Goal: Transaction & Acquisition: Obtain resource

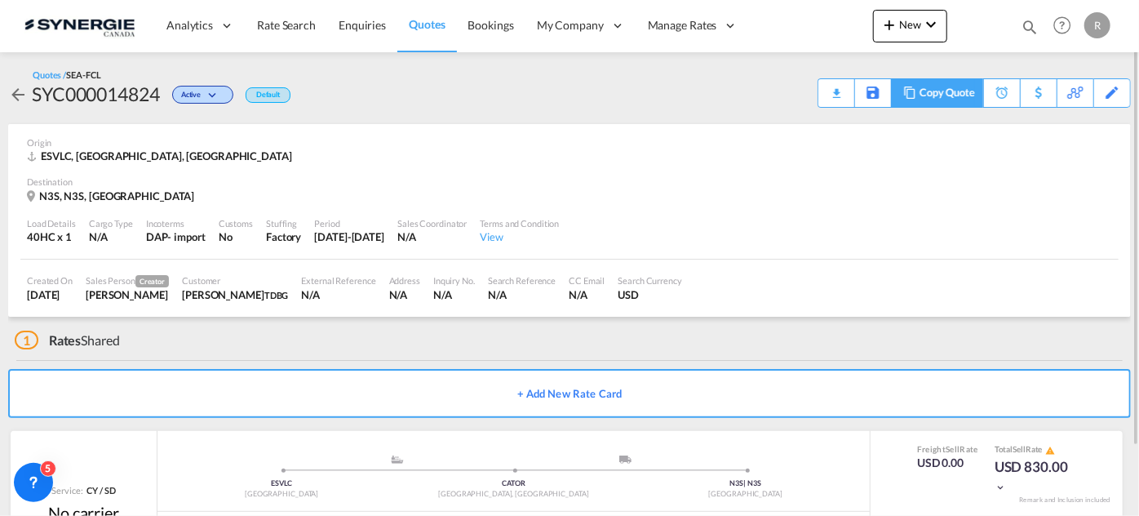
click at [907, 92] on md-icon at bounding box center [910, 92] width 20 height 12
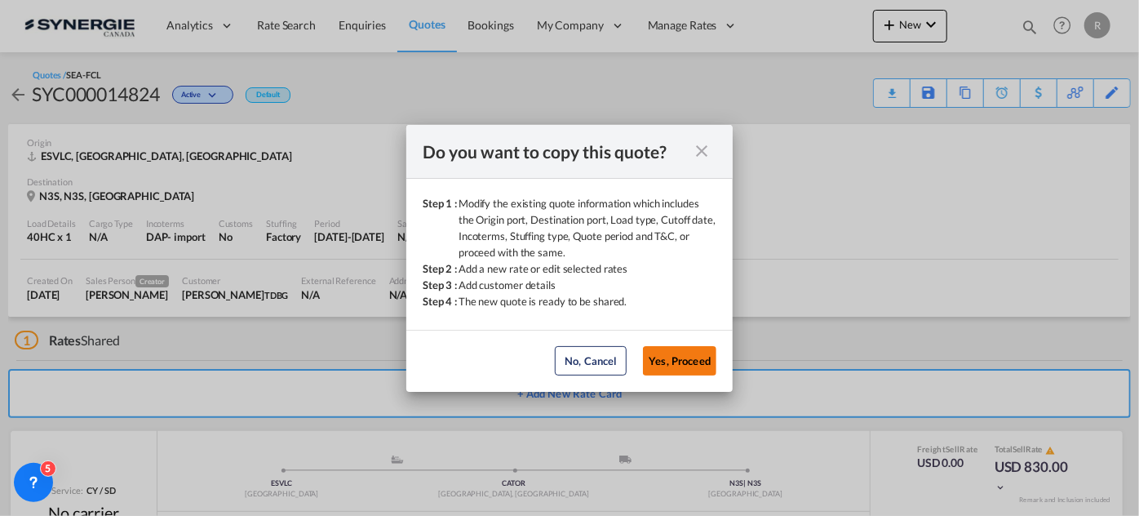
click at [670, 368] on button "Yes, Proceed" at bounding box center [679, 360] width 73 height 29
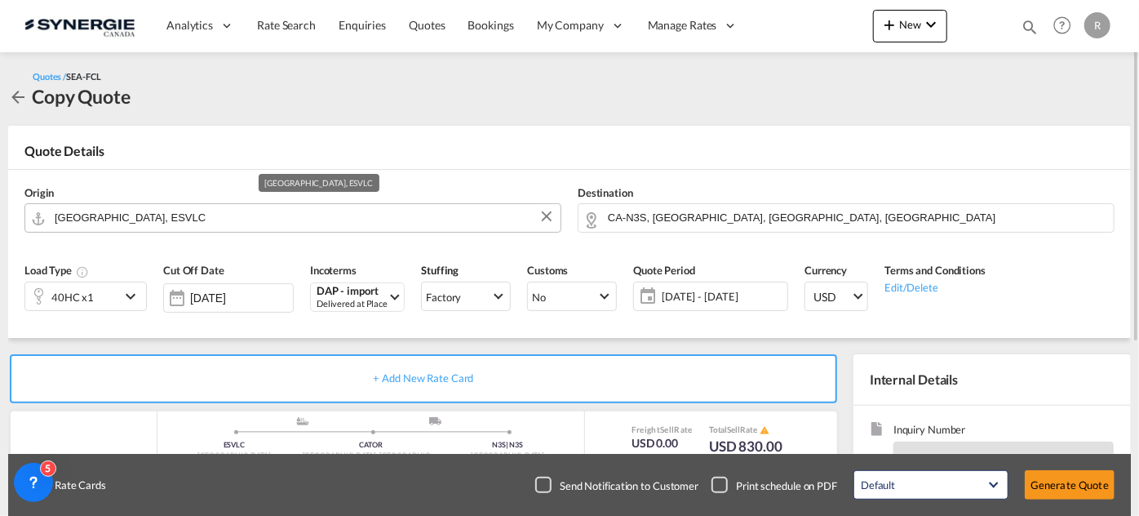
click at [173, 217] on input "[GEOGRAPHIC_DATA], ESVLC" at bounding box center [304, 217] width 498 height 29
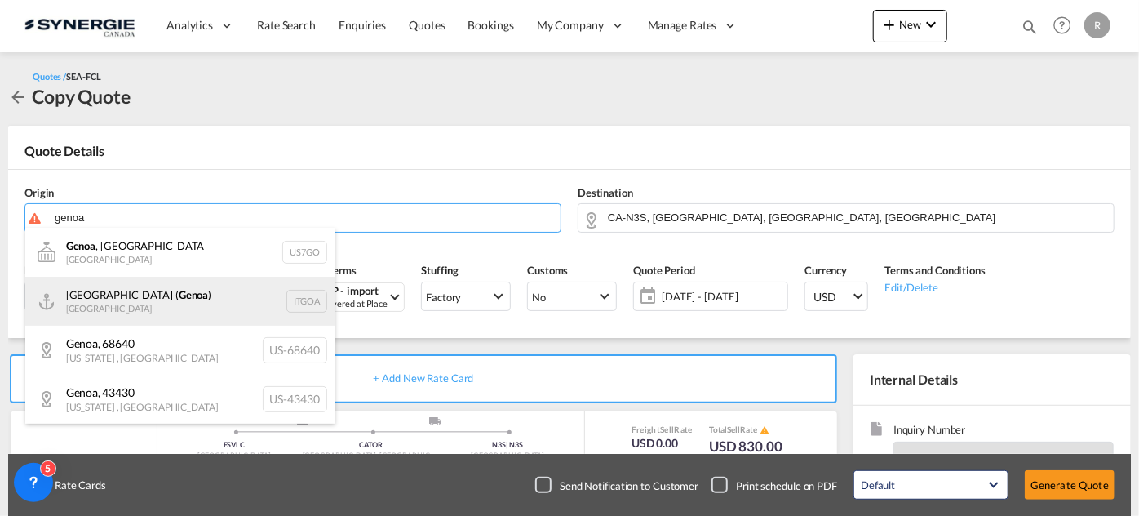
click at [126, 303] on div "[GEOGRAPHIC_DATA] ( [GEOGRAPHIC_DATA] ) [GEOGRAPHIC_DATA] ITGOA" at bounding box center [180, 301] width 310 height 49
type input "[GEOGRAPHIC_DATA] ([GEOGRAPHIC_DATA]), [GEOGRAPHIC_DATA]"
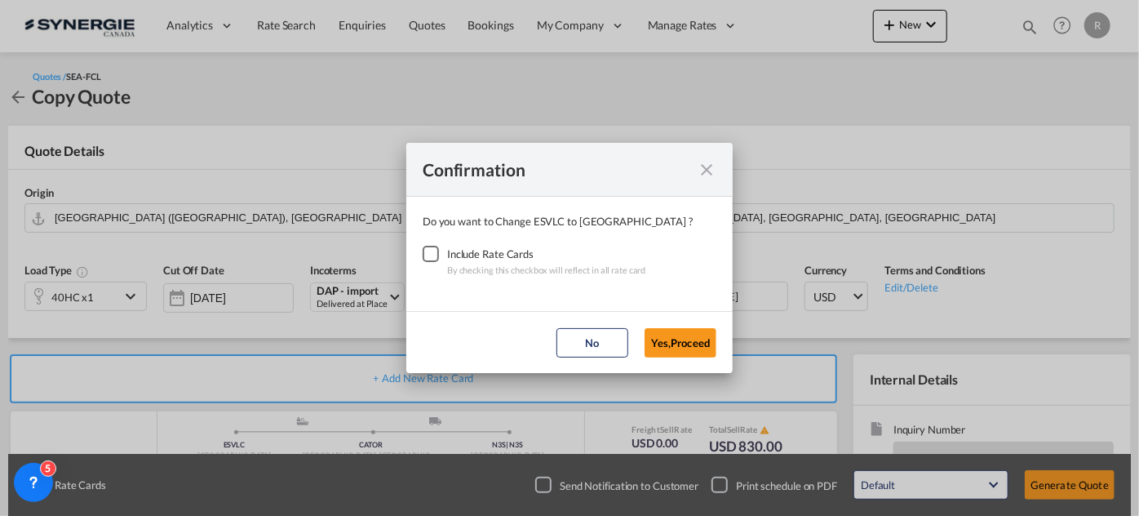
click at [437, 252] on div "Checkbox No Ink" at bounding box center [431, 254] width 16 height 16
click at [683, 347] on button "Yes,Proceed" at bounding box center [680, 342] width 72 height 29
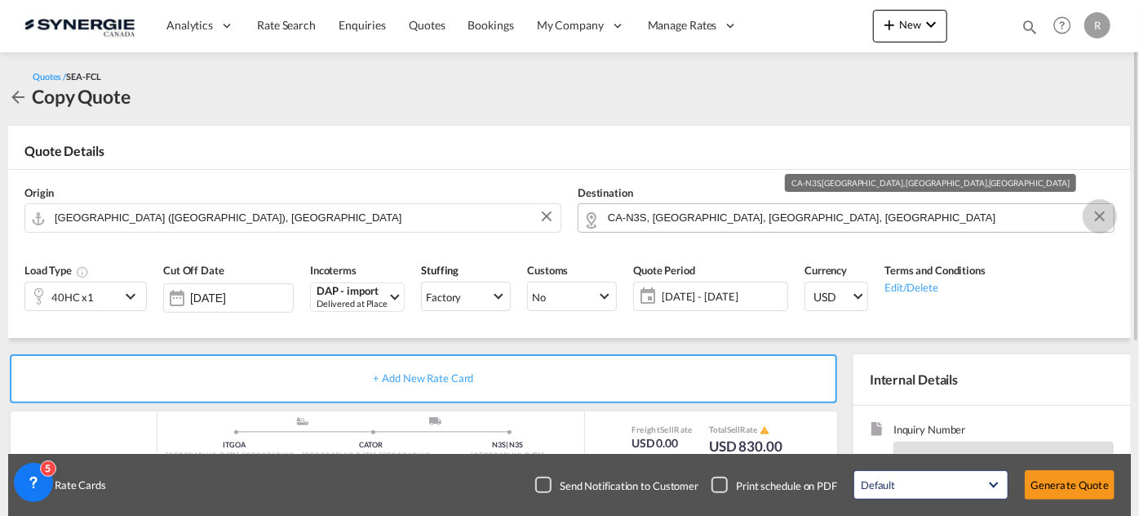
click at [1098, 219] on button "Clear Input" at bounding box center [1099, 216] width 24 height 24
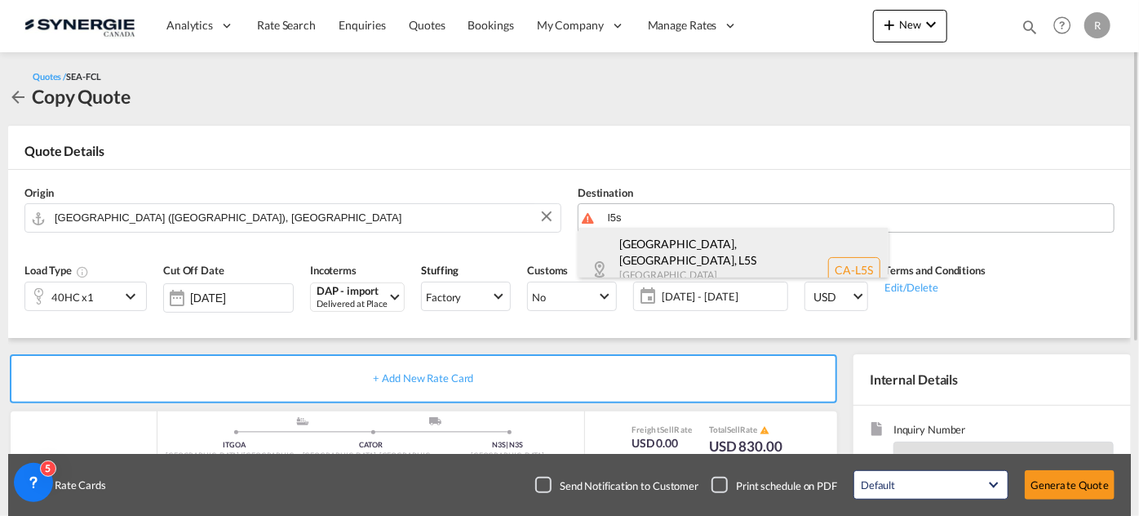
click at [674, 257] on div "[GEOGRAPHIC_DATA], [GEOGRAPHIC_DATA] , L5S [GEOGRAPHIC_DATA] [GEOGRAPHIC_DATA] …" at bounding box center [733, 270] width 310 height 84
type input "CA-L5S, [GEOGRAPHIC_DATA], [GEOGRAPHIC_DATA], [GEOGRAPHIC_DATA]"
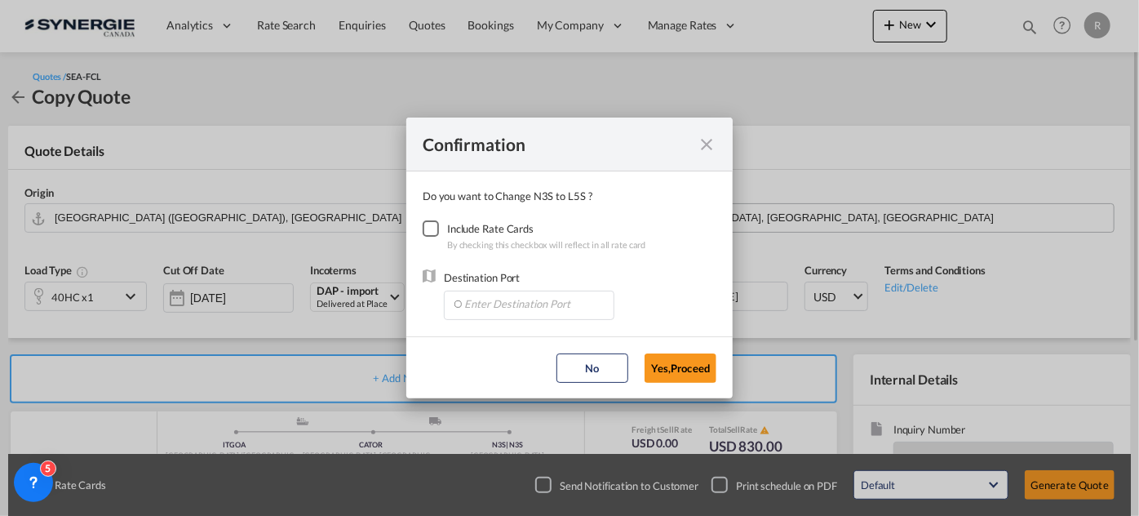
click at [438, 232] on div "Checkbox No Ink" at bounding box center [431, 228] width 16 height 16
click at [491, 295] on input "Enter Destination Port" at bounding box center [533, 303] width 162 height 24
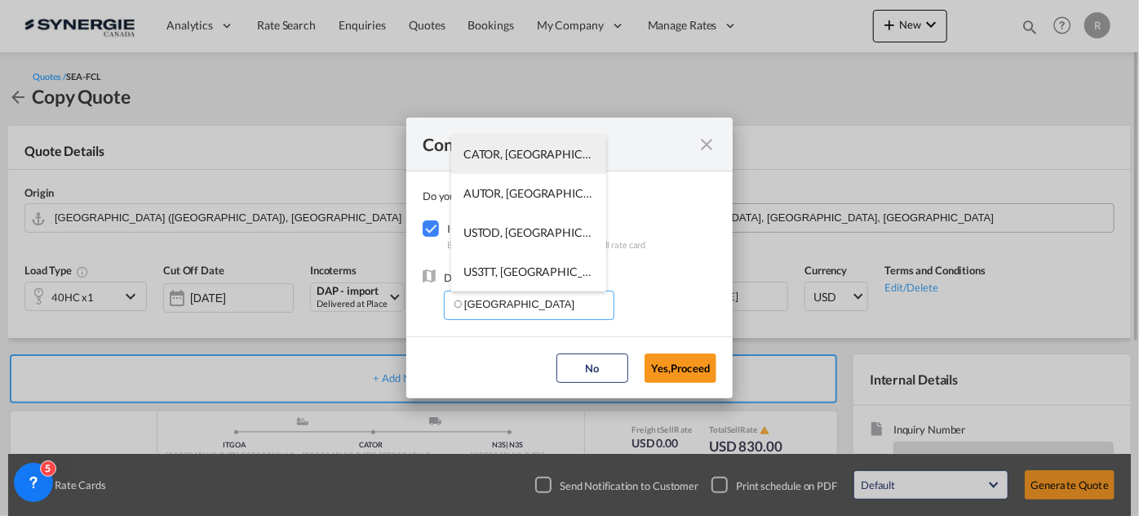
click at [518, 155] on span "CATOR, [GEOGRAPHIC_DATA], [GEOGRAPHIC_DATA], [GEOGRAPHIC_DATA], [GEOGRAPHIC_DAT…" at bounding box center [781, 154] width 637 height 14
type input "CATOR, [GEOGRAPHIC_DATA], [GEOGRAPHIC_DATA], [GEOGRAPHIC_DATA], [GEOGRAPHIC_DAT…"
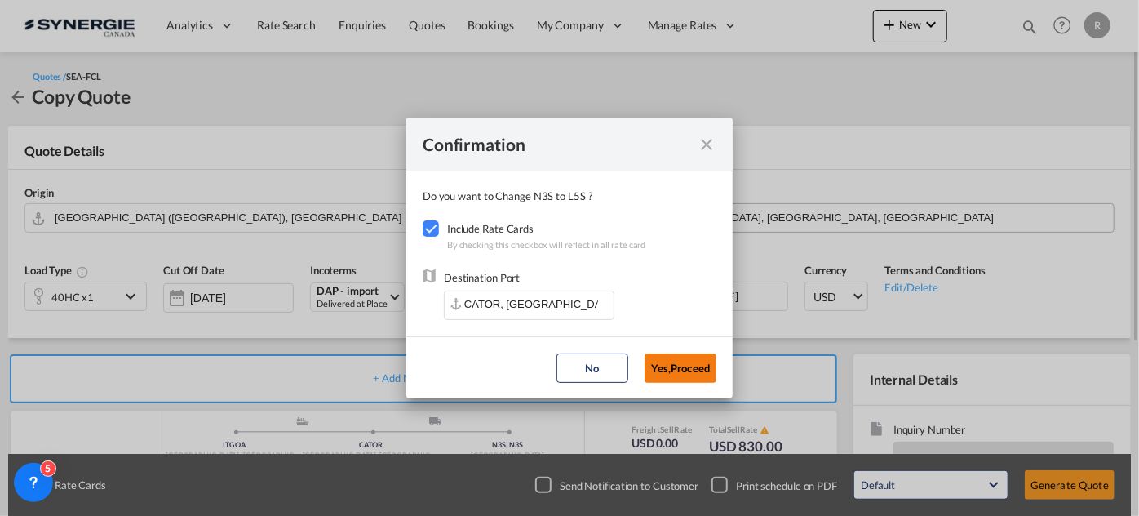
click at [680, 367] on button "Yes,Proceed" at bounding box center [680, 367] width 72 height 29
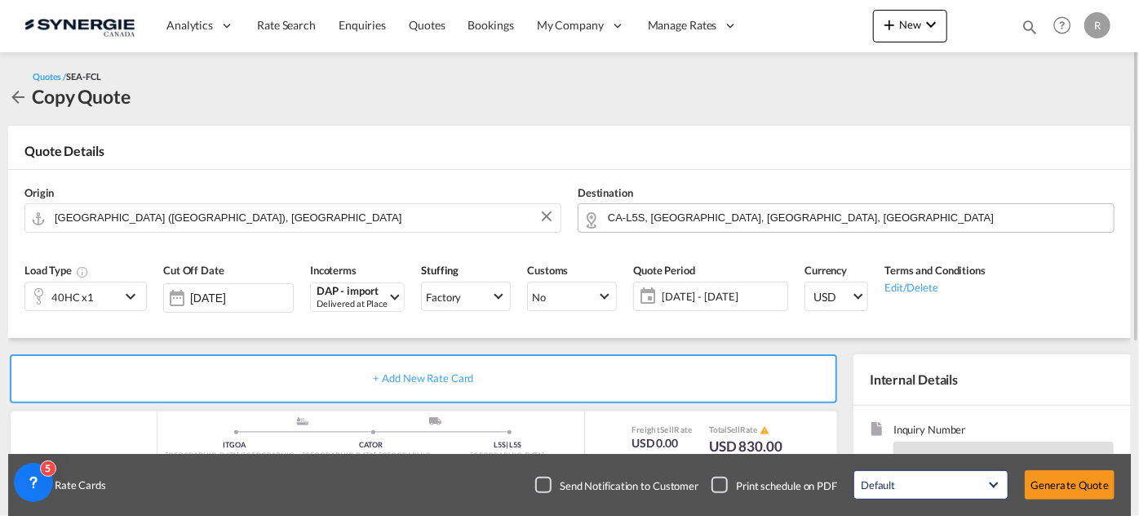
scroll to position [148, 0]
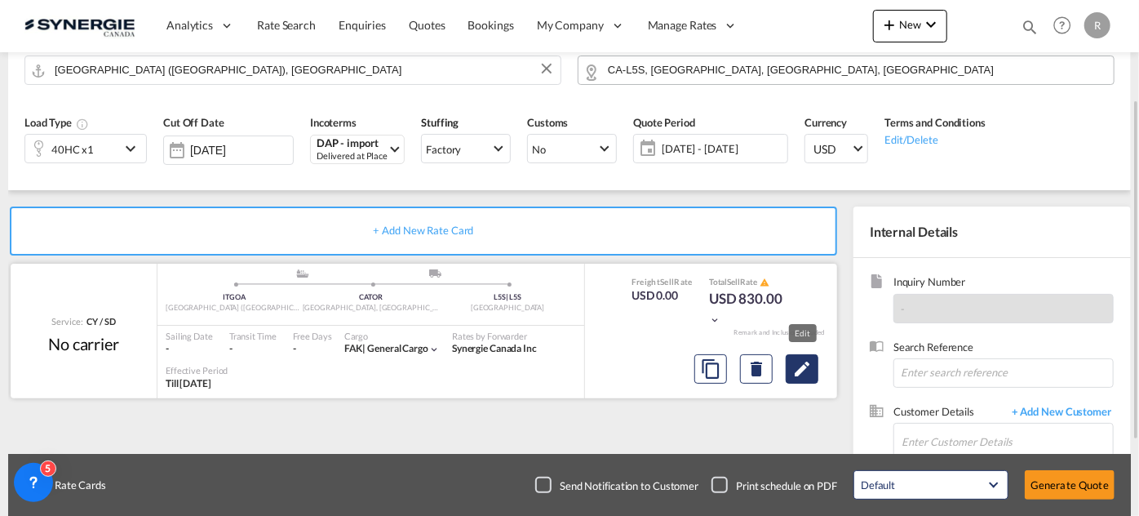
click at [800, 366] on md-icon "Edit" at bounding box center [802, 369] width 20 height 20
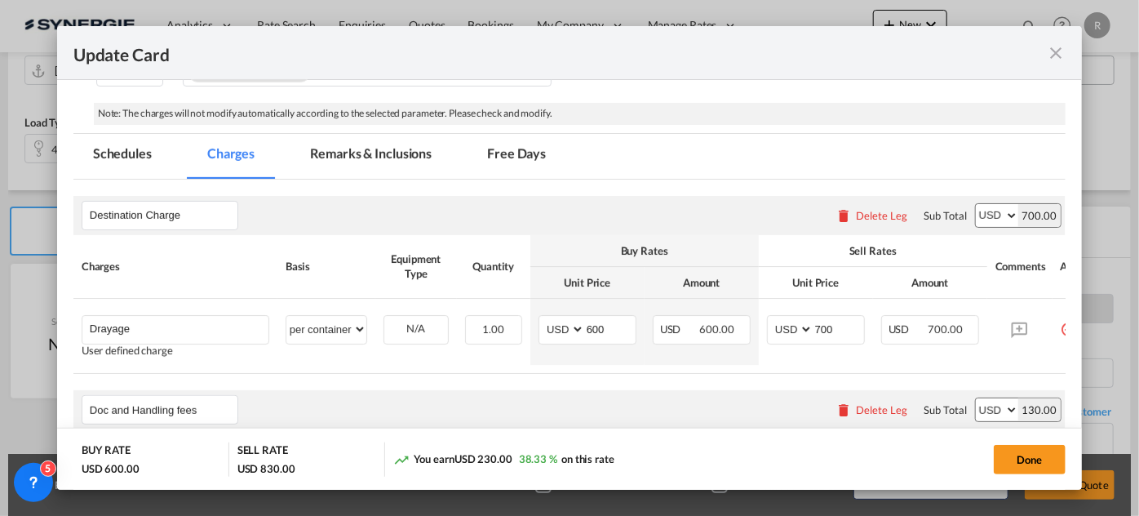
scroll to position [445, 0]
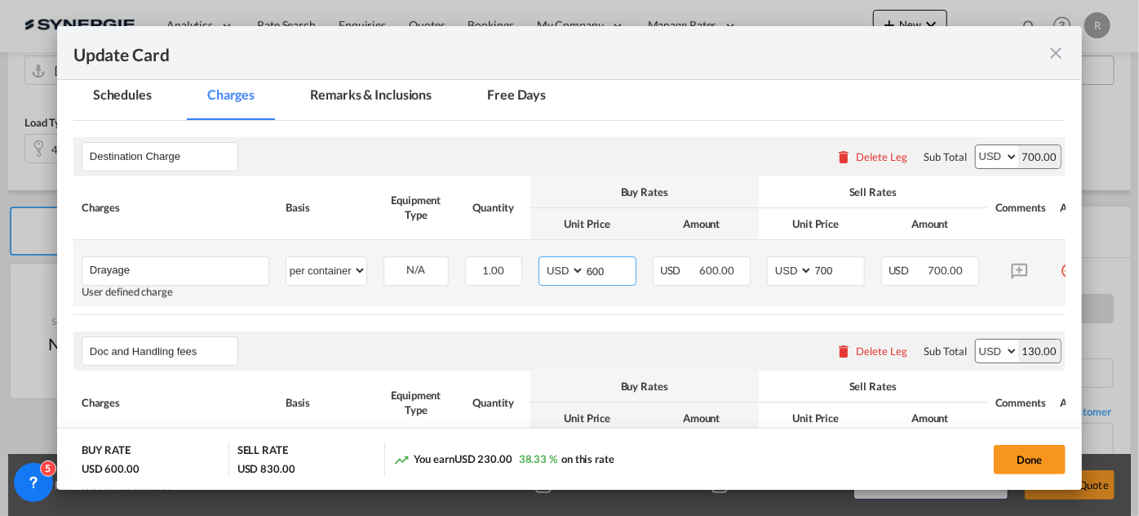
drag, startPoint x: 588, startPoint y: 264, endPoint x: 491, endPoint y: 245, distance: 99.0
click at [491, 246] on tr "Drayage Please Enter User Defined Charges Cannot Be Published User defined char…" at bounding box center [590, 273] width 1034 height 66
type input "280"
drag, startPoint x: 844, startPoint y: 267, endPoint x: 715, endPoint y: 247, distance: 129.6
click at [715, 247] on tr "Drayage Please Enter User Defined Charges Cannot Be Published User defined char…" at bounding box center [590, 273] width 1034 height 66
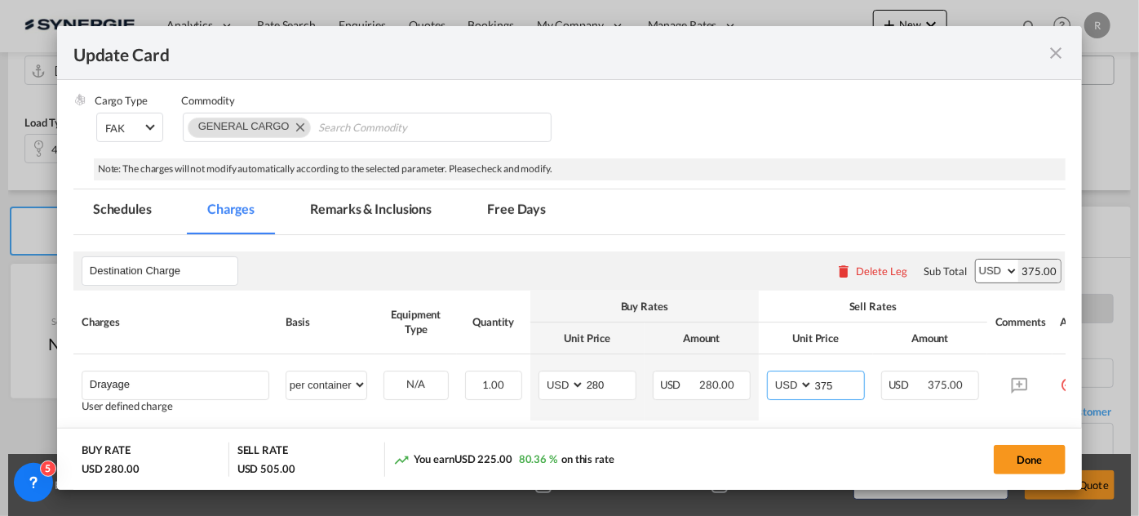
scroll to position [222, 0]
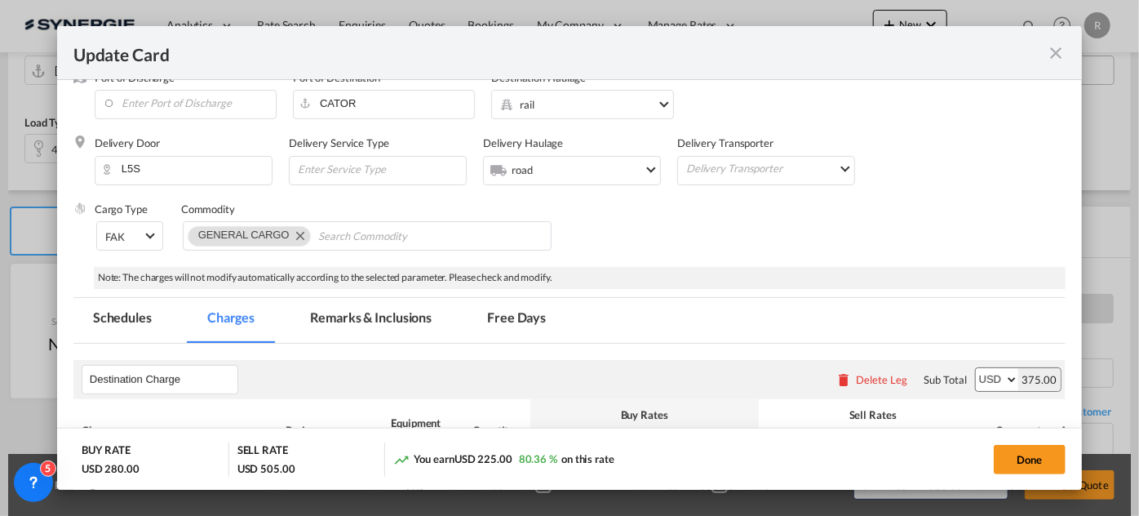
type input "375"
click at [393, 319] on md-tab-item "Remarks & Inclusions" at bounding box center [370, 320] width 161 height 45
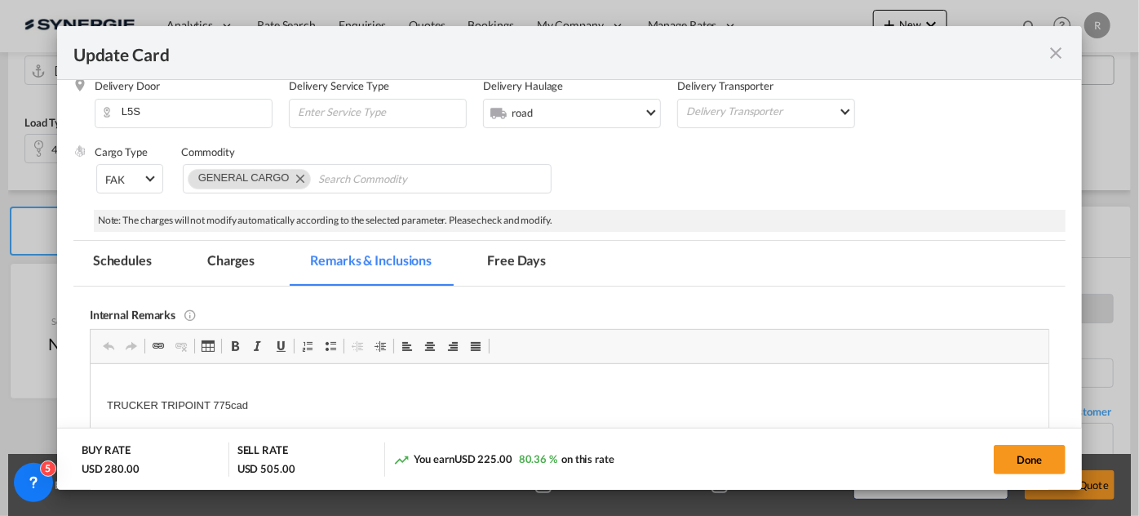
scroll to position [370, 0]
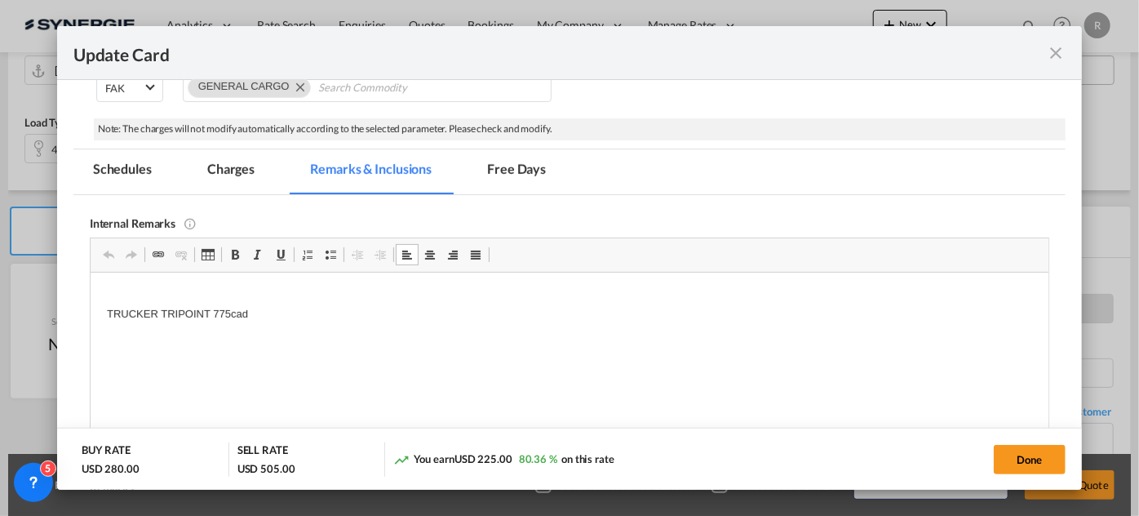
drag, startPoint x: 211, startPoint y: 308, endPoint x: 233, endPoint y: 311, distance: 21.5
drag, startPoint x: 214, startPoint y: 311, endPoint x: 290, endPoint y: 311, distance: 75.9
click at [290, 311] on p "TRUCKER TRIPOINT 775cad" at bounding box center [568, 305] width 925 height 34
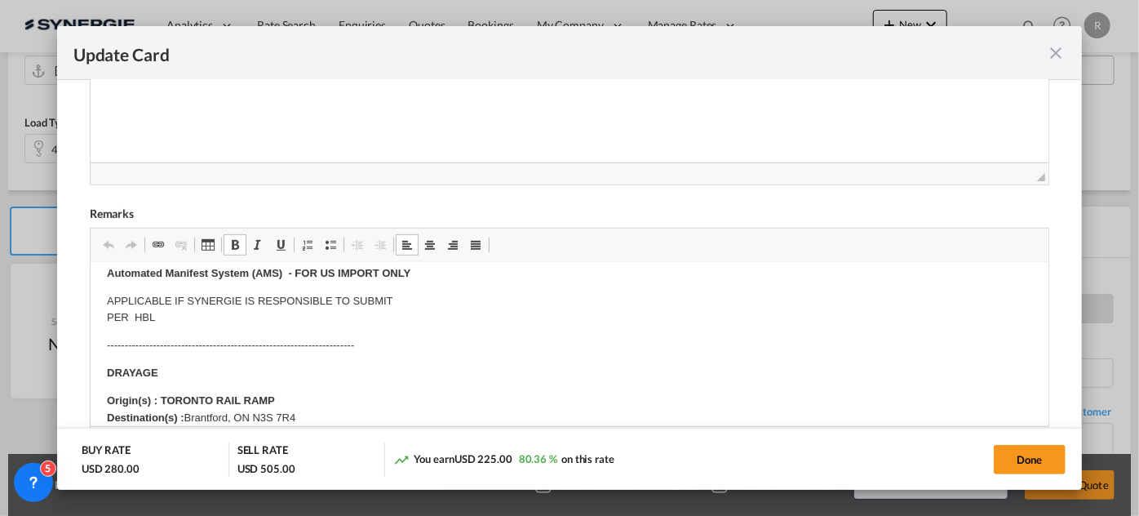
scroll to position [0, 0]
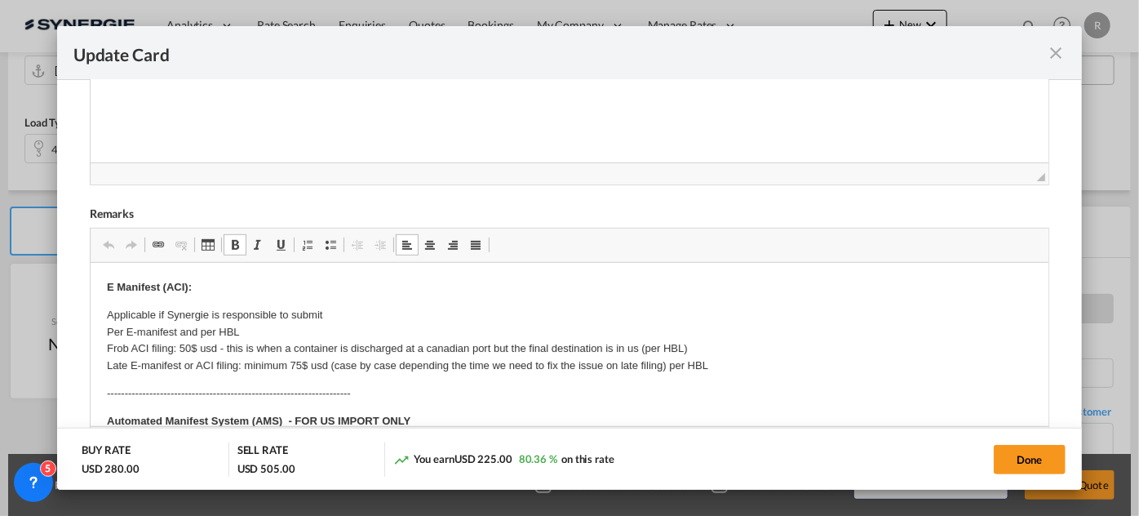
drag, startPoint x: 186, startPoint y: 414, endPoint x: 195, endPoint y: 167, distance: 246.5
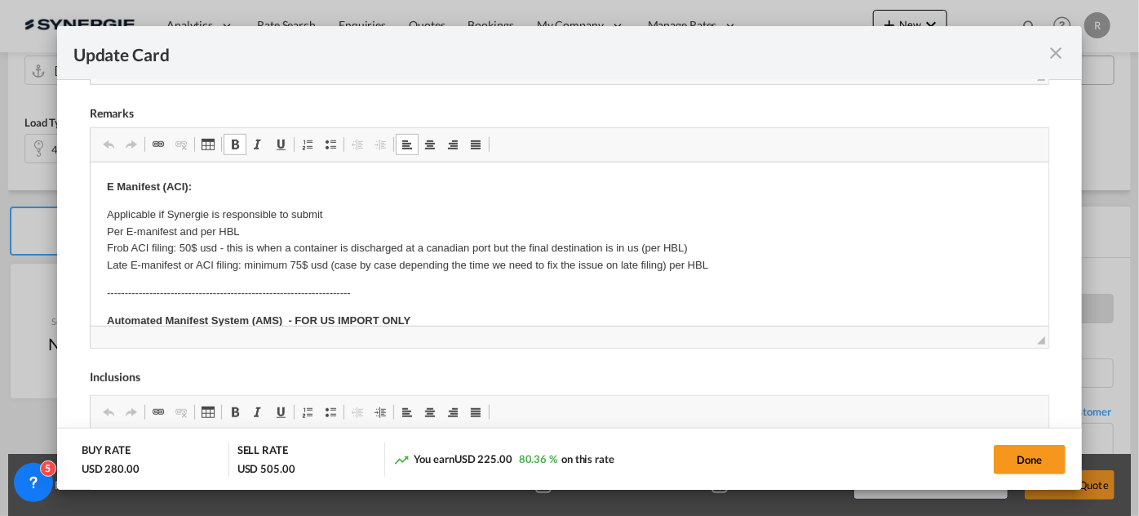
scroll to position [866, 0]
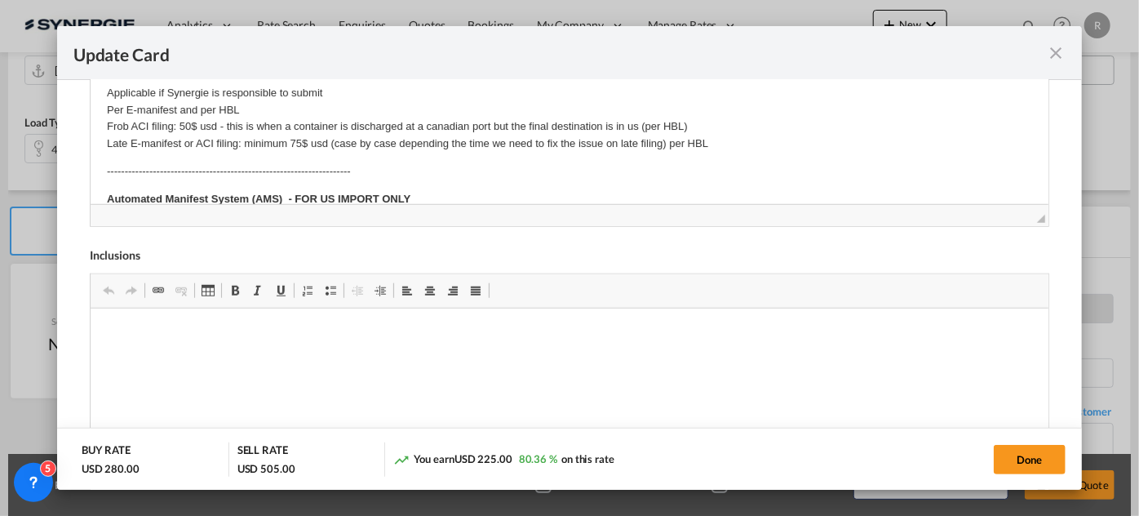
click at [274, 147] on p "Applicable if Synergie is responsible to submit Per E-manifest and per HBL Frob…" at bounding box center [568, 118] width 925 height 68
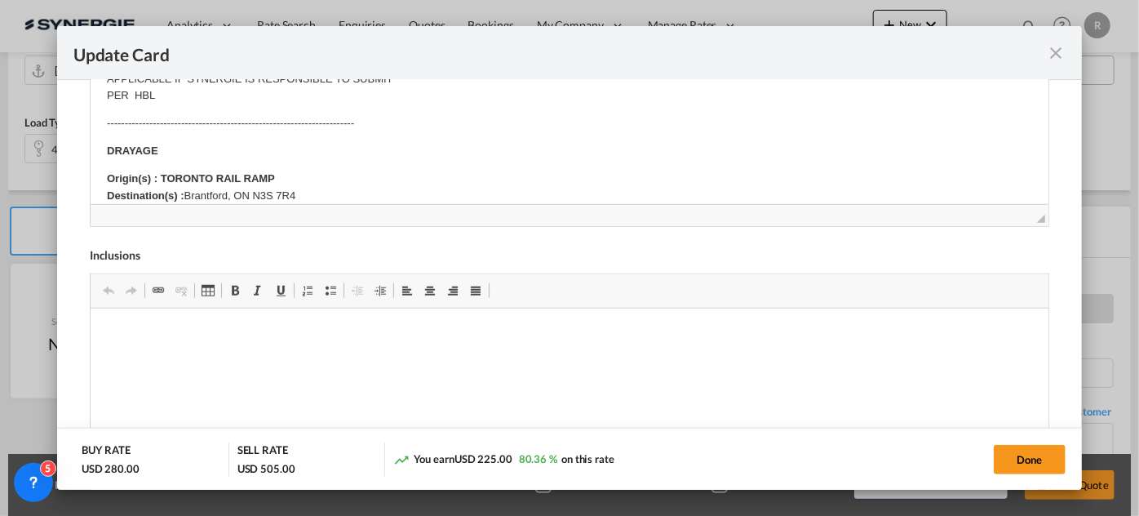
scroll to position [222, 0]
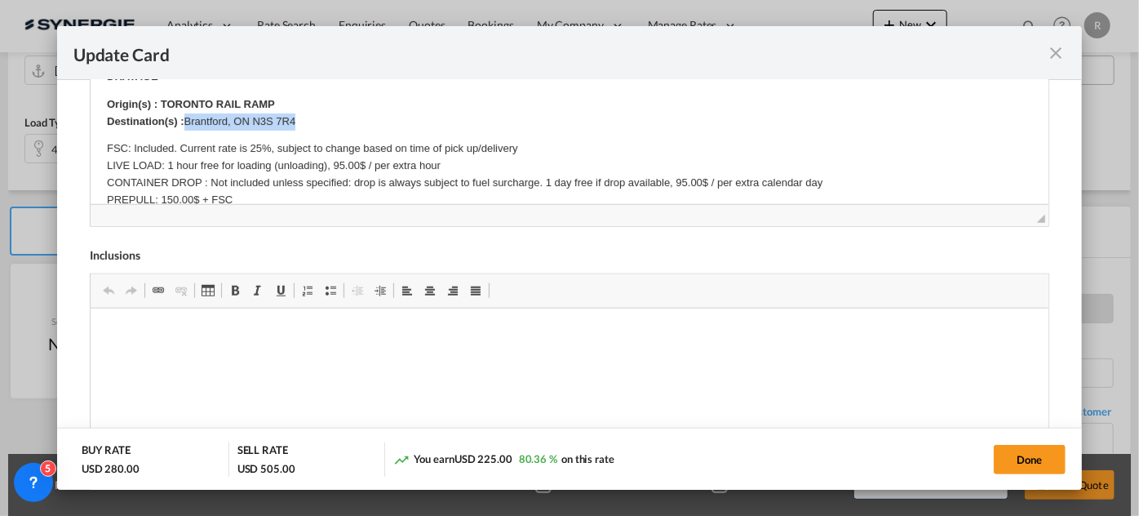
drag, startPoint x: 188, startPoint y: 119, endPoint x: 336, endPoint y: 123, distance: 148.5
click at [336, 123] on p "Origin(s) : TORONTO RAIL RAMP Destination(s) : [GEOGRAPHIC_DATA], [GEOGRAPHIC_D…" at bounding box center [568, 112] width 925 height 34
click at [268, 145] on p "FSC: Included. Current rate is 25%, subject to change based on time of pick up/…" at bounding box center [568, 191] width 925 height 102
click at [1025, 461] on button "Done" at bounding box center [1030, 459] width 72 height 29
type input "[DATE]"
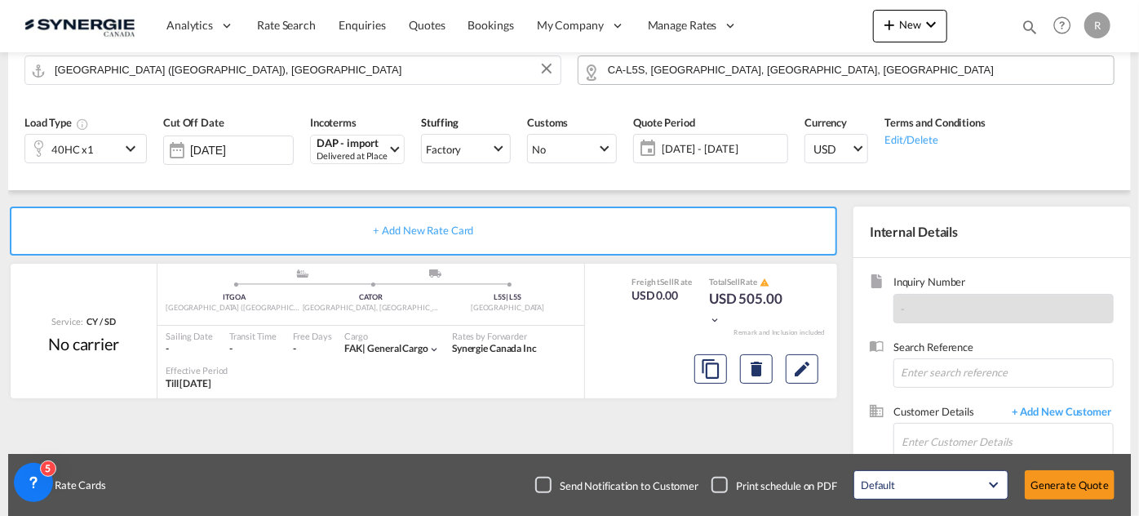
scroll to position [454, 0]
click at [941, 432] on input "Enter Customer Details" at bounding box center [1006, 441] width 211 height 37
paste input "[PERSON_NAME][EMAIL_ADDRESS][DOMAIN_NAME]"
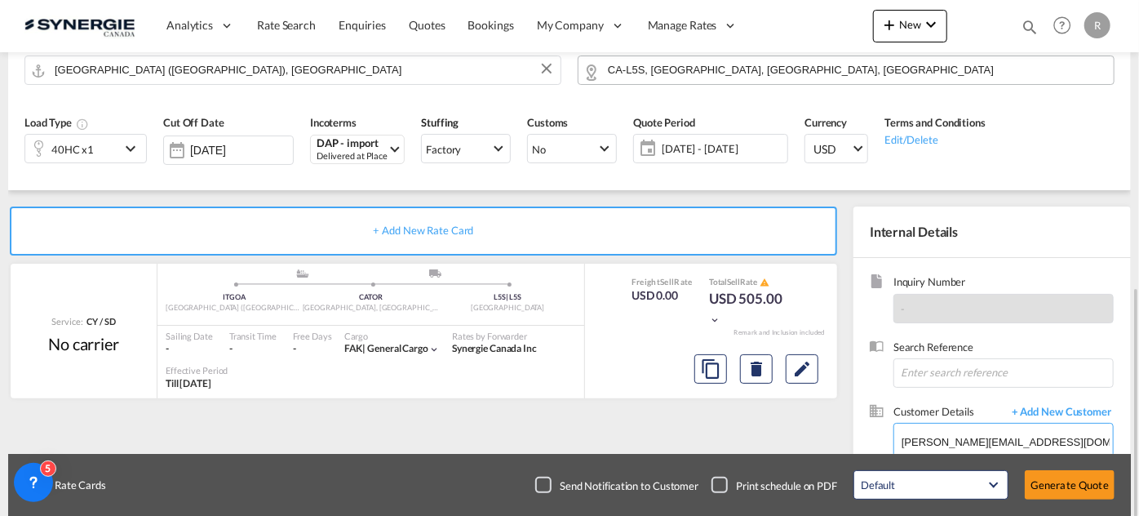
scroll to position [261, 0]
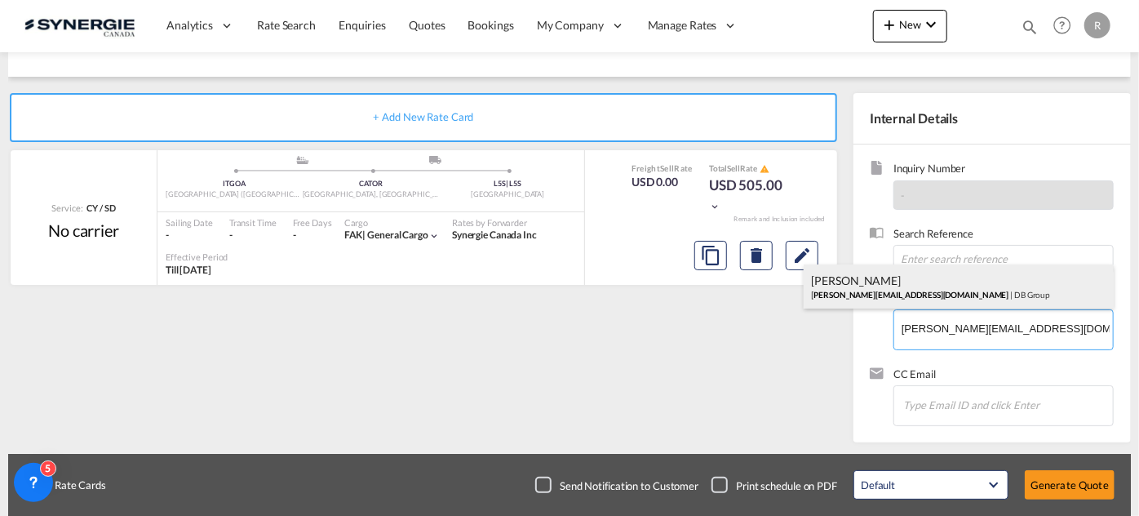
click at [914, 282] on div "[PERSON_NAME] [PERSON_NAME][EMAIL_ADDRESS][DOMAIN_NAME] | DB Group" at bounding box center [959, 286] width 310 height 44
type input "DB Group, [PERSON_NAME], [PERSON_NAME][EMAIL_ADDRESS][DOMAIN_NAME]"
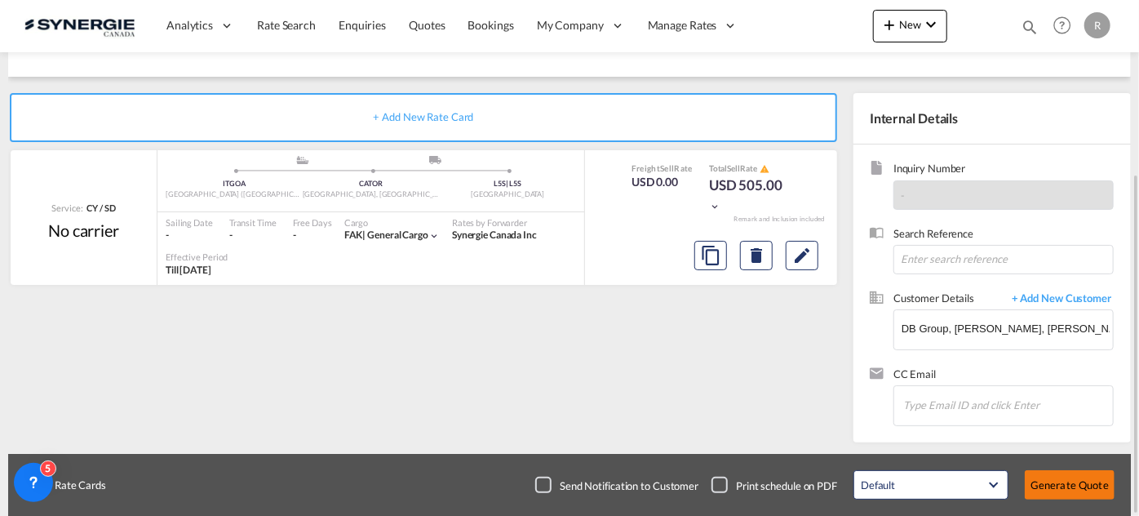
click at [1085, 489] on button "Generate Quote" at bounding box center [1070, 484] width 90 height 29
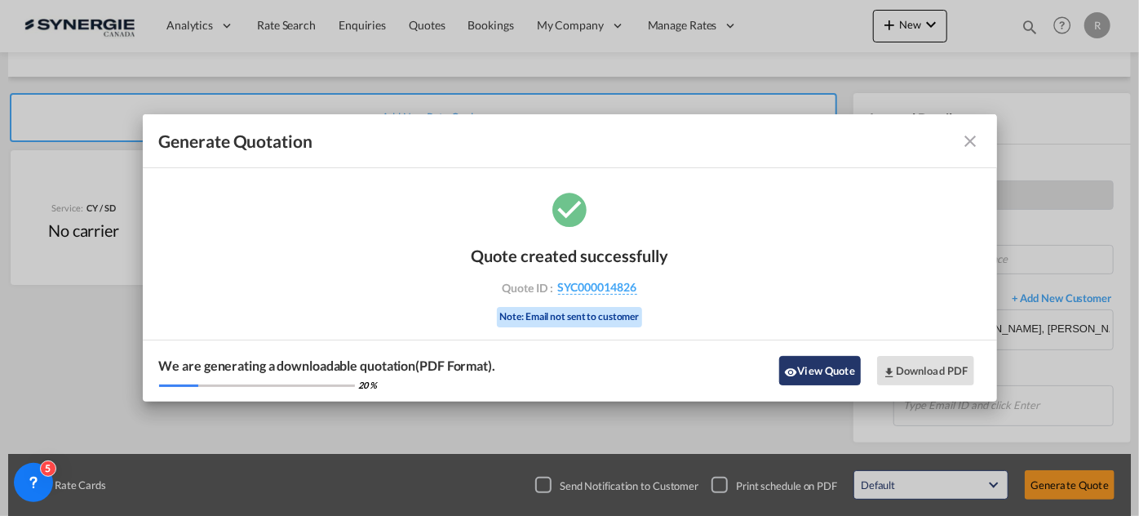
click at [846, 379] on button "View Quote" at bounding box center [820, 370] width 82 height 29
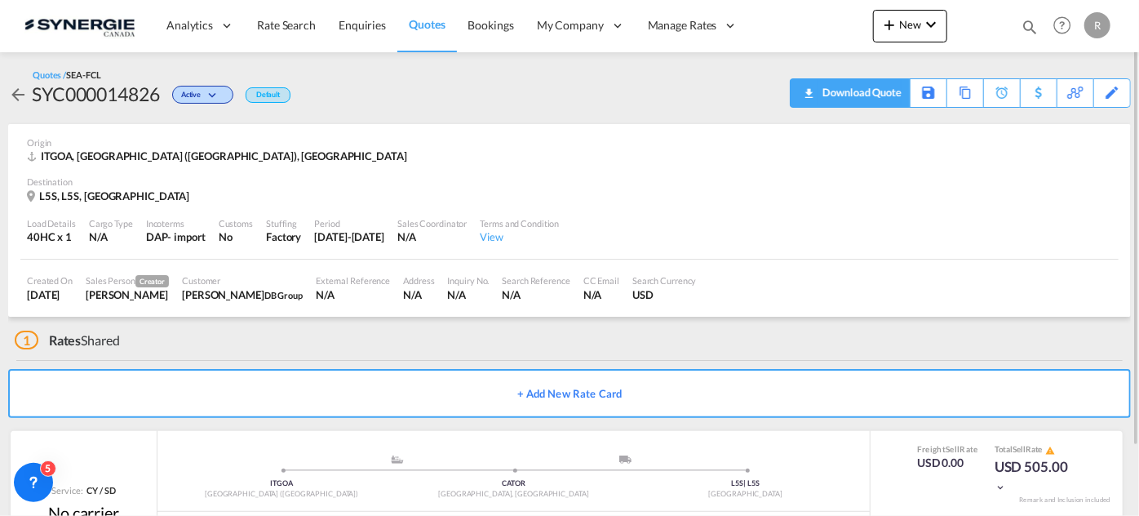
click at [883, 96] on div "Download Quote" at bounding box center [859, 92] width 83 height 26
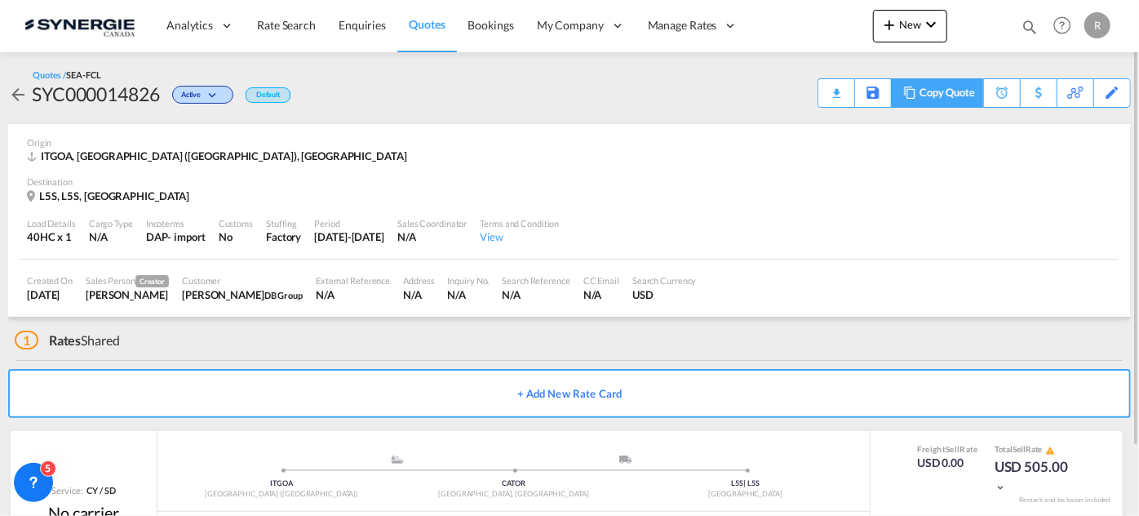
click at [940, 99] on div "Copy Quote" at bounding box center [946, 93] width 55 height 28
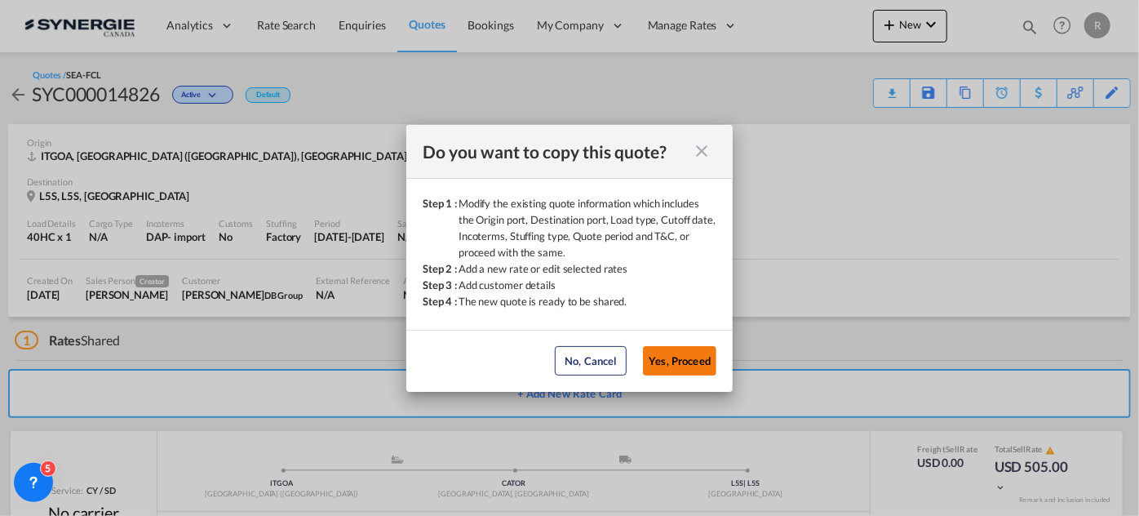
click at [702, 362] on button "Yes, Proceed" at bounding box center [679, 360] width 73 height 29
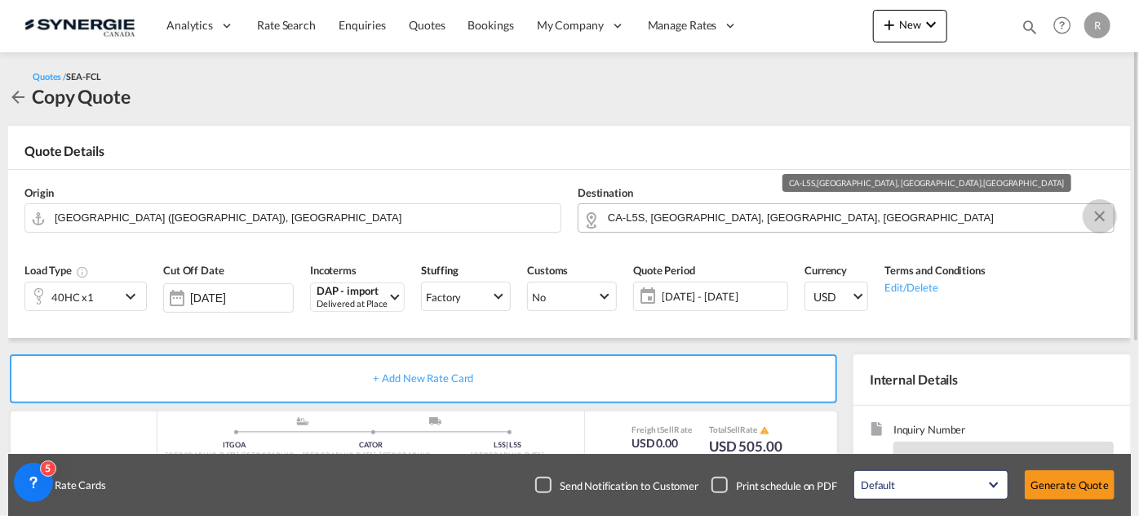
click at [1103, 220] on button "Clear Input" at bounding box center [1099, 216] width 24 height 24
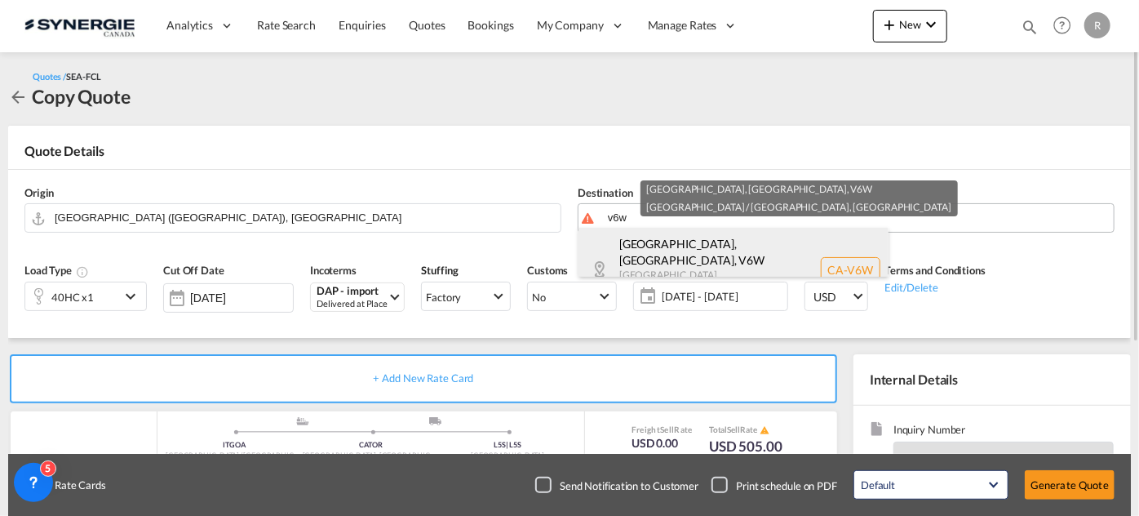
click at [639, 251] on div "[GEOGRAPHIC_DATA], [GEOGRAPHIC_DATA] , V6W [GEOGRAPHIC_DATA] ... Canada CA-V6W" at bounding box center [733, 270] width 310 height 84
type input "CA-V6W, [GEOGRAPHIC_DATA], [GEOGRAPHIC_DATA], [GEOGRAPHIC_DATA] ..."
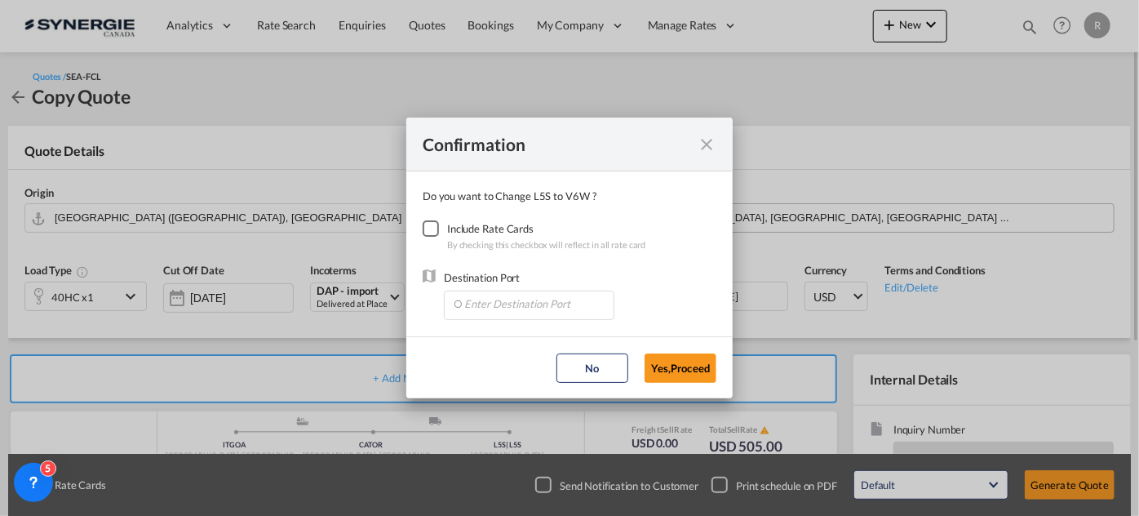
click at [456, 229] on div "Include Rate Cards" at bounding box center [546, 228] width 199 height 16
click at [439, 228] on div "Checkbox No Ink" at bounding box center [431, 228] width 16 height 16
click at [507, 304] on input "Enter Destination Port" at bounding box center [533, 303] width 162 height 24
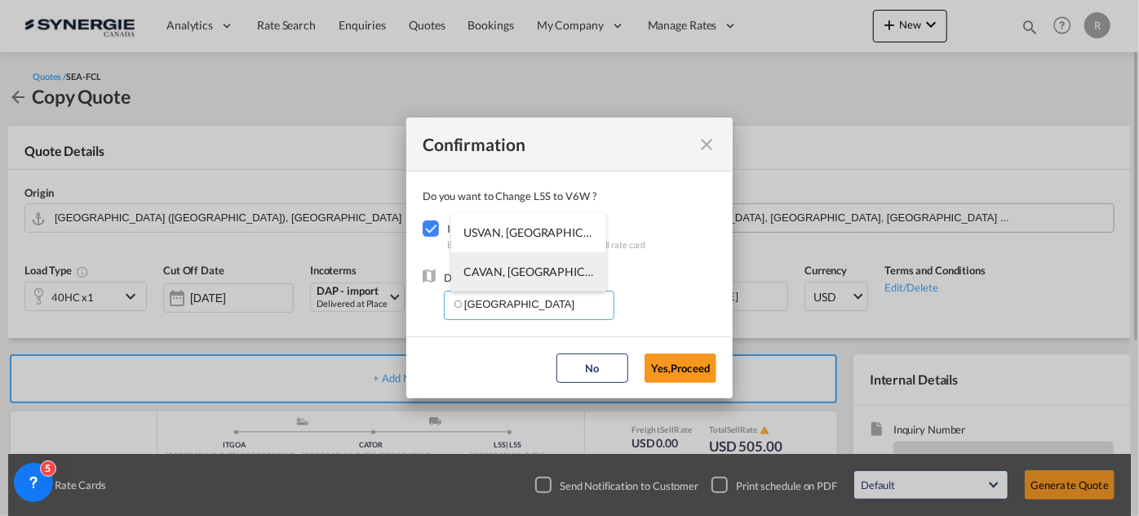
click at [489, 269] on span "CAVAN, [GEOGRAPHIC_DATA], [GEOGRAPHIC_DATA], [GEOGRAPHIC_DATA], [GEOGRAPHIC_DAT…" at bounding box center [783, 271] width 640 height 14
type input "CAVAN, [GEOGRAPHIC_DATA], [GEOGRAPHIC_DATA], [GEOGRAPHIC_DATA], [GEOGRAPHIC_DAT…"
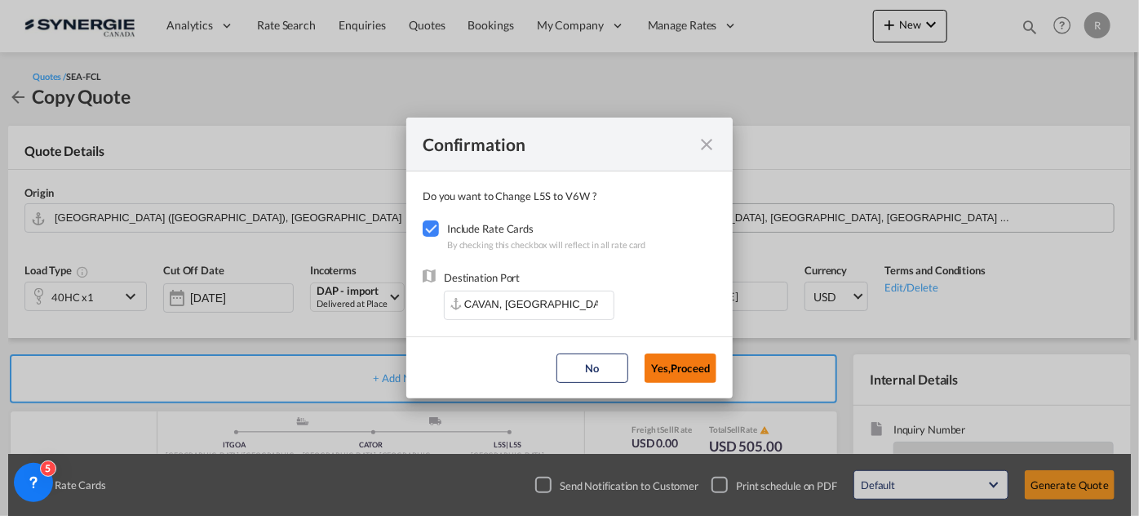
click at [674, 362] on button "Yes,Proceed" at bounding box center [680, 367] width 72 height 29
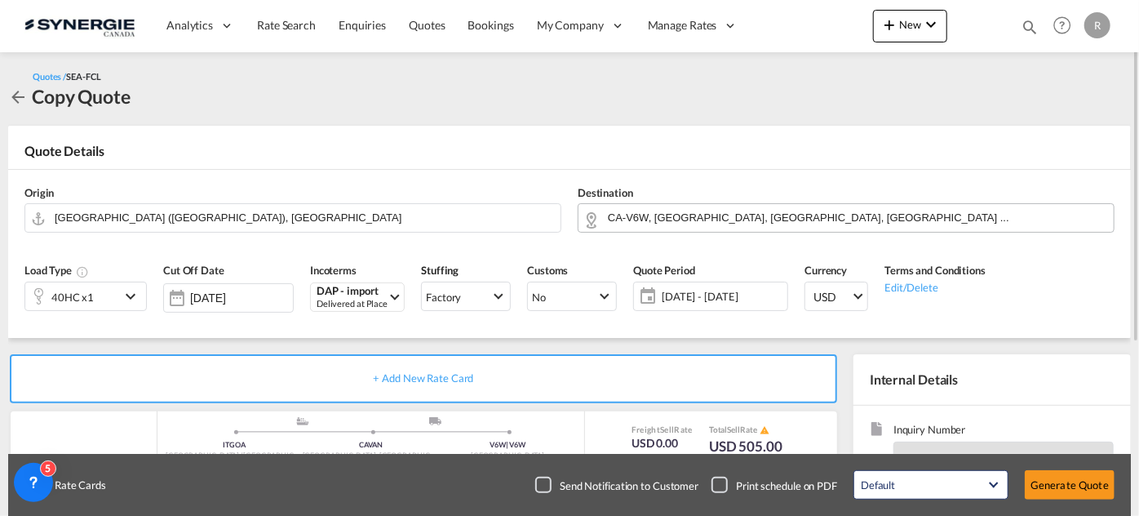
scroll to position [222, 0]
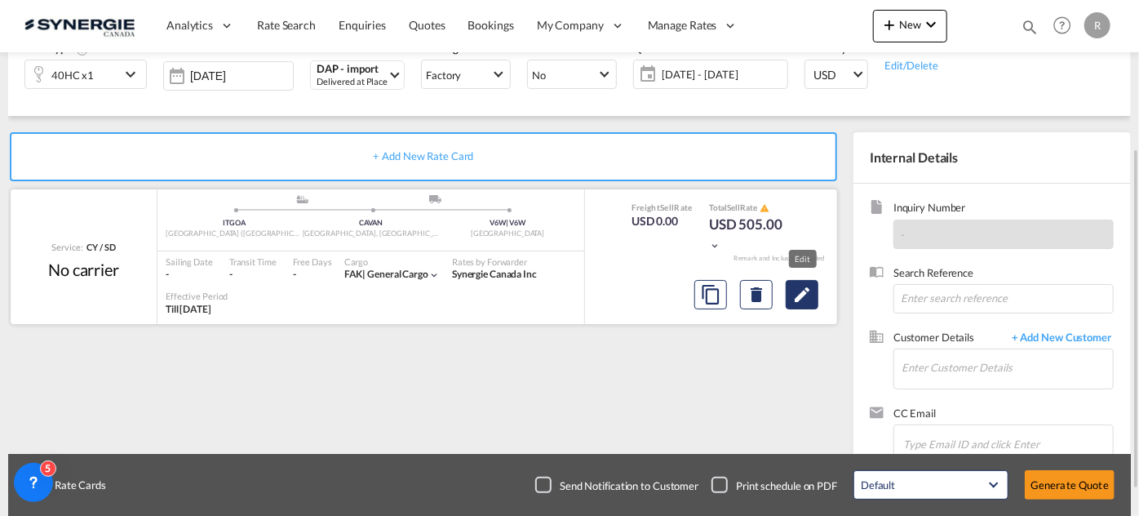
click at [805, 295] on md-icon "Edit" at bounding box center [802, 295] width 20 height 20
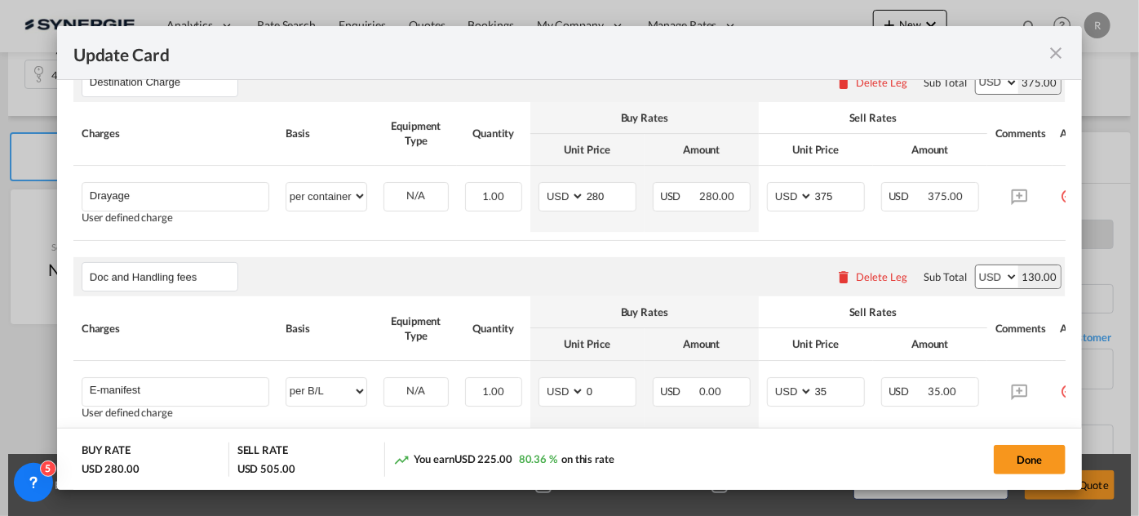
scroll to position [0, 52]
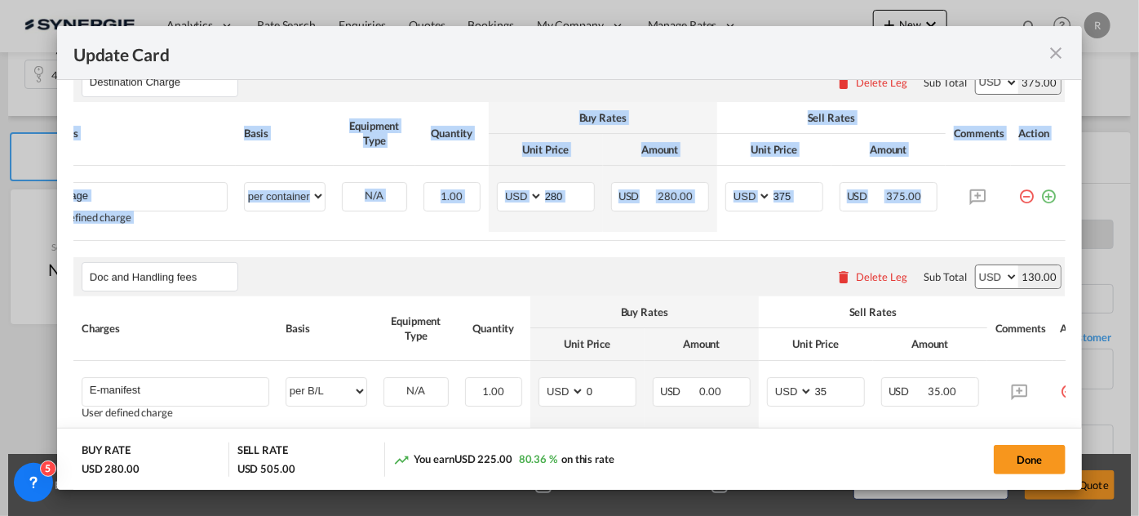
drag, startPoint x: 985, startPoint y: 238, endPoint x: 1100, endPoint y: 237, distance: 115.0
click at [1100, 237] on div "Update Card Port of [GEOGRAPHIC_DATA] ITGOA T/S Liner/Carrier No carrier 2HM LO…" at bounding box center [569, 258] width 1139 height 516
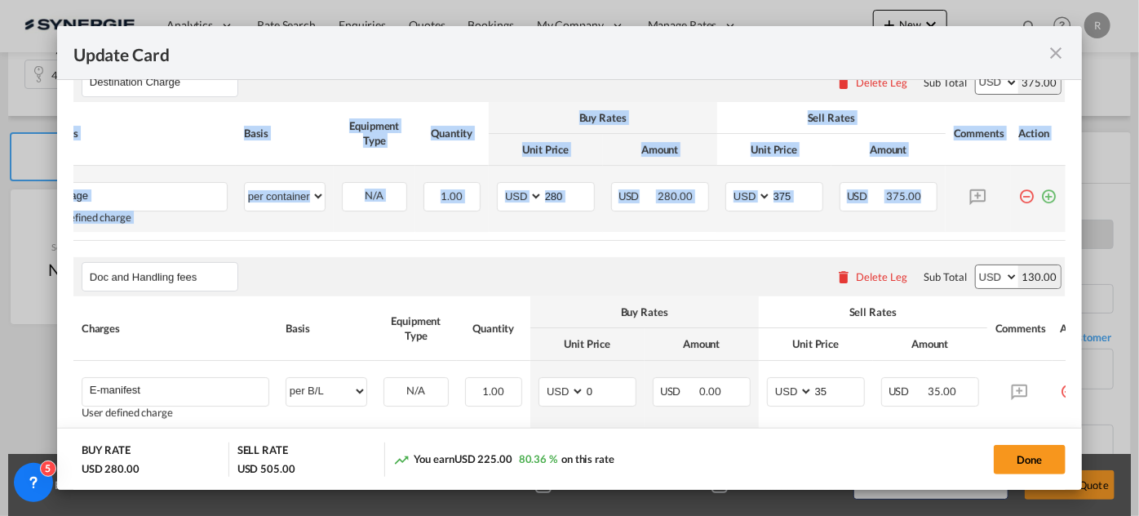
click at [1041, 194] on md-icon "icon-plus-circle-outline green-400-fg" at bounding box center [1049, 190] width 16 height 16
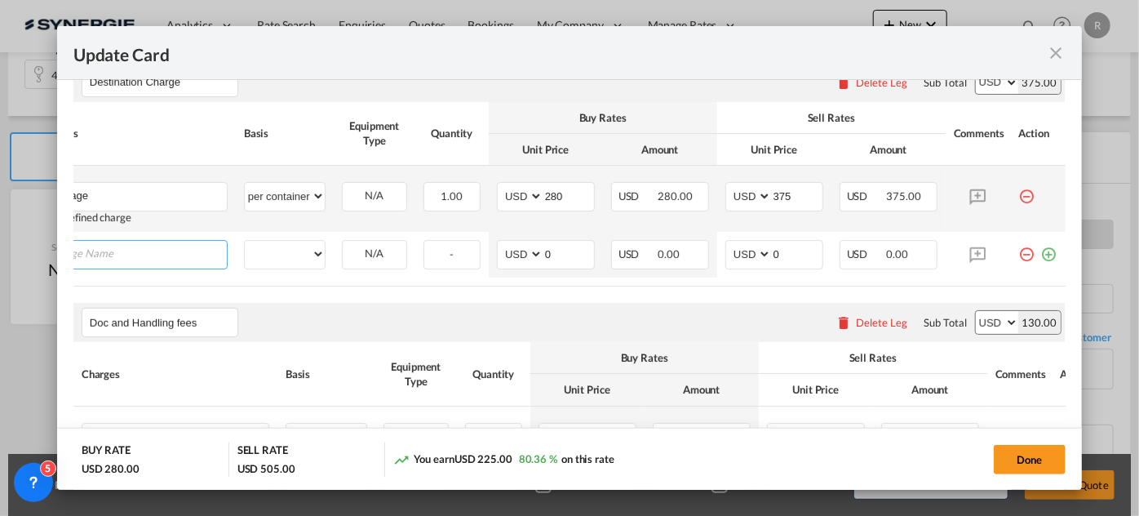
scroll to position [0, 16]
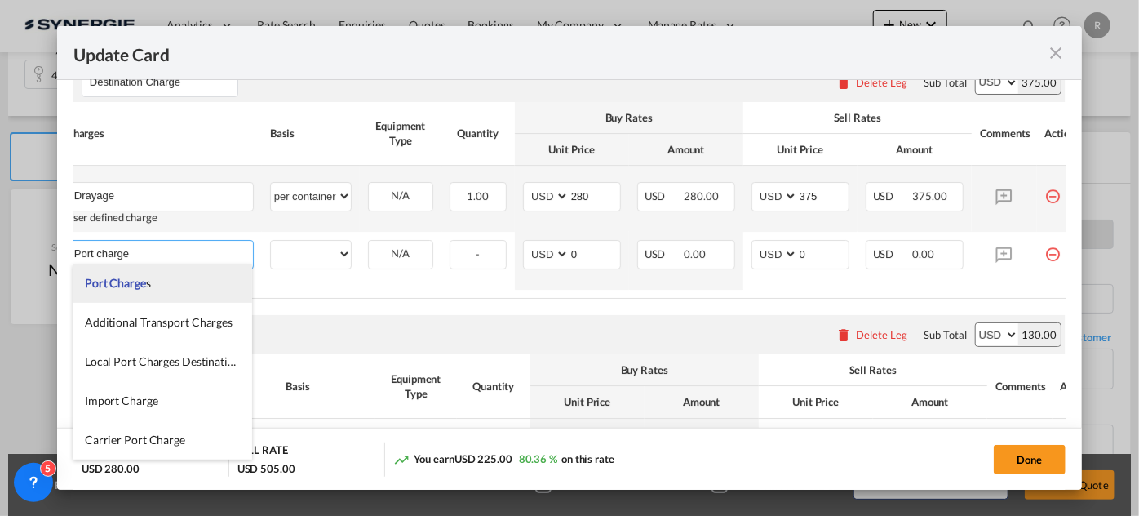
click at [117, 289] on span "Port Charge" at bounding box center [115, 283] width 61 height 14
type input "Port Charges"
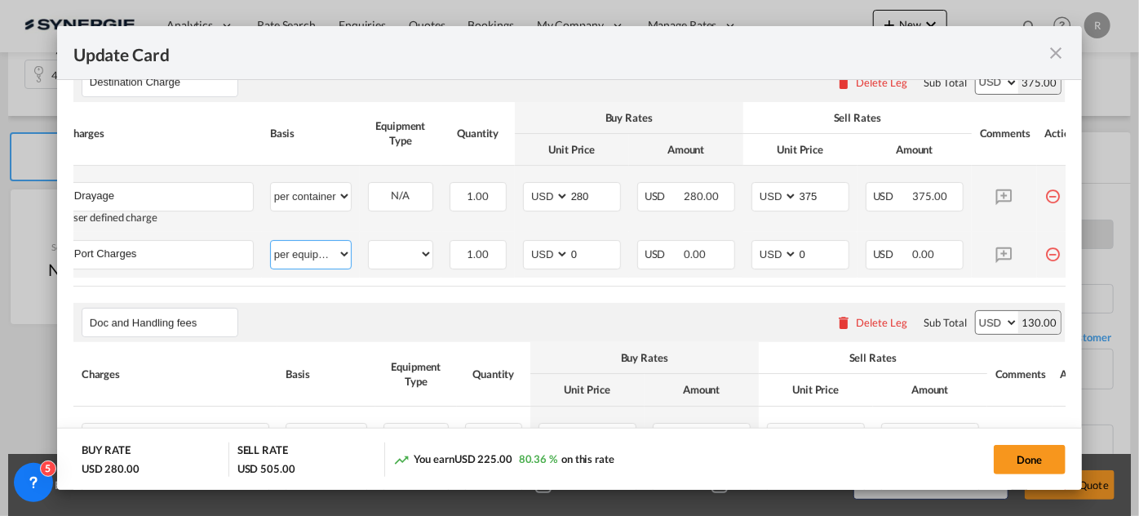
click at [337, 256] on select "per equipment per container per B/L per shipping bill per shipment per pallet p…" at bounding box center [311, 254] width 80 height 26
select select "per container"
click at [271, 241] on select "per equipment per container per B/L per shipping bill per shipment per pallet p…" at bounding box center [311, 254] width 80 height 26
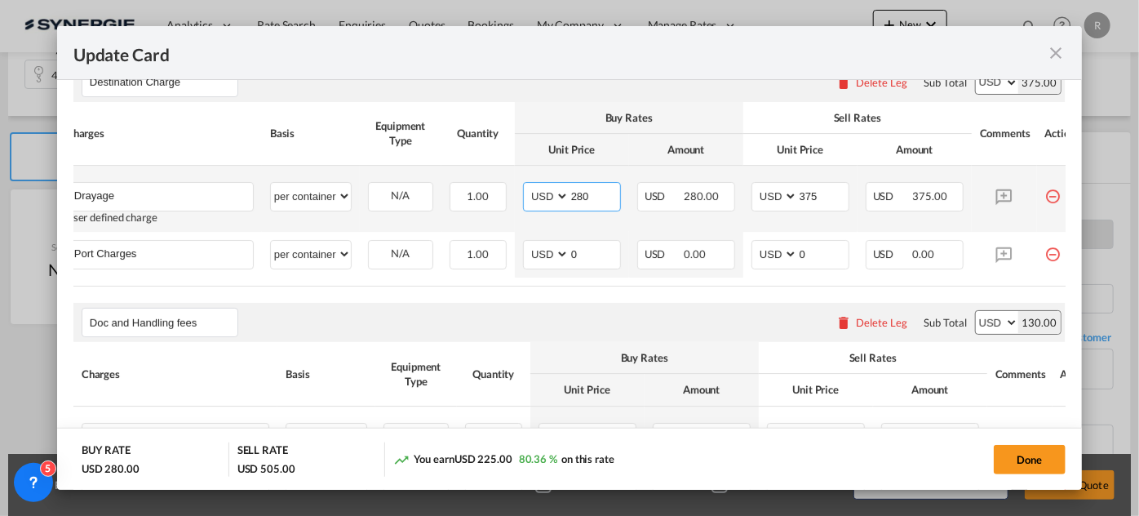
drag, startPoint x: 605, startPoint y: 197, endPoint x: 532, endPoint y: 182, distance: 74.2
click at [533, 183] on md-input-container "AED AFN ALL AMD ANG AOA ARS AUD AWG AZN BAM BBD BDT BGN BHD BIF BMD BND [PERSON…" at bounding box center [572, 196] width 98 height 29
type input "445"
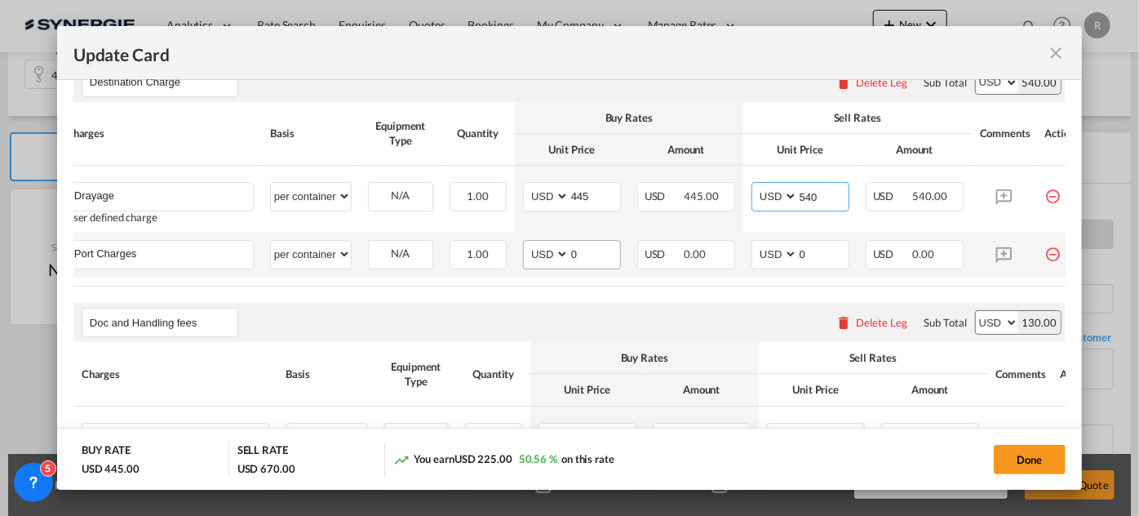
type input "540"
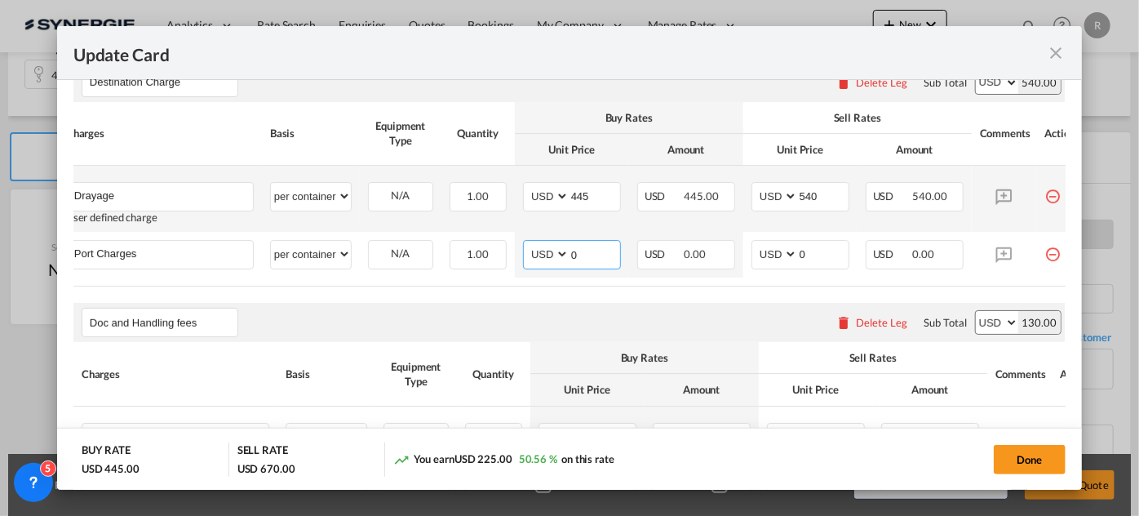
drag, startPoint x: 589, startPoint y: 246, endPoint x: 530, endPoint y: 225, distance: 62.5
click at [529, 240] on md-input-container "AED AFN ALL AMD ANG AOA ARS AUD AWG AZN BAM BBD BDT BGN BHD BIF BMD BND BOB BRL…" at bounding box center [572, 254] width 98 height 29
type input "65"
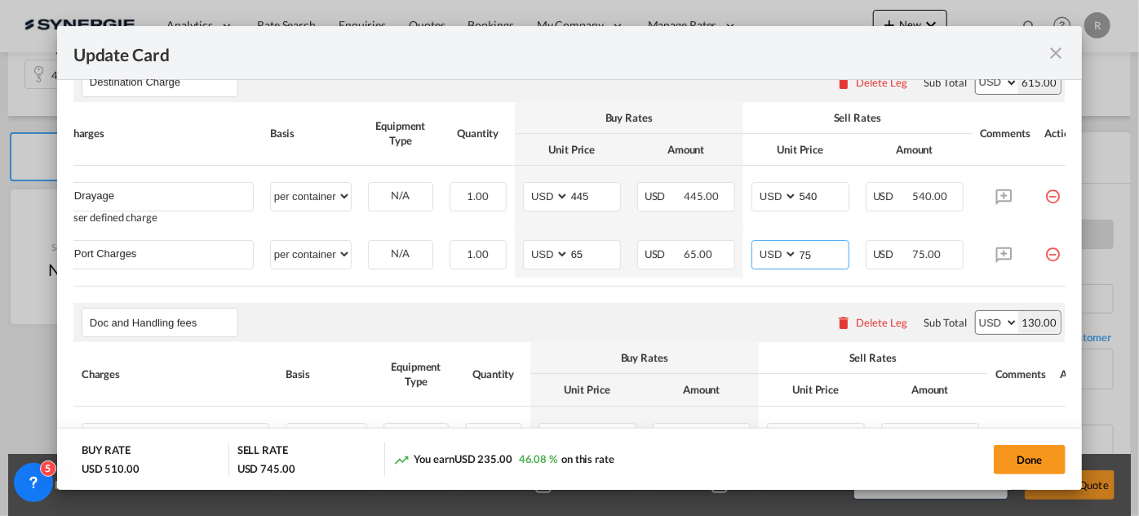
scroll to position [296, 0]
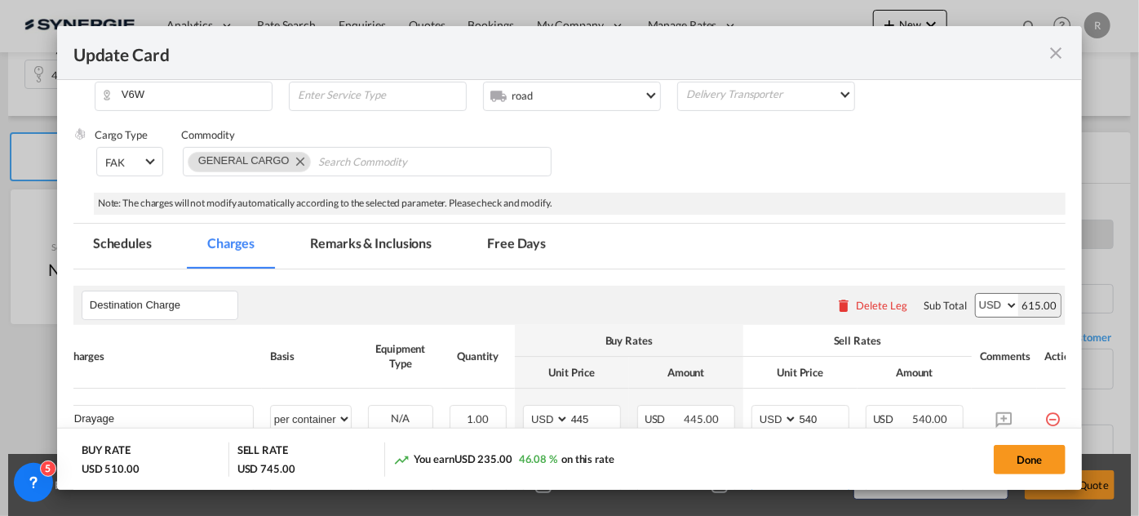
type input "75"
drag, startPoint x: 393, startPoint y: 249, endPoint x: 452, endPoint y: 250, distance: 58.7
click at [396, 250] on md-tab-item "Remarks & Inclusions" at bounding box center [370, 246] width 161 height 45
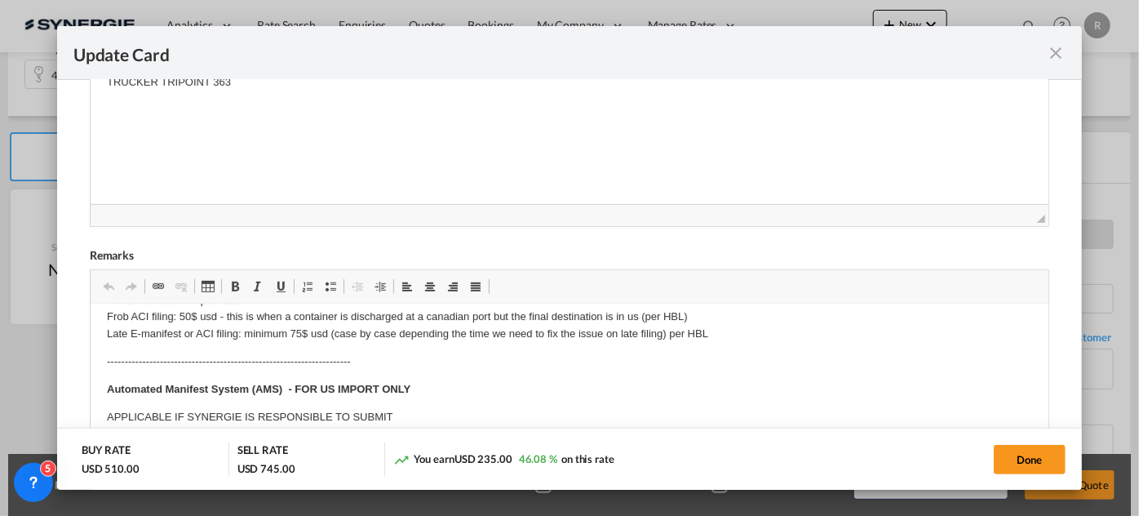
scroll to position [454, 0]
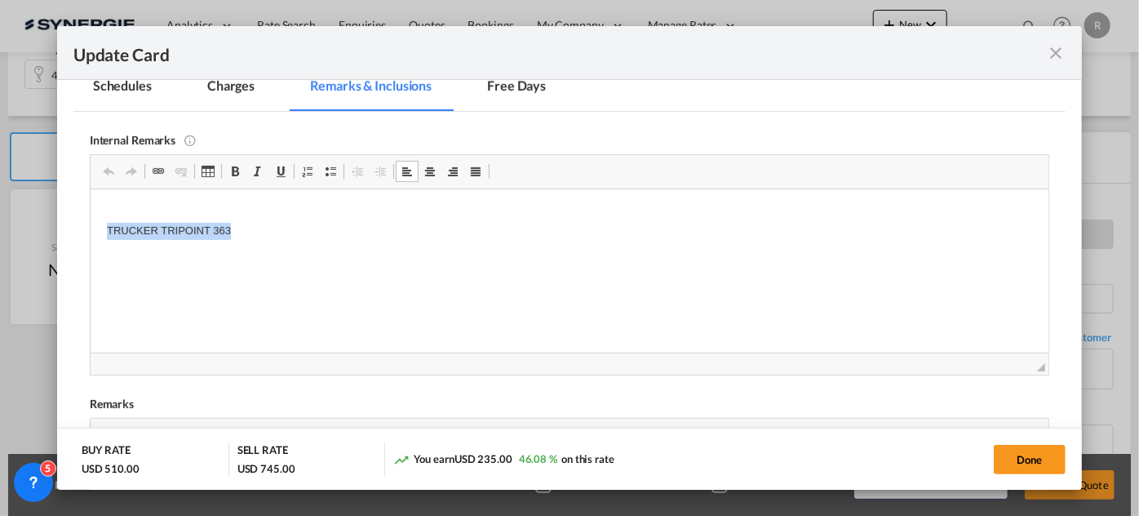
drag, startPoint x: 104, startPoint y: 227, endPoint x: 338, endPoint y: 237, distance: 233.6
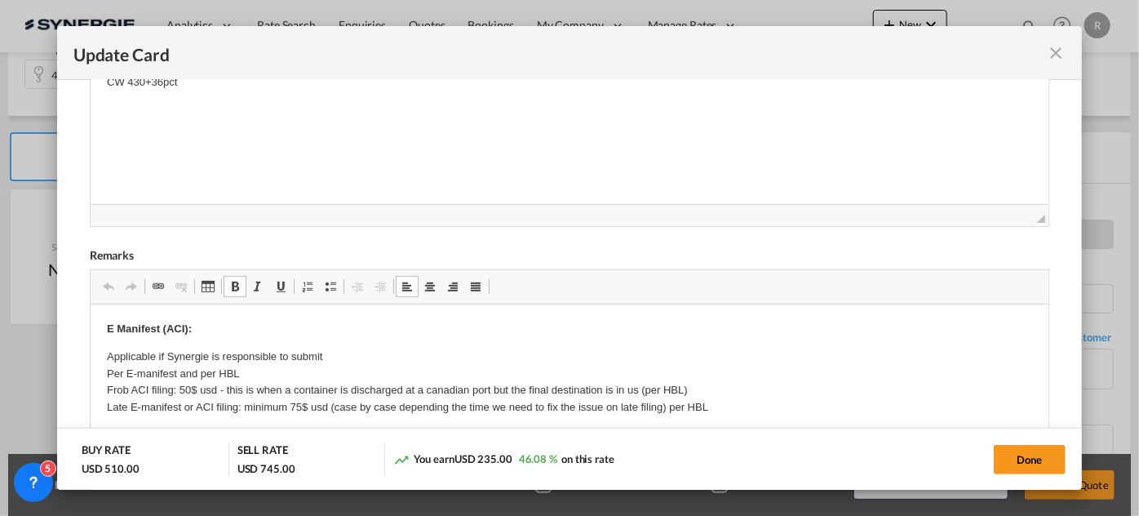
scroll to position [222, 0]
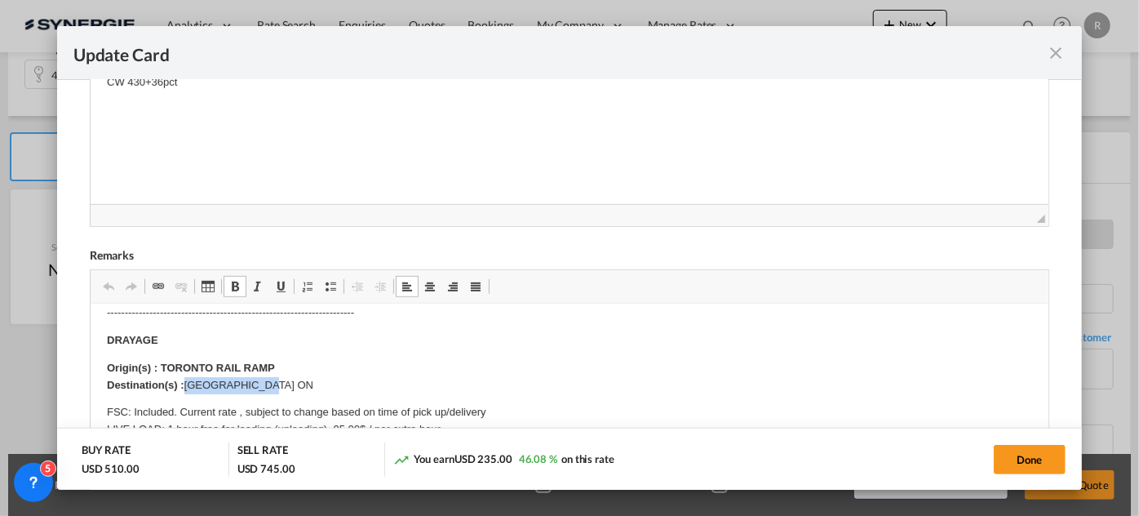
drag, startPoint x: 188, startPoint y: 384, endPoint x: 335, endPoint y: 378, distance: 147.0
click at [335, 378] on p "Origin(s) : TORONTO RAIL RAMP Destination(s) : [GEOGRAPHIC_DATA] ON" at bounding box center [568, 376] width 925 height 34
drag, startPoint x: 176, startPoint y: 363, endPoint x: 362, endPoint y: 331, distance: 188.7
click at [359, 361] on p "Origin(s) : TORONTO RAIL RAMP Destination(s) : V6W 0A5 [GEOGRAPHIC_DATA], [GEOG…" at bounding box center [568, 376] width 925 height 34
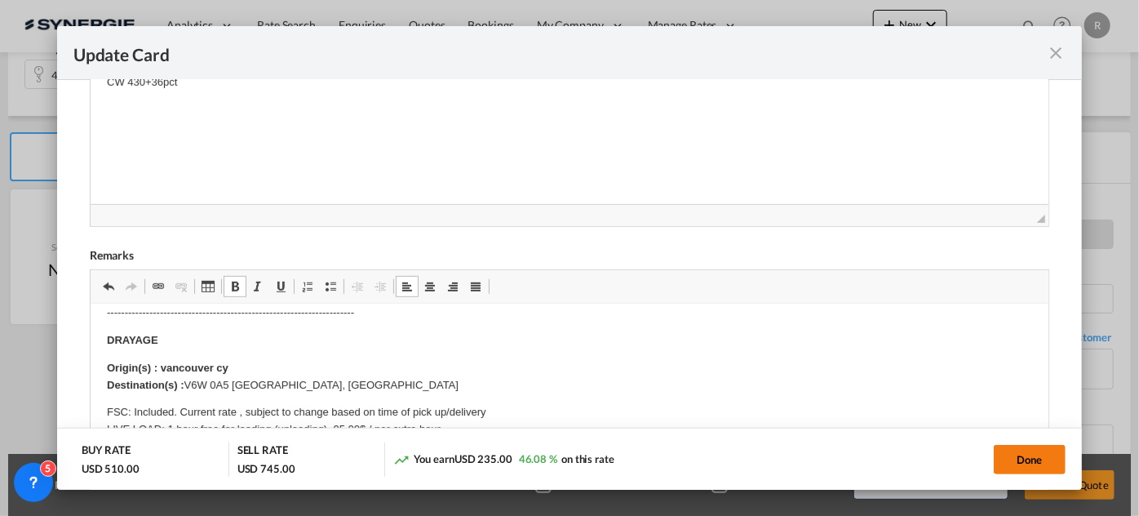
click at [1021, 464] on button "Done" at bounding box center [1030, 459] width 72 height 29
type input "[DATE]"
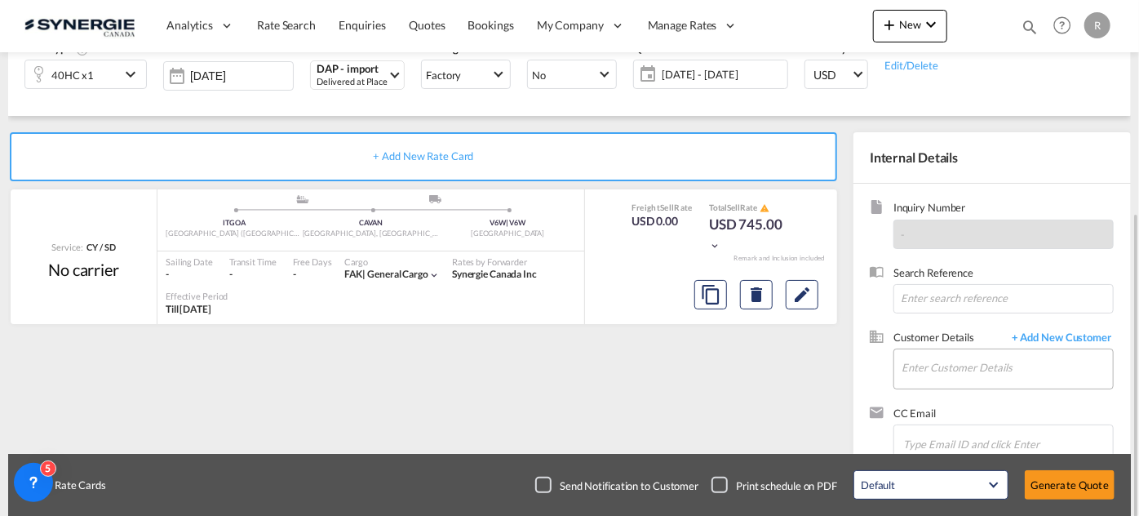
scroll to position [261, 0]
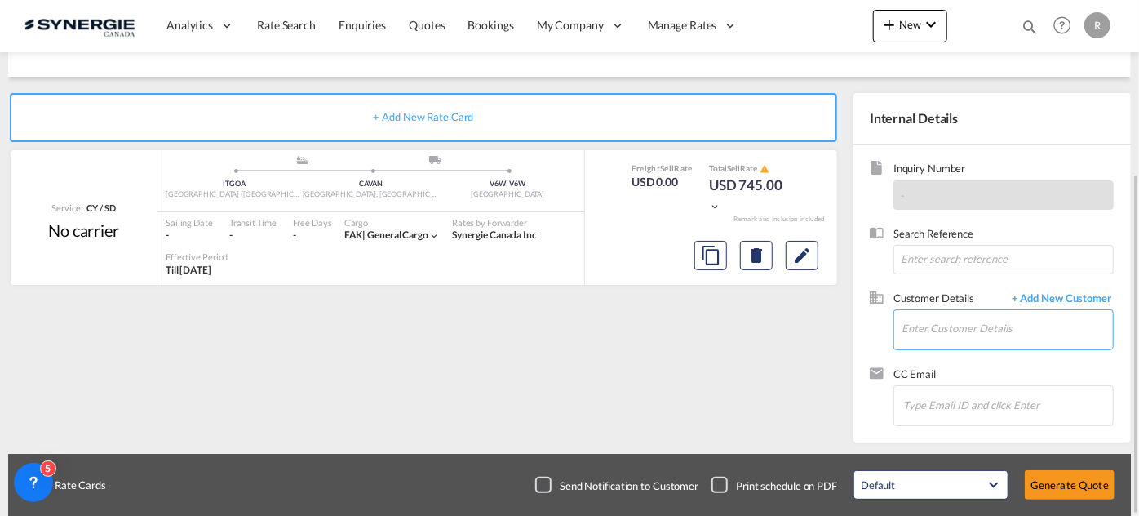
click at [990, 321] on input "Enter Customer Details" at bounding box center [1006, 328] width 211 height 37
paste input "[PERSON_NAME][EMAIL_ADDRESS][DOMAIN_NAME]"
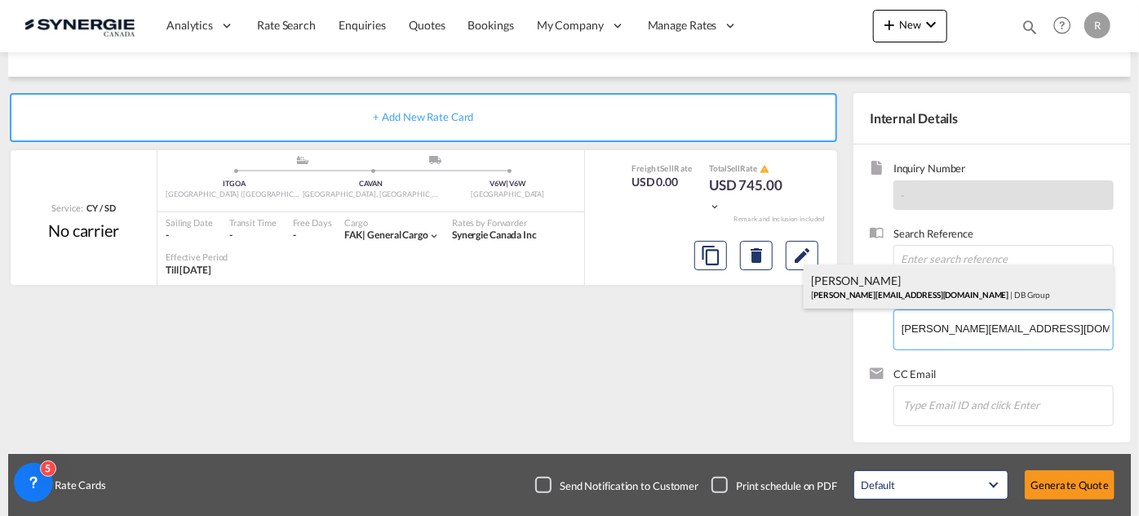
click at [938, 289] on div "[PERSON_NAME] [PERSON_NAME][EMAIL_ADDRESS][DOMAIN_NAME] | DB Group" at bounding box center [959, 286] width 310 height 44
type input "DB Group, [PERSON_NAME], [PERSON_NAME][EMAIL_ADDRESS][DOMAIN_NAME]"
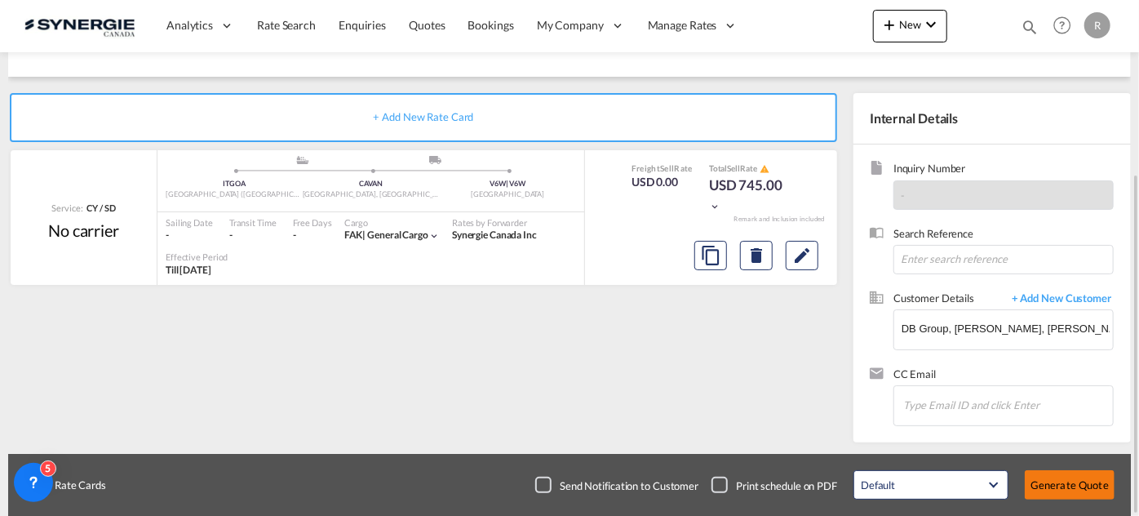
click at [1066, 482] on button "Generate Quote" at bounding box center [1070, 484] width 90 height 29
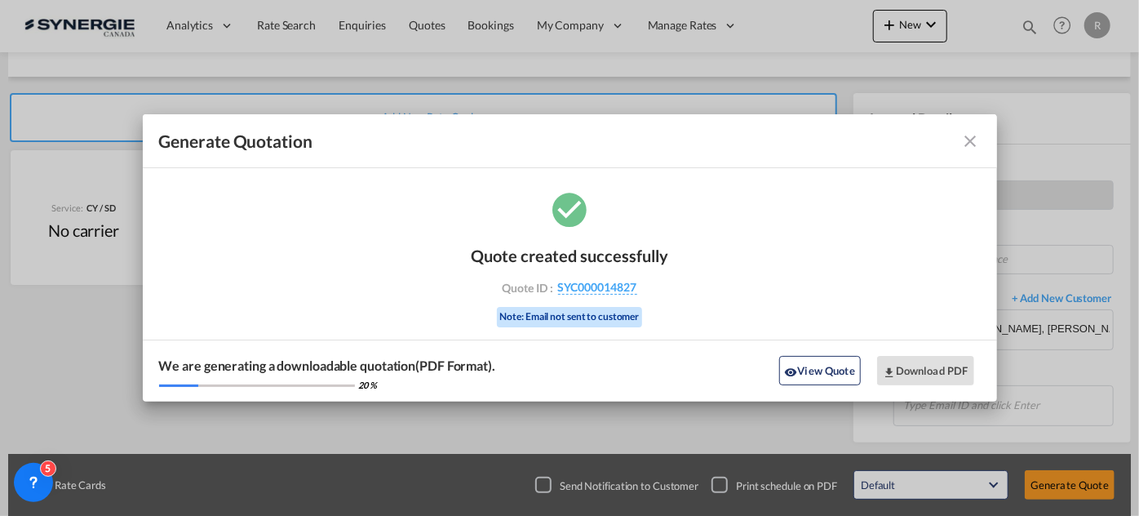
click at [822, 371] on button "View Quote" at bounding box center [820, 370] width 82 height 29
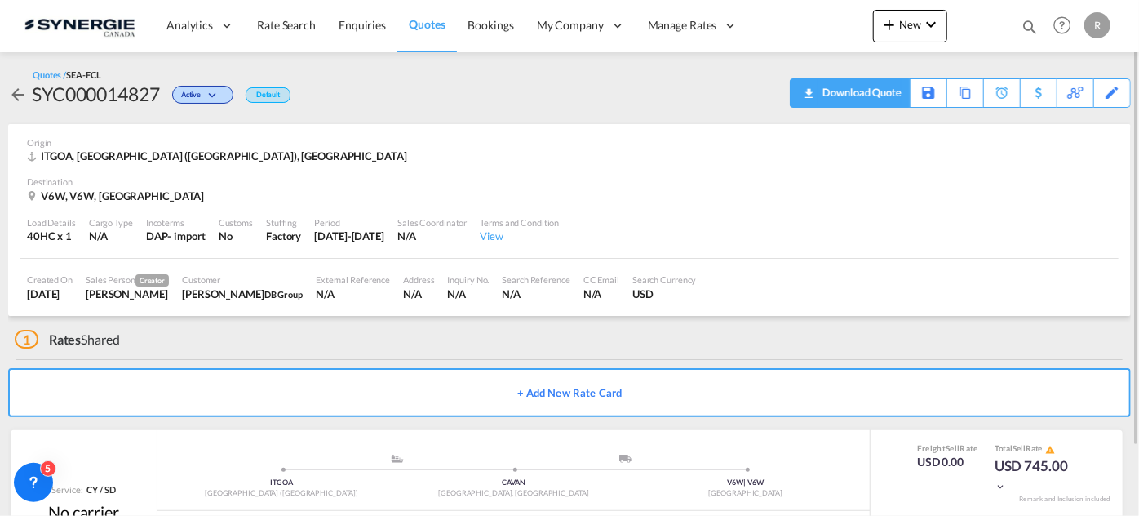
click at [889, 97] on div "Download Quote" at bounding box center [859, 92] width 83 height 26
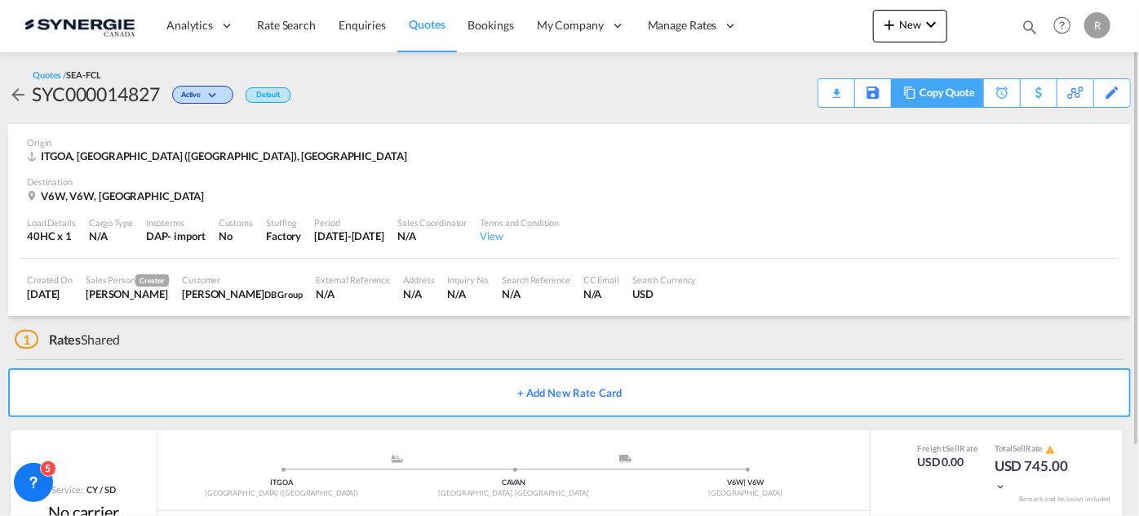
click at [952, 92] on div "Copy Quote" at bounding box center [946, 93] width 55 height 28
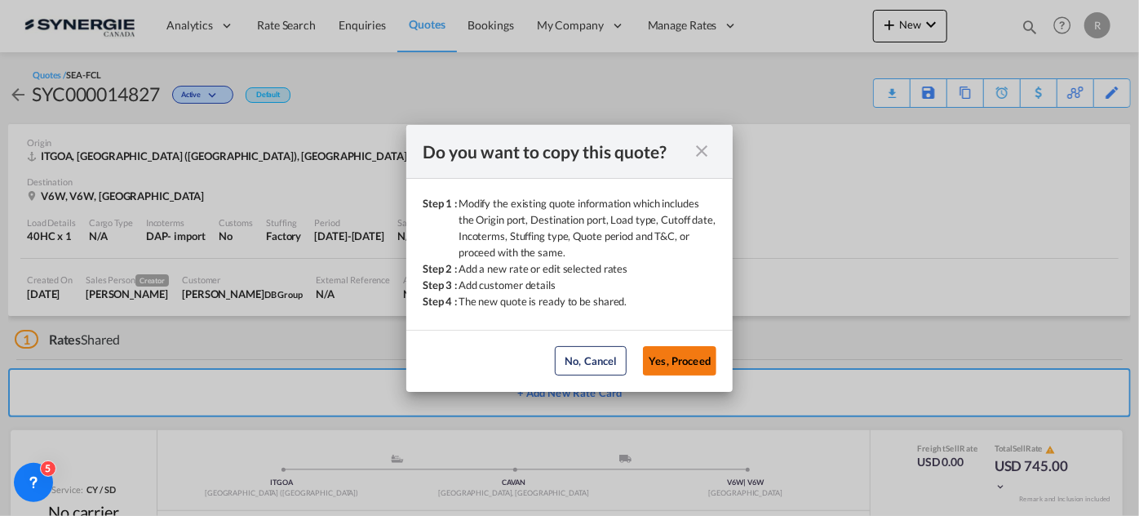
click at [681, 354] on button "Yes, Proceed" at bounding box center [679, 360] width 73 height 29
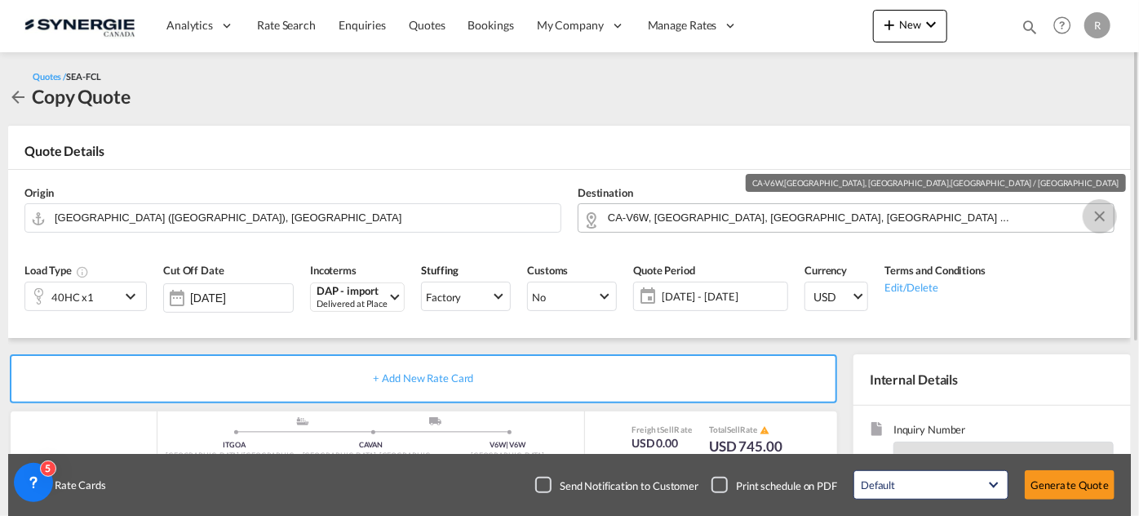
click at [1101, 219] on button "Clear Input" at bounding box center [1099, 216] width 24 height 24
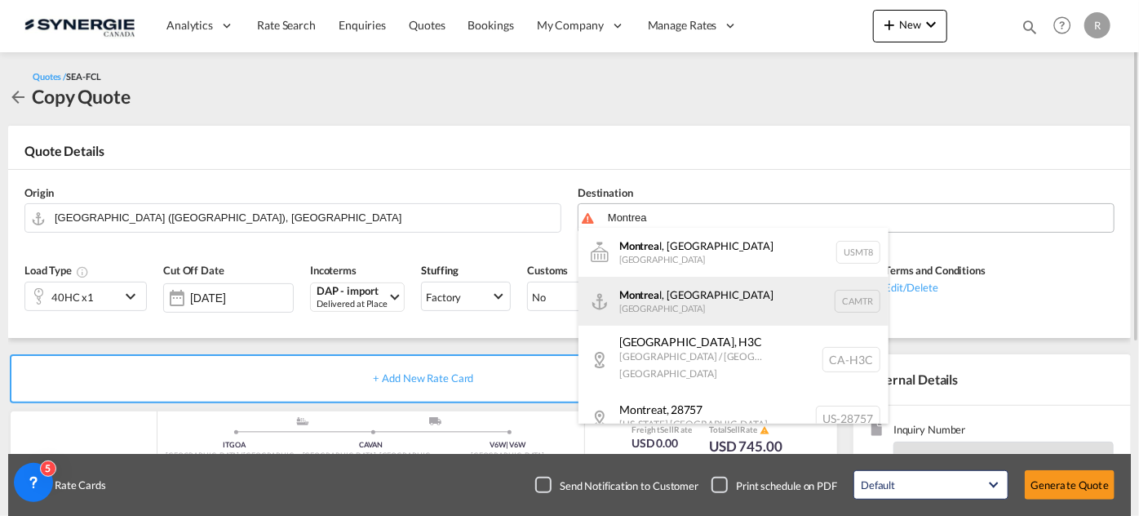
click at [680, 302] on div "Montrea l, [GEOGRAPHIC_DATA] [GEOGRAPHIC_DATA] CAMTR" at bounding box center [733, 301] width 310 height 49
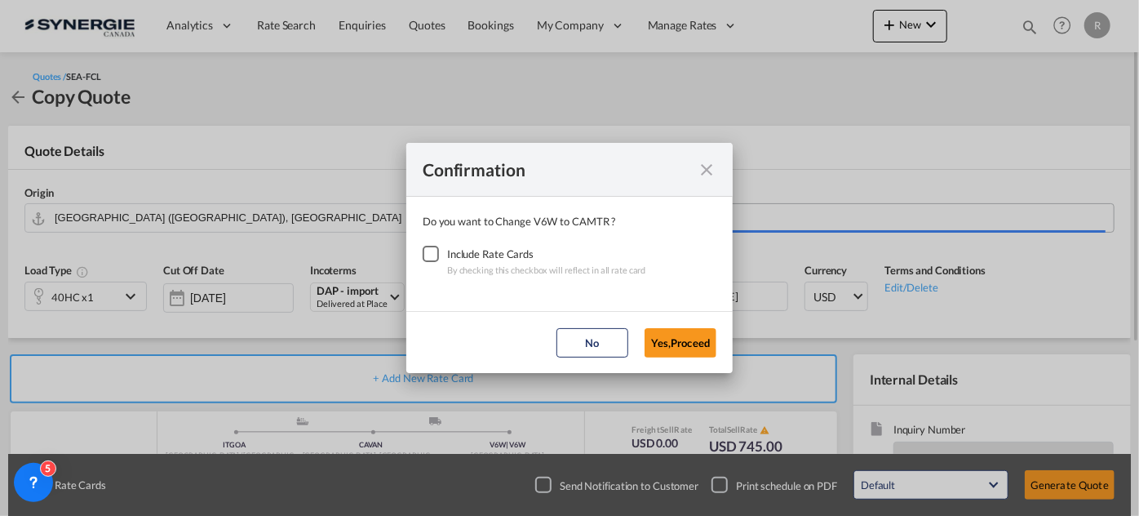
type input "[GEOGRAPHIC_DATA], [GEOGRAPHIC_DATA], CAMTR"
click at [433, 260] on div "Checkbox No Ink" at bounding box center [431, 254] width 16 height 16
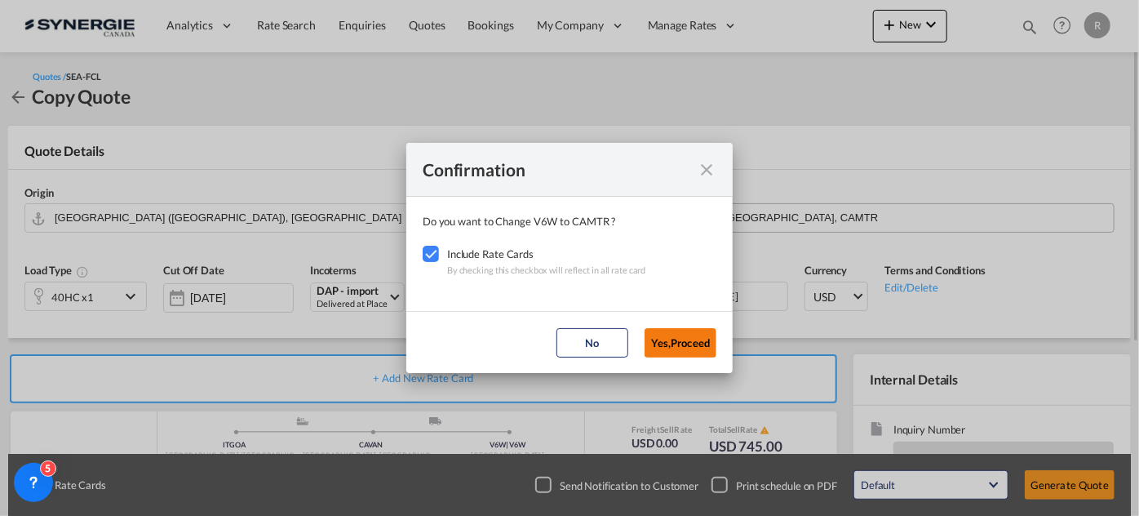
click at [666, 343] on button "Yes,Proceed" at bounding box center [680, 342] width 72 height 29
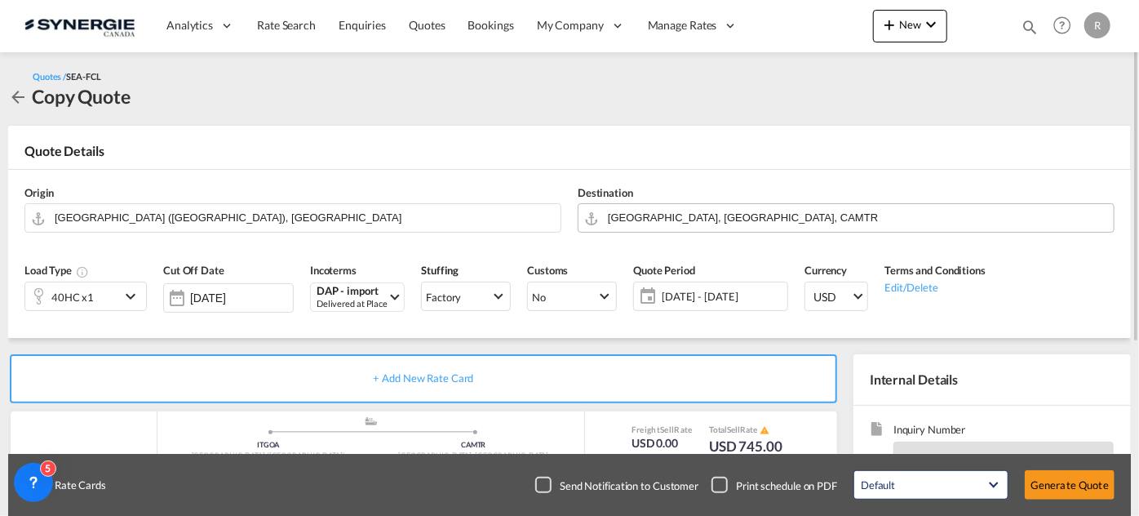
scroll to position [222, 0]
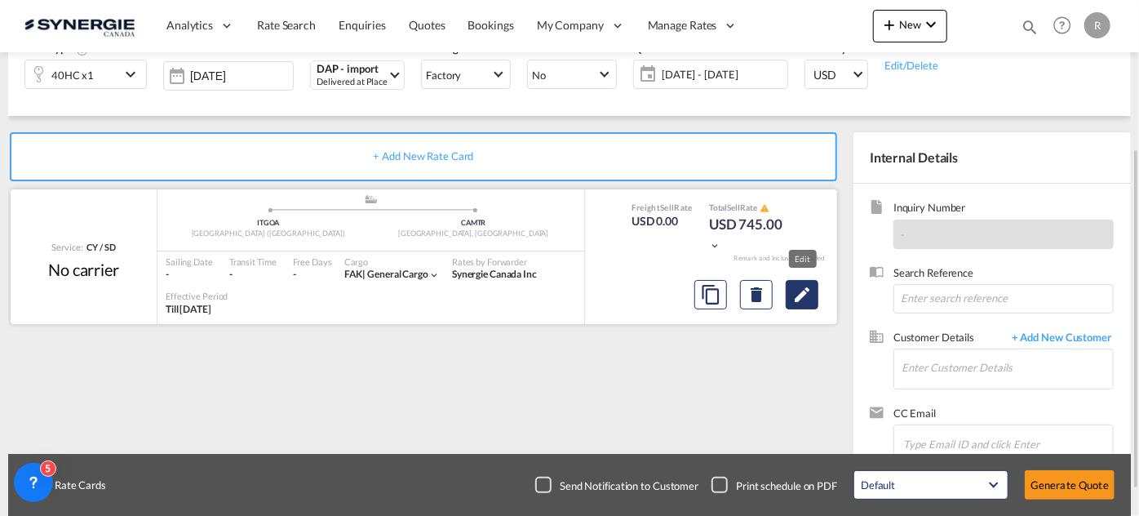
click at [801, 291] on md-icon "Edit" at bounding box center [802, 295] width 20 height 20
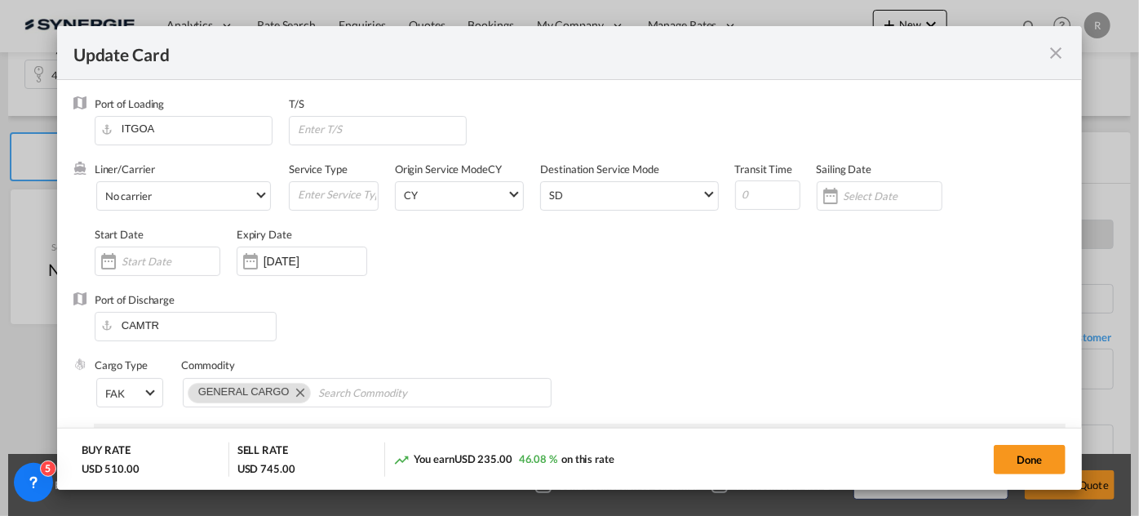
click at [1056, 60] on md-icon "icon-close fg-AAA8AD m-0 pointer" at bounding box center [1056, 53] width 20 height 20
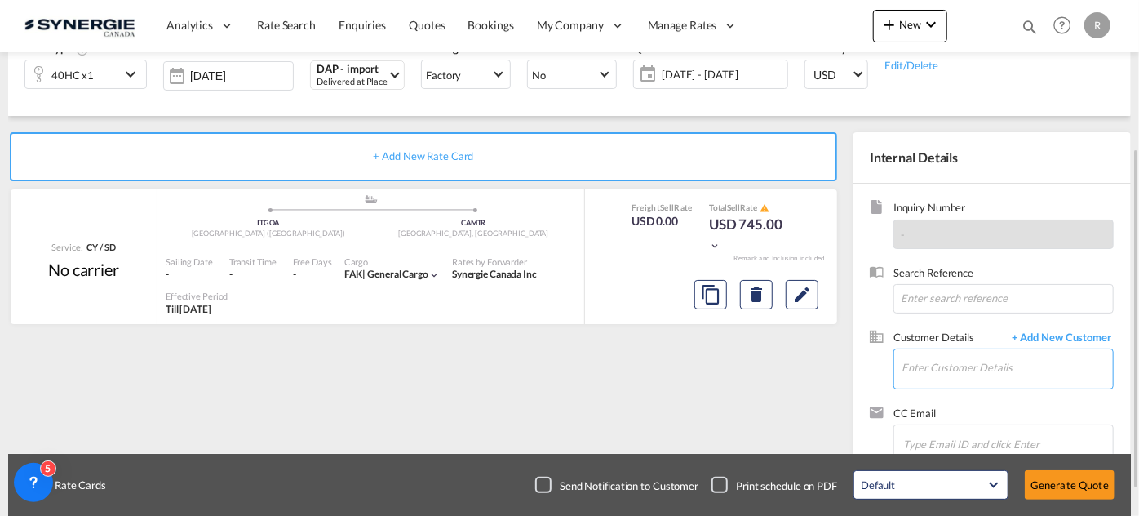
click at [953, 364] on input "Enter Customer Details" at bounding box center [1006, 367] width 211 height 37
paste input "[PERSON_NAME][EMAIL_ADDRESS][DOMAIN_NAME]"
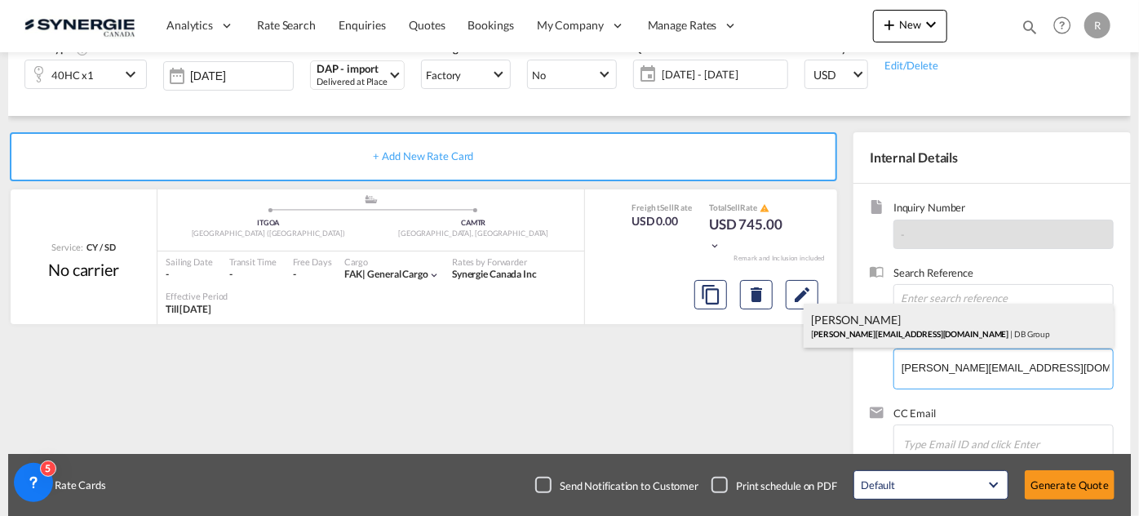
click at [875, 334] on div "[PERSON_NAME] [PERSON_NAME][EMAIL_ADDRESS][DOMAIN_NAME] | DB Group" at bounding box center [959, 325] width 310 height 44
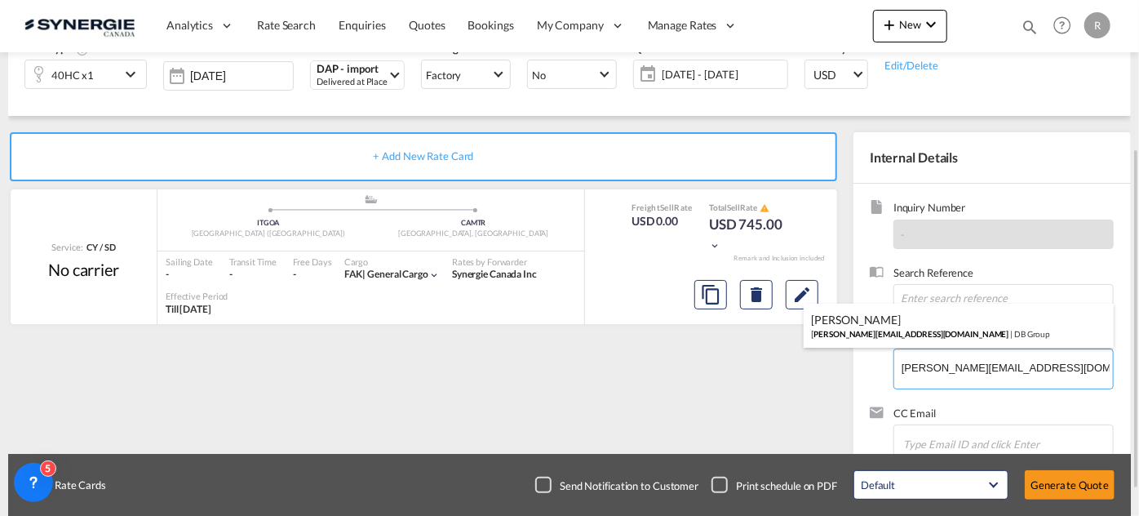
type input "DB Group, [PERSON_NAME], [PERSON_NAME][EMAIL_ADDRESS][DOMAIN_NAME]"
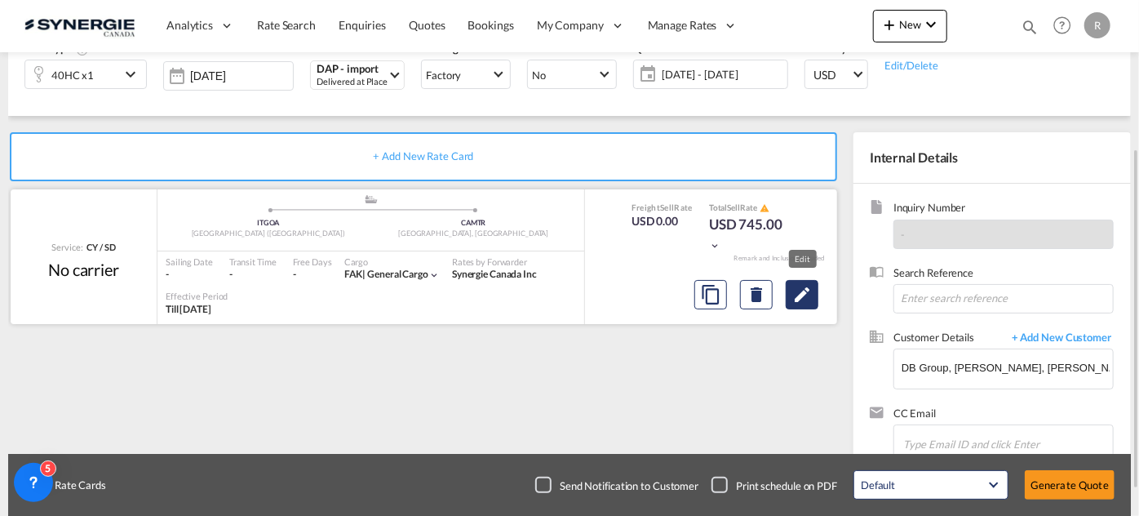
click at [797, 289] on md-icon "Edit" at bounding box center [802, 295] width 20 height 20
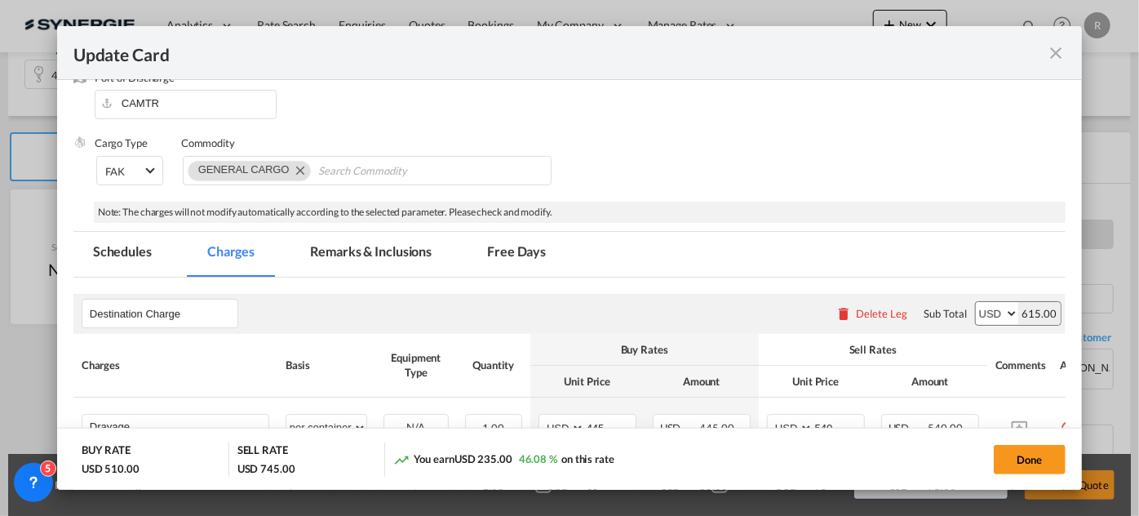
scroll to position [445, 0]
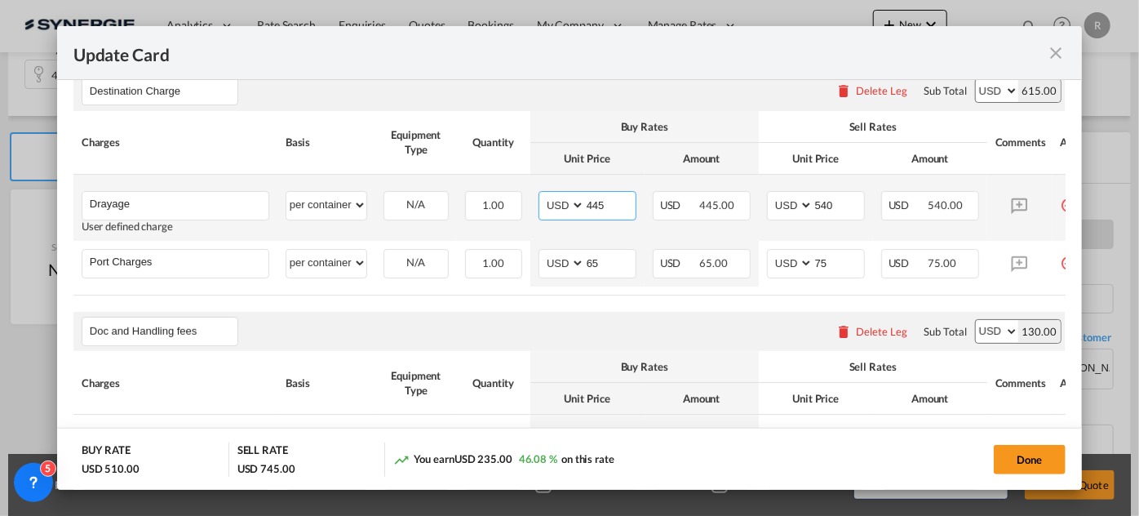
drag, startPoint x: 616, startPoint y: 197, endPoint x: 546, endPoint y: 190, distance: 70.5
click at [550, 191] on md-input-container "AED AFN ALL AMD ANG AOA ARS AUD AWG AZN BAM BBD BDT BGN BHD BIF BMD BND [PERSON…" at bounding box center [587, 205] width 98 height 29
type input "340"
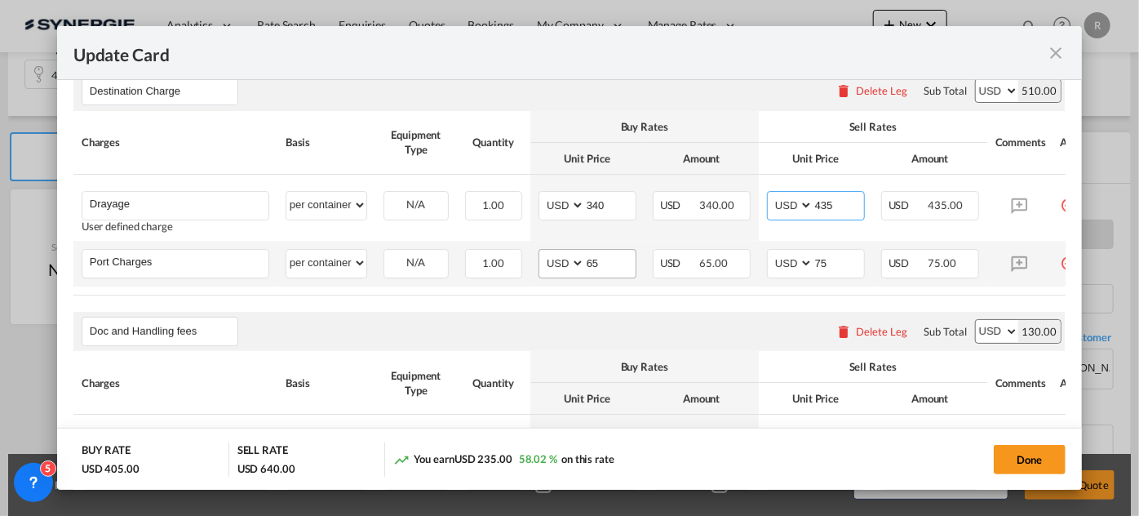
type input "435"
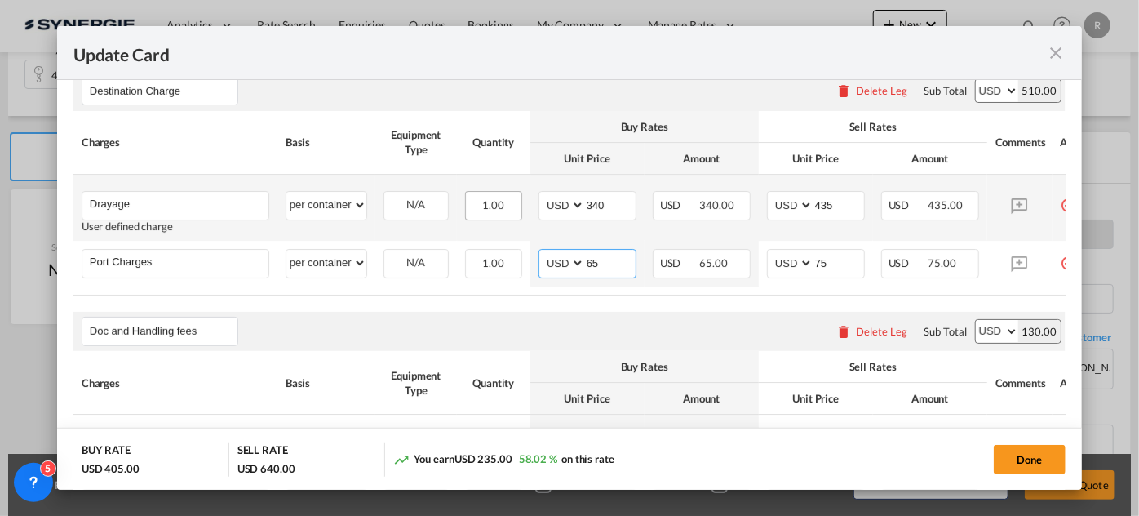
drag, startPoint x: 603, startPoint y: 258, endPoint x: 503, endPoint y: 200, distance: 115.2
click at [505, 234] on tbody "Drayage Please Enter User Defined Charges Cannot Be Published User defined char…" at bounding box center [590, 231] width 1034 height 112
type input "50"
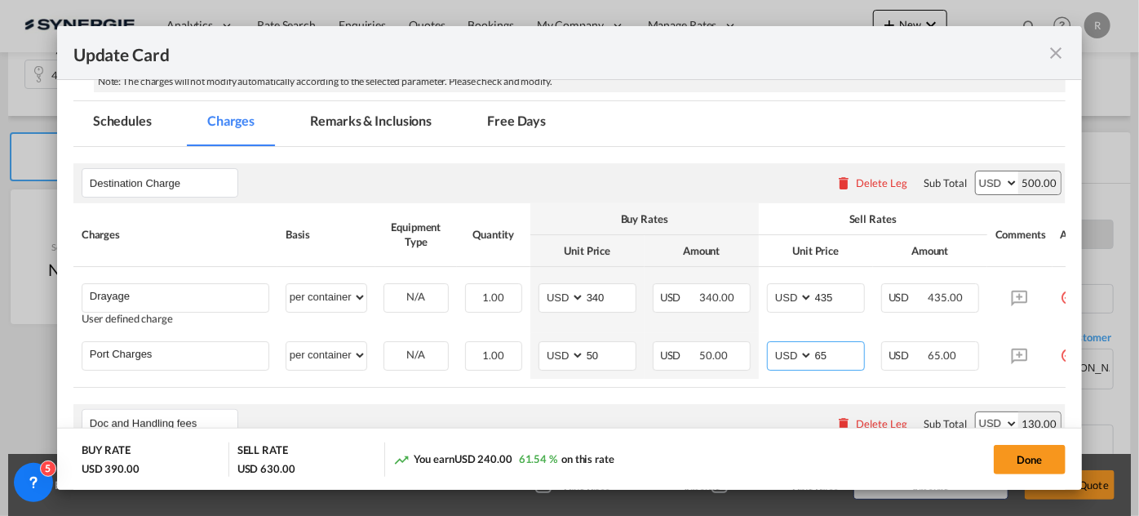
scroll to position [222, 0]
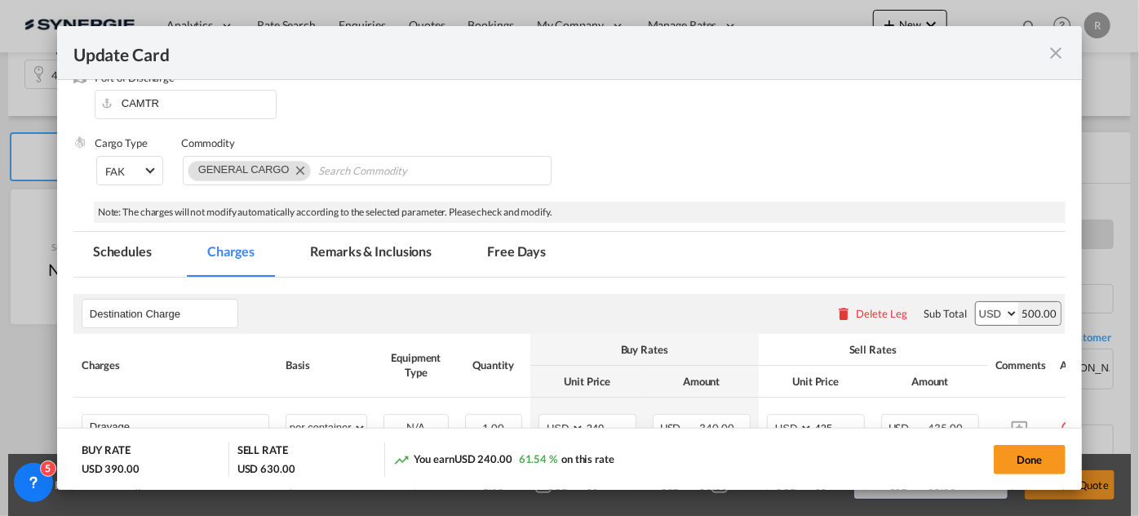
type input "65"
click at [357, 251] on md-tab-item "Remarks & Inclusions" at bounding box center [370, 254] width 161 height 45
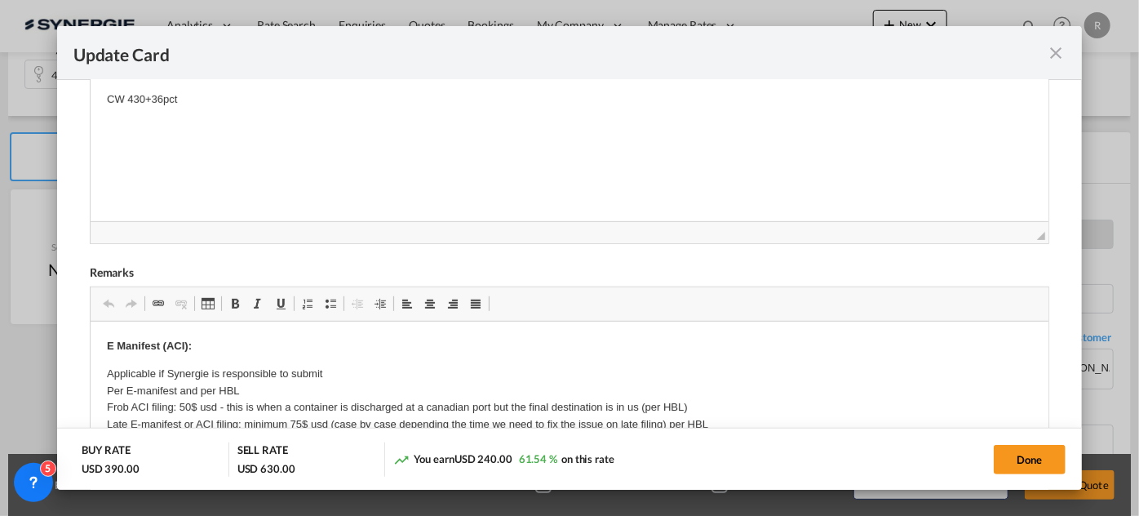
scroll to position [445, 0]
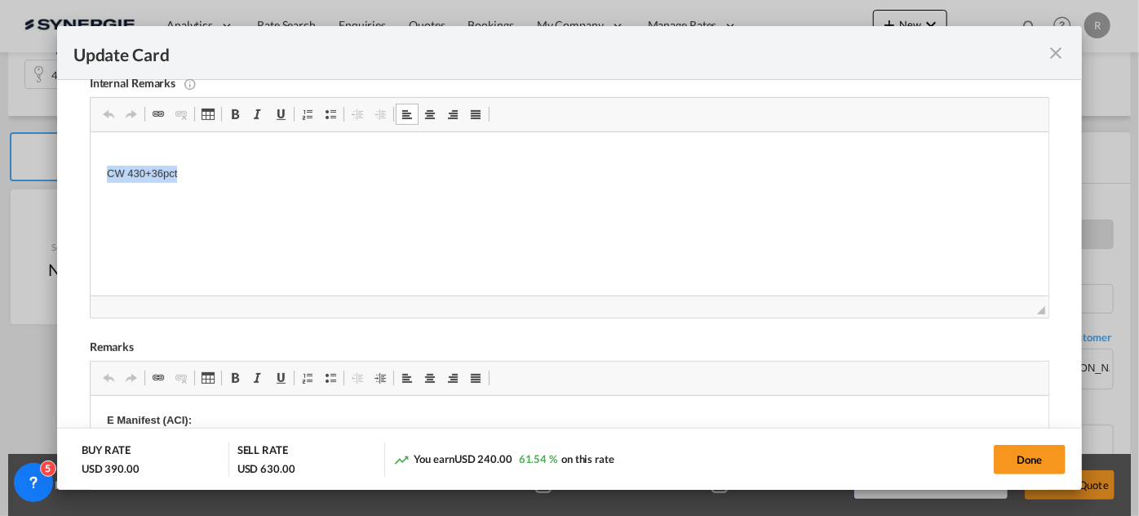
drag, startPoint x: 103, startPoint y: 172, endPoint x: 259, endPoint y: 186, distance: 157.2
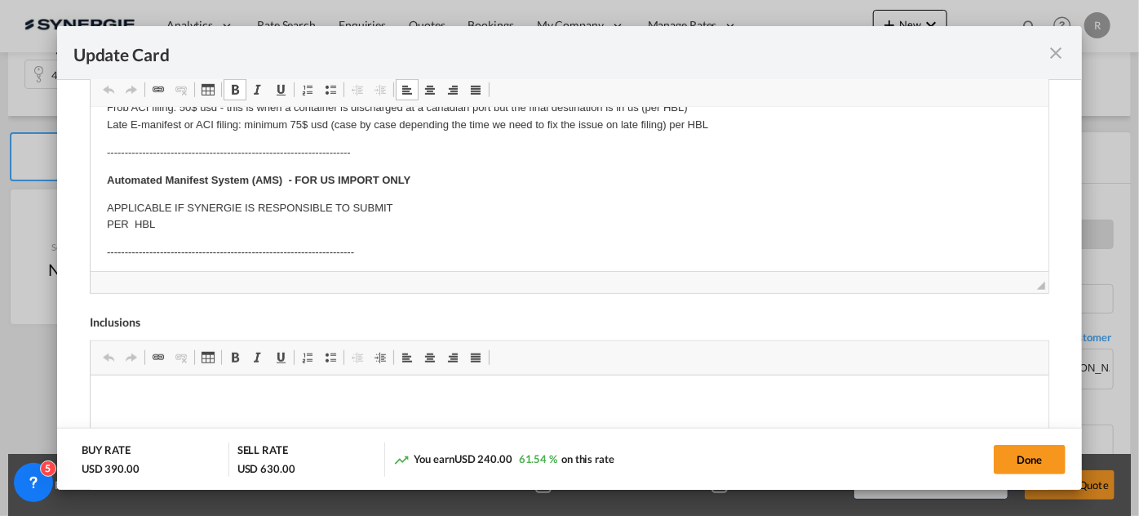
scroll to position [148, 0]
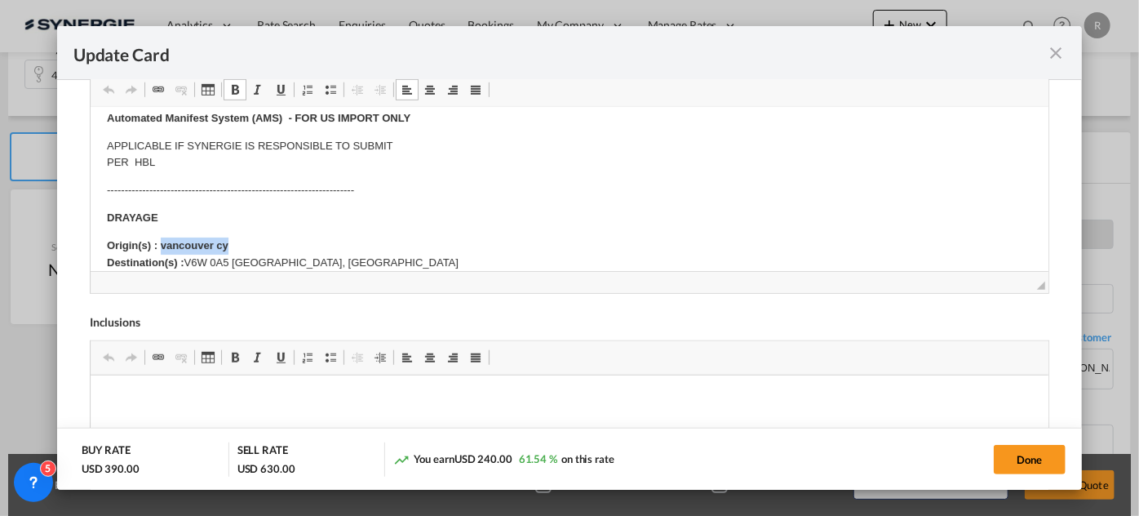
drag, startPoint x: 160, startPoint y: 241, endPoint x: 256, endPoint y: 206, distance: 102.5
click at [259, 229] on body "E Manifest (ACI): Applicable if Synergie is responsible to submit Per E-manifes…" at bounding box center [568, 360] width 925 height 768
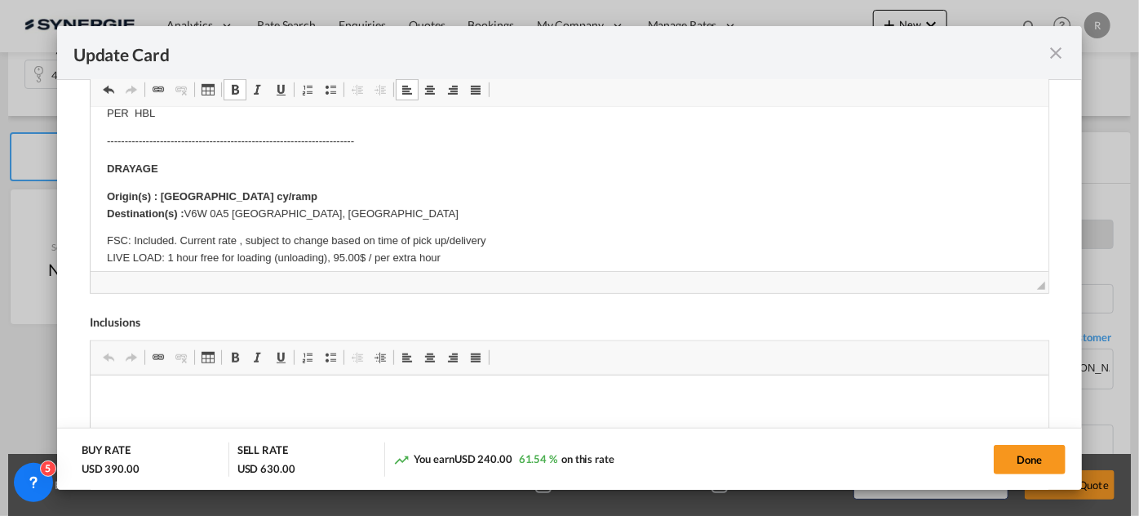
scroll to position [222, 0]
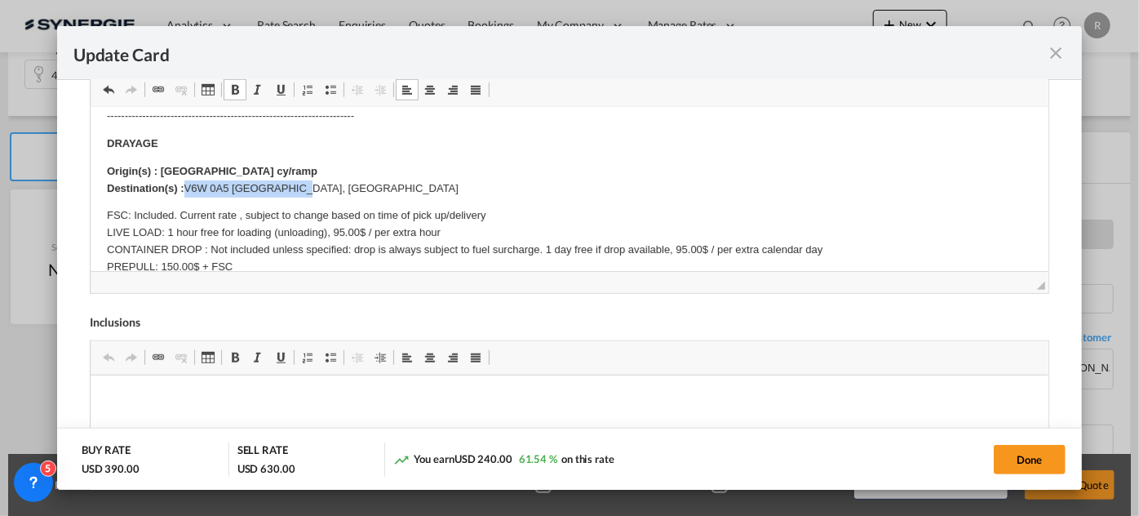
drag, startPoint x: 188, startPoint y: 185, endPoint x: 325, endPoint y: 186, distance: 137.1
click at [325, 186] on p "Origin(s) : Montreal cy/ramp Destination(s) : V6W 0A5 [GEOGRAPHIC_DATA], [GEOGR…" at bounding box center [568, 180] width 925 height 34
copy p "V6W 0A5 [GEOGRAPHIC_DATA], [GEOGRAPHIC_DATA]"
drag, startPoint x: 185, startPoint y: 184, endPoint x: 344, endPoint y: 188, distance: 159.2
click at [344, 188] on p "Origin(s) : Montreal cy/ramp Destination(s) : V6W 0A5 [GEOGRAPHIC_DATA], [GEOGR…" at bounding box center [568, 180] width 925 height 34
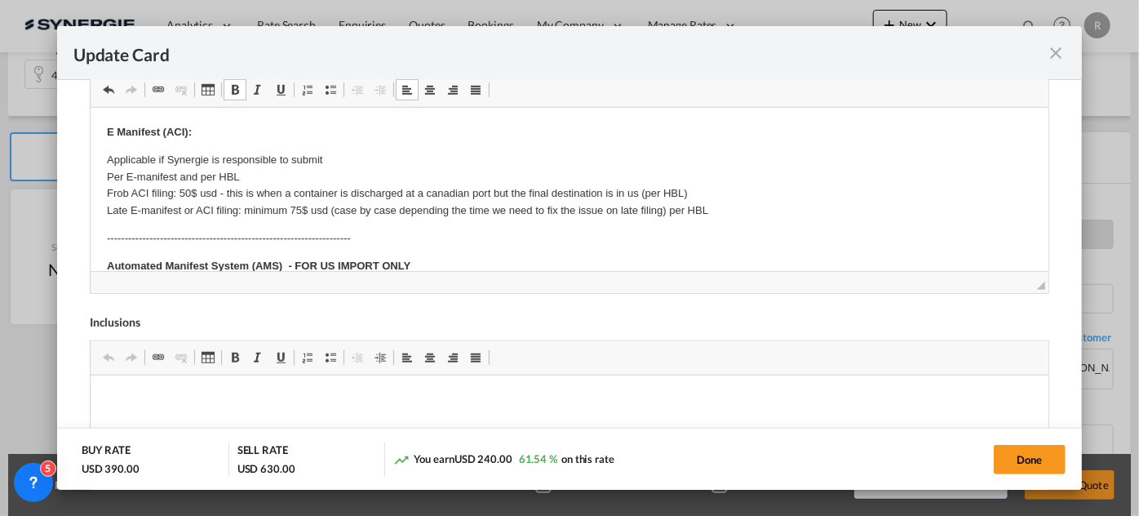
scroll to position [148, 0]
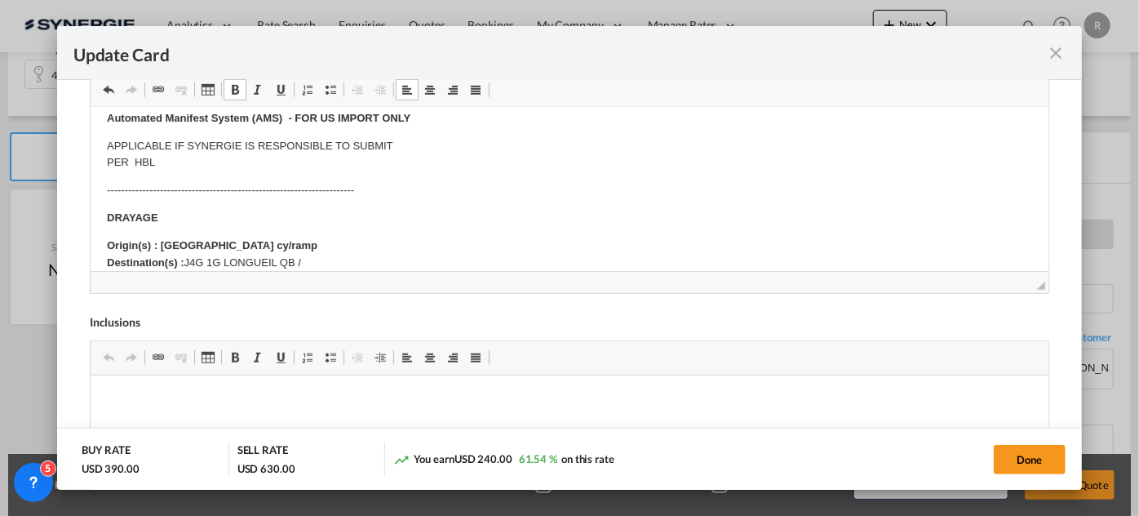
click at [374, 259] on p "Origin(s) : Montreal cy/ramp Destination(s) : J4G 1G LONGUEIL QB /" at bounding box center [568, 254] width 925 height 34
click at [443, 259] on p "Origin(s) : Montreal cy/ramp Destination(s) : J4G 1G LONGUEIL QB / H7L 3J5 Lava…" at bounding box center [568, 254] width 925 height 34
click at [1043, 460] on button "Done" at bounding box center [1030, 459] width 72 height 29
type input "[DATE]"
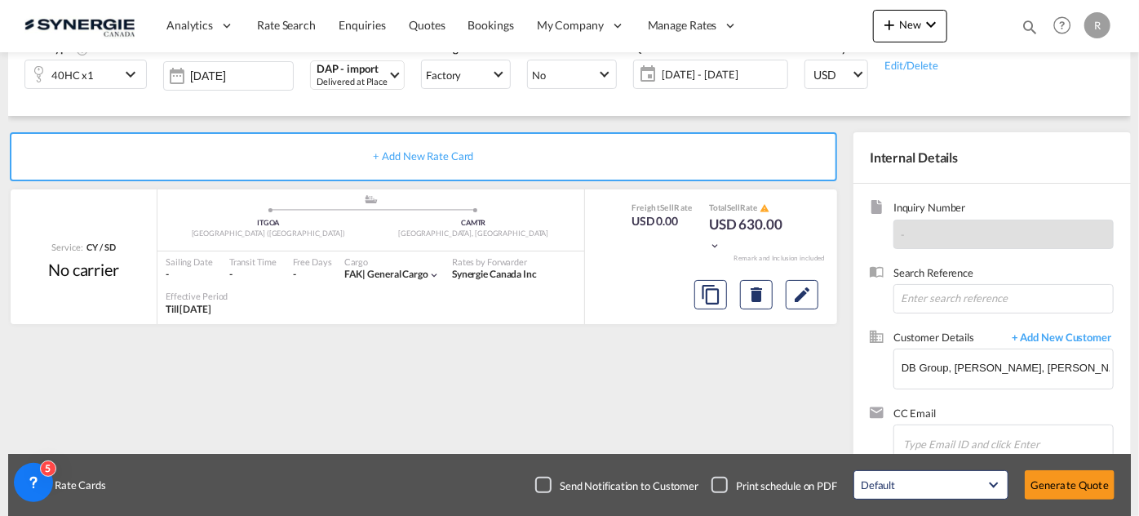
scroll to position [389, 0]
click at [1064, 490] on button "Generate Quote" at bounding box center [1070, 484] width 90 height 29
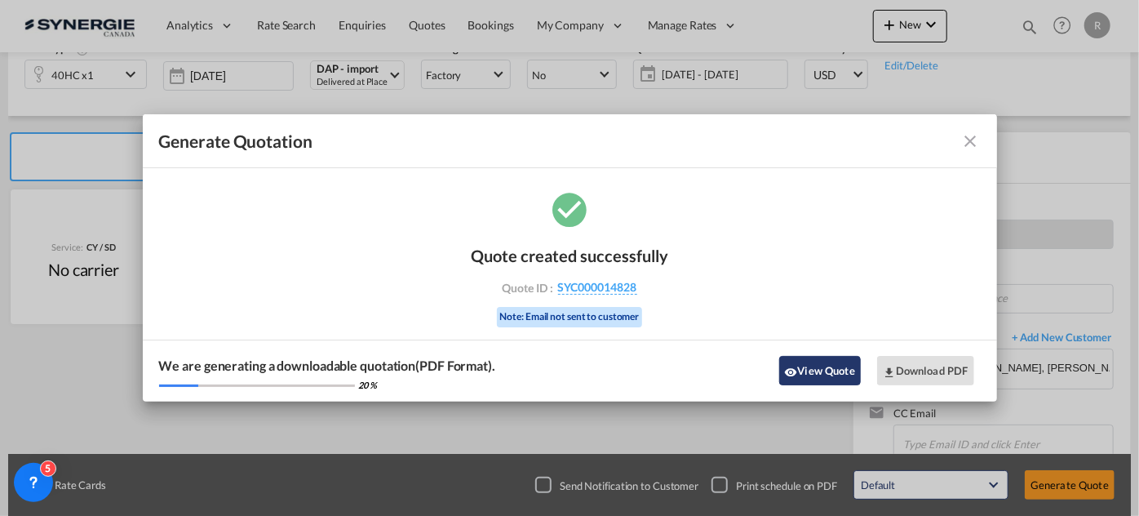
click at [839, 375] on button "View Quote" at bounding box center [820, 370] width 82 height 29
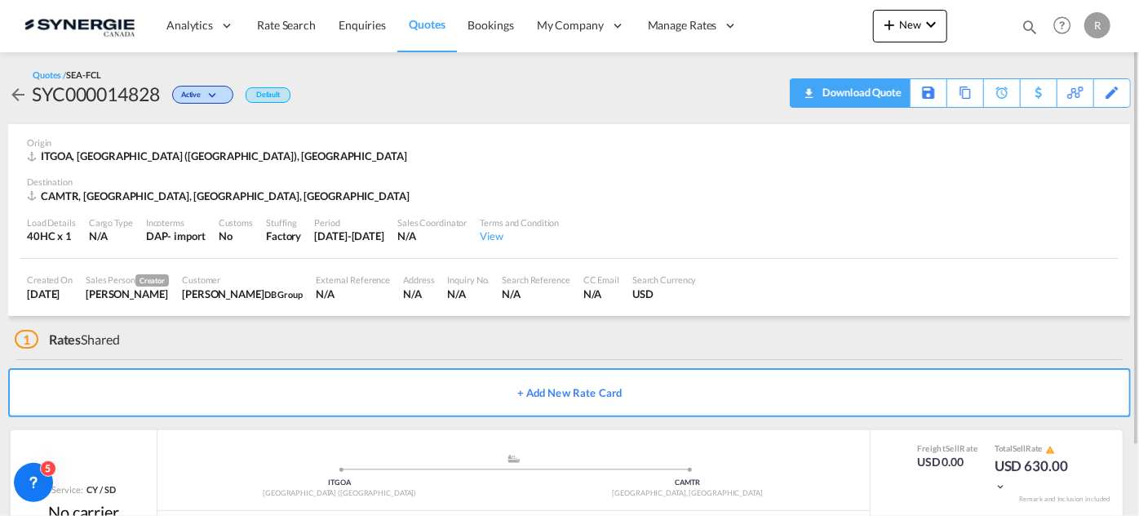
click at [888, 101] on div "Download Quote" at bounding box center [859, 92] width 83 height 26
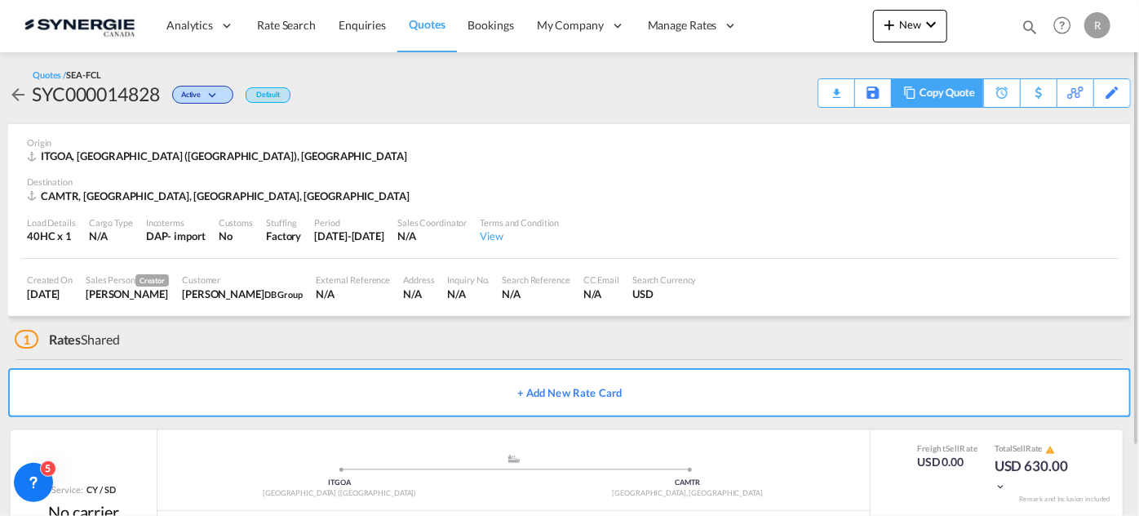
click at [966, 94] on div "Copy Quote" at bounding box center [946, 93] width 55 height 28
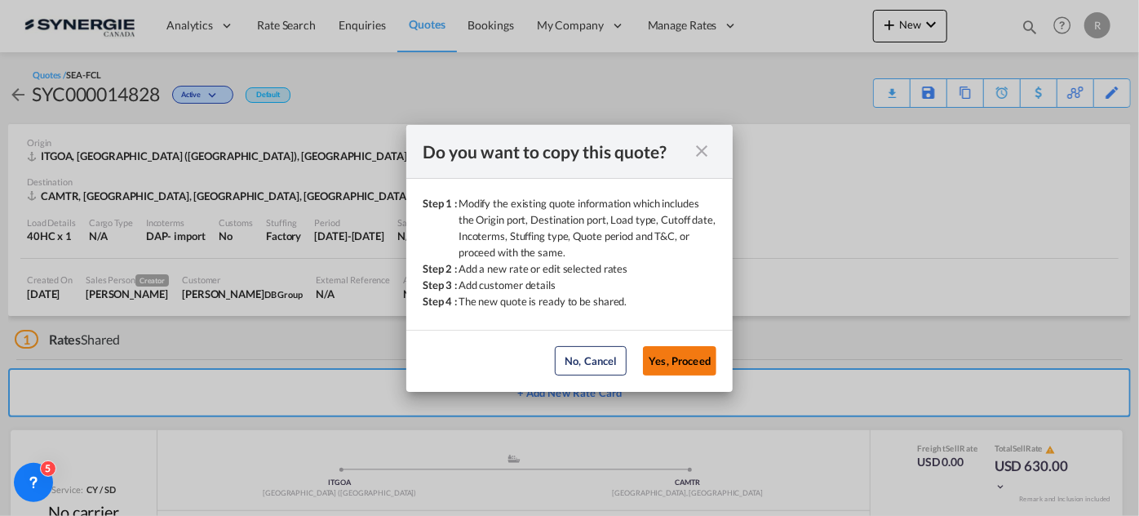
click at [698, 358] on button "Yes, Proceed" at bounding box center [679, 360] width 73 height 29
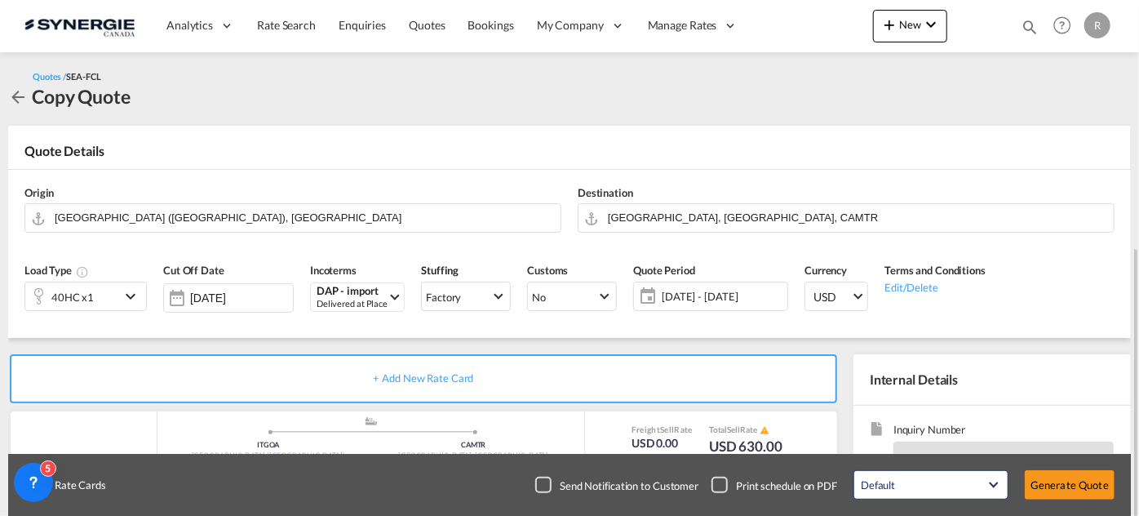
scroll to position [148, 0]
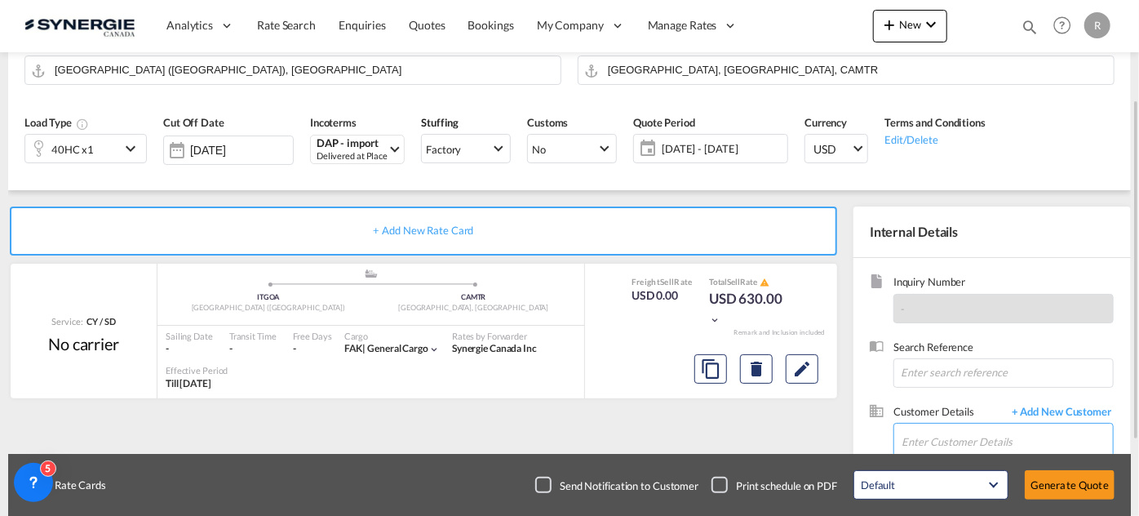
click at [954, 434] on input "Enter Customer Details" at bounding box center [1006, 441] width 211 height 37
paste input "[PERSON_NAME][EMAIL_ADDRESS][DOMAIN_NAME]"
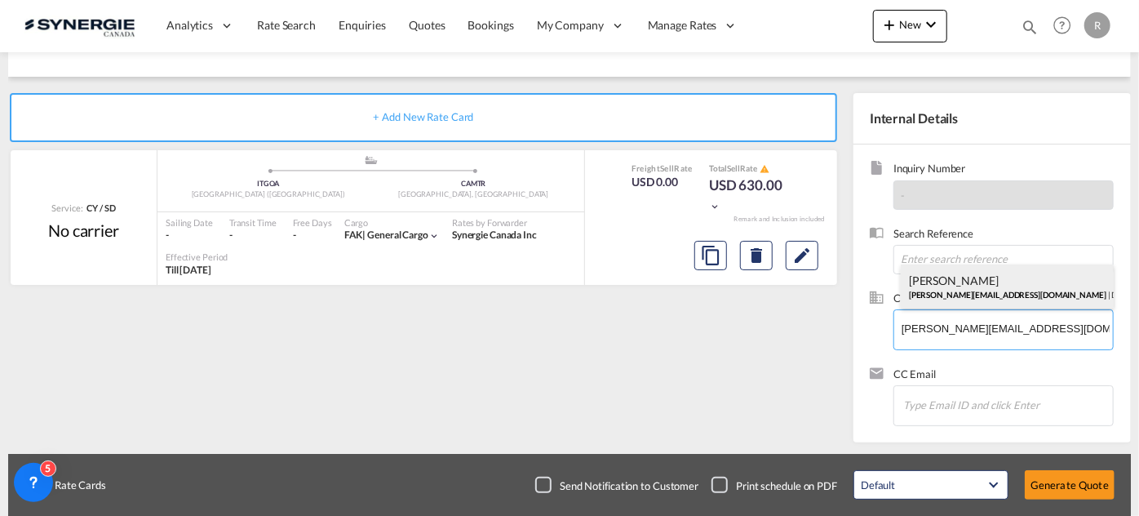
click at [961, 290] on div "[PERSON_NAME] [PERSON_NAME][EMAIL_ADDRESS][DOMAIN_NAME] | DB Group" at bounding box center [1007, 286] width 213 height 44
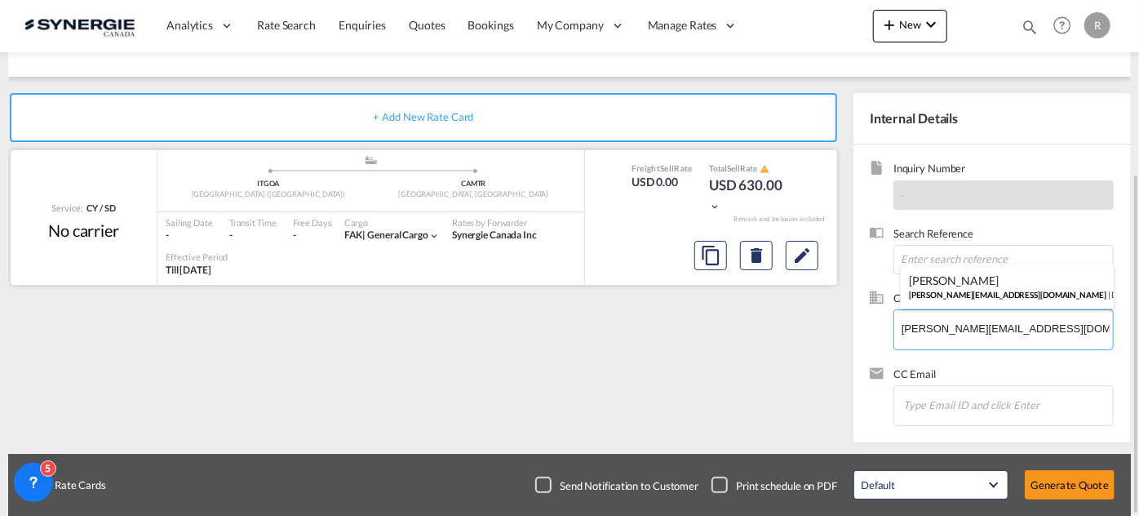
type input "DB Group, [PERSON_NAME], [PERSON_NAME][EMAIL_ADDRESS][DOMAIN_NAME]"
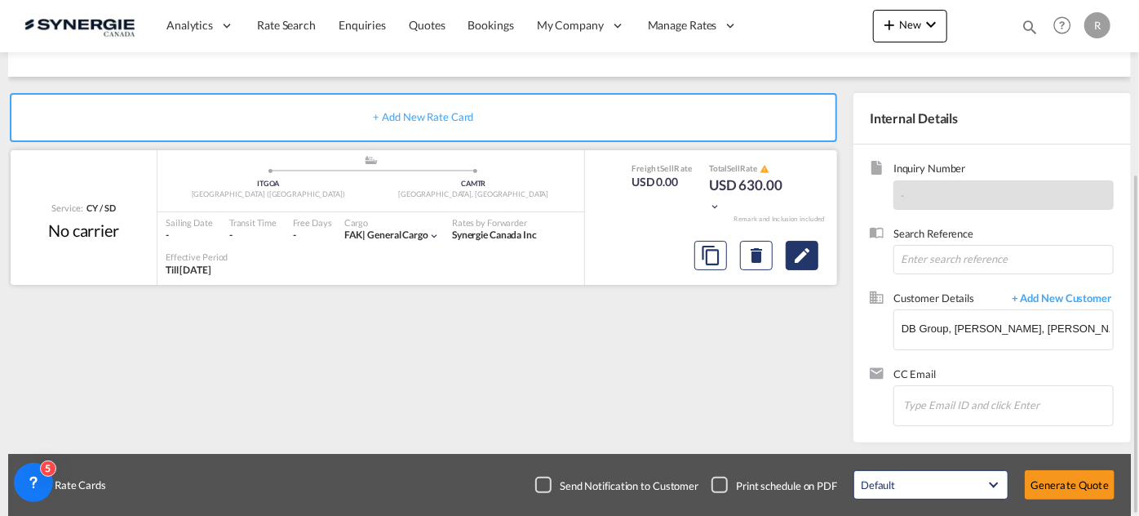
click at [806, 255] on md-icon "Edit" at bounding box center [802, 256] width 20 height 20
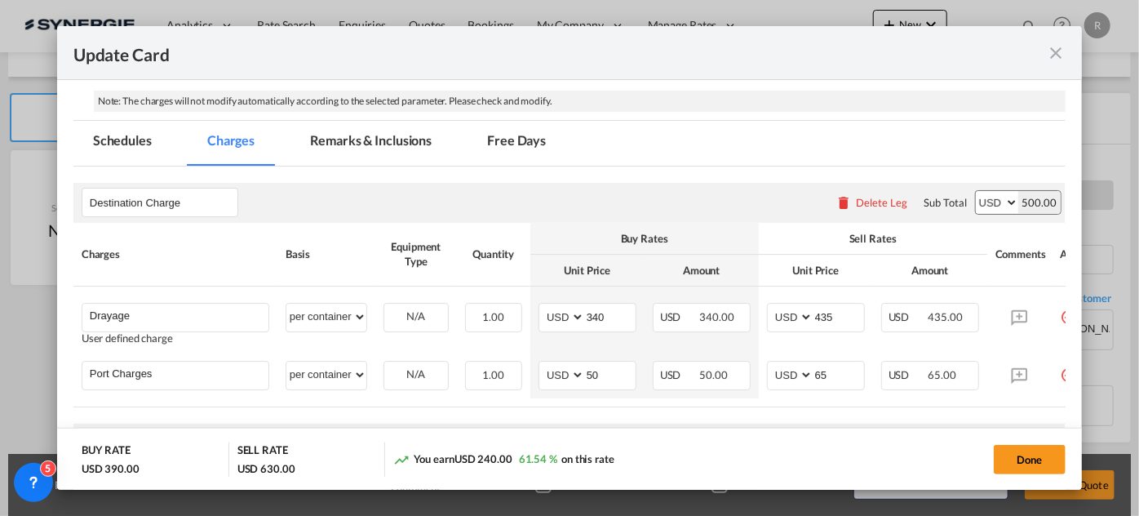
scroll to position [370, 0]
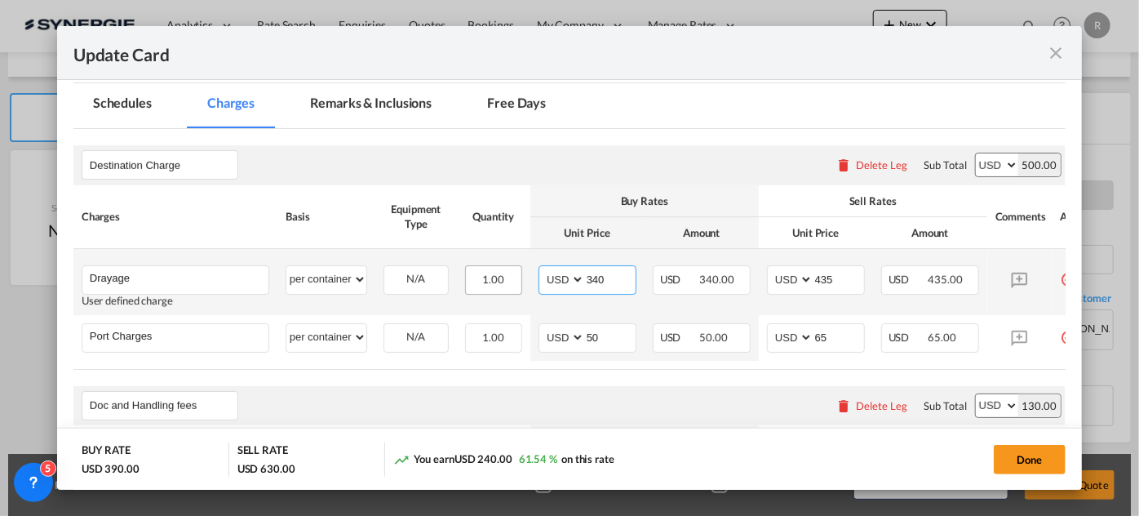
drag, startPoint x: 613, startPoint y: 277, endPoint x: 505, endPoint y: 270, distance: 107.9
click at [505, 270] on tr "Drayage Please Enter User Defined Charges Cannot Be Published User defined char…" at bounding box center [590, 282] width 1034 height 66
type input "380"
drag, startPoint x: 833, startPoint y: 273, endPoint x: 781, endPoint y: 272, distance: 52.2
click at [781, 272] on md-input-container "AED AFN ALL AMD ANG AOA ARS AUD AWG AZN BAM BBD BDT BGN BHD BIF BMD BND [PERSON…" at bounding box center [816, 279] width 98 height 29
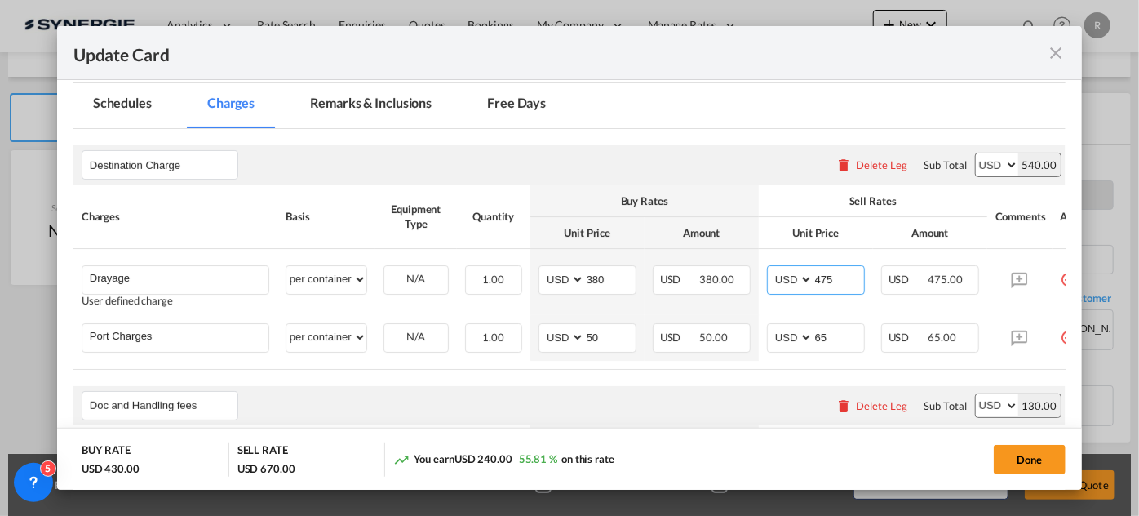
type input "475"
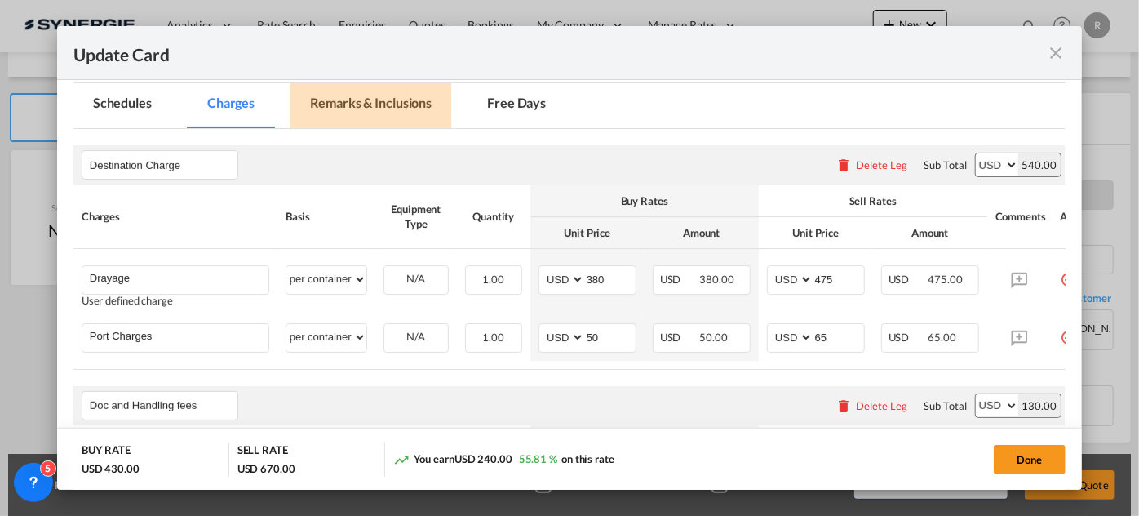
click at [357, 97] on md-tab-item "Remarks & Inclusions" at bounding box center [370, 105] width 161 height 45
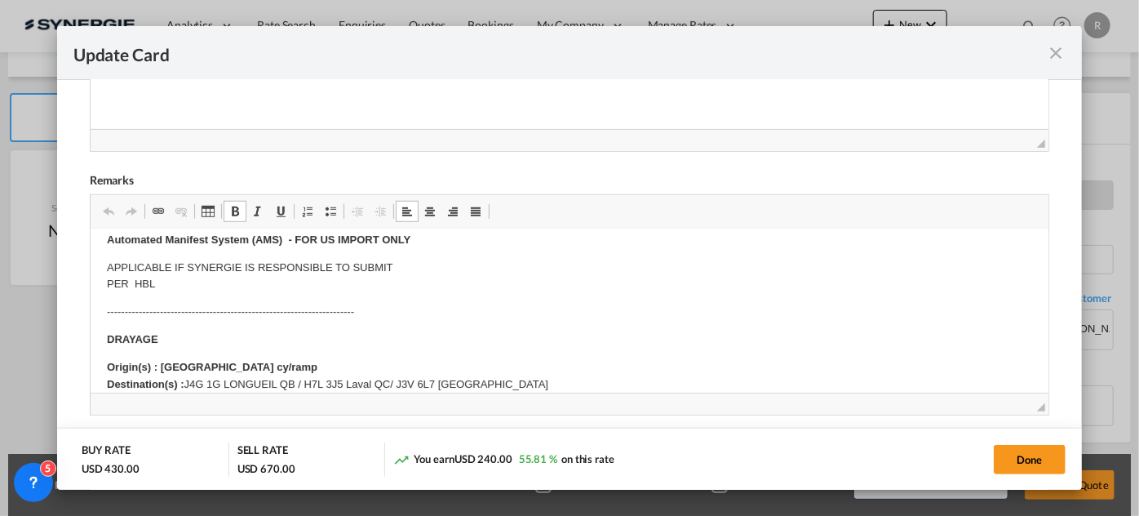
scroll to position [222, 0]
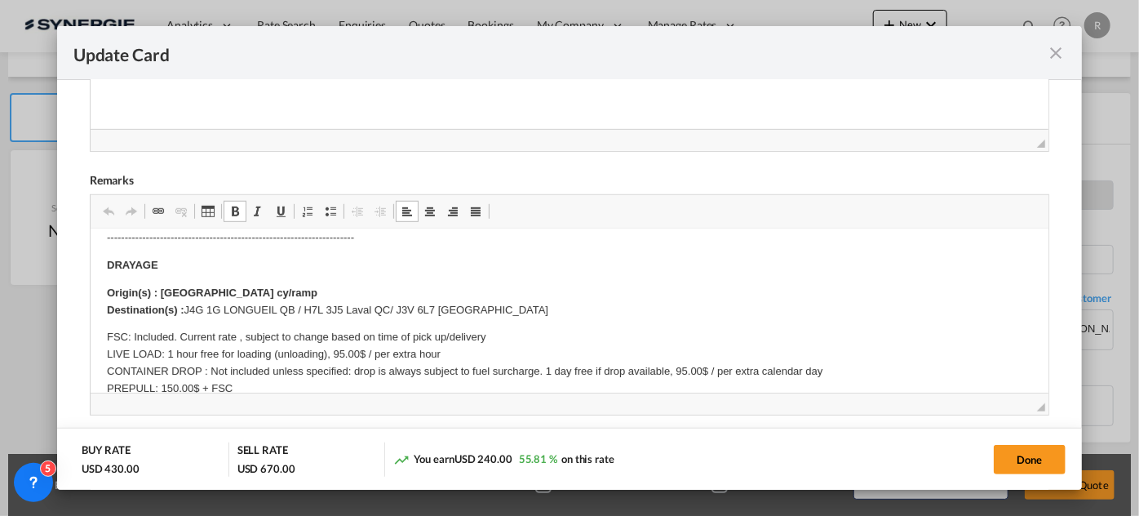
drag, startPoint x: 191, startPoint y: 306, endPoint x: 668, endPoint y: 308, distance: 477.3
click at [668, 308] on p "Origin(s) : Montreal cy/ramp Destination(s) : J4G 1G LONGUEIL QB / H7L [GEOGRAP…" at bounding box center [568, 302] width 925 height 34
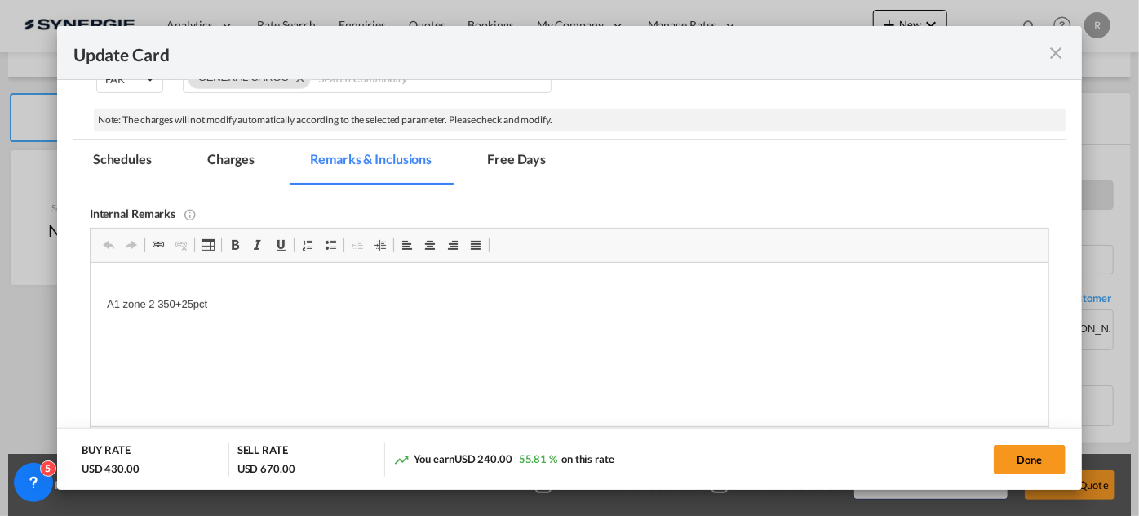
scroll to position [240, 0]
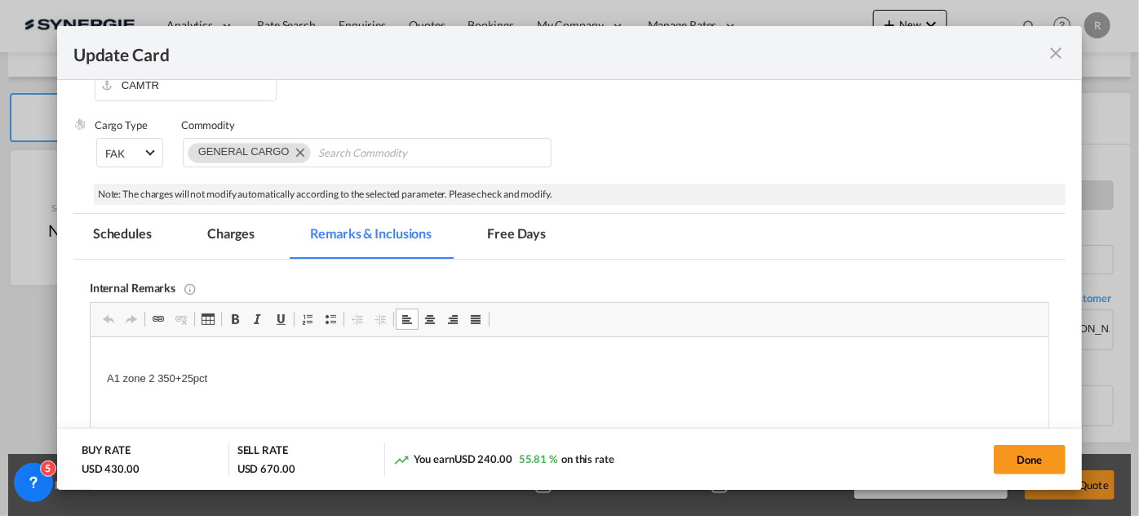
click at [172, 370] on p "A1 zone 2 350+25pct" at bounding box center [568, 370] width 925 height 34
click at [1009, 450] on button "Done" at bounding box center [1030, 459] width 72 height 29
type input "[DATE]"
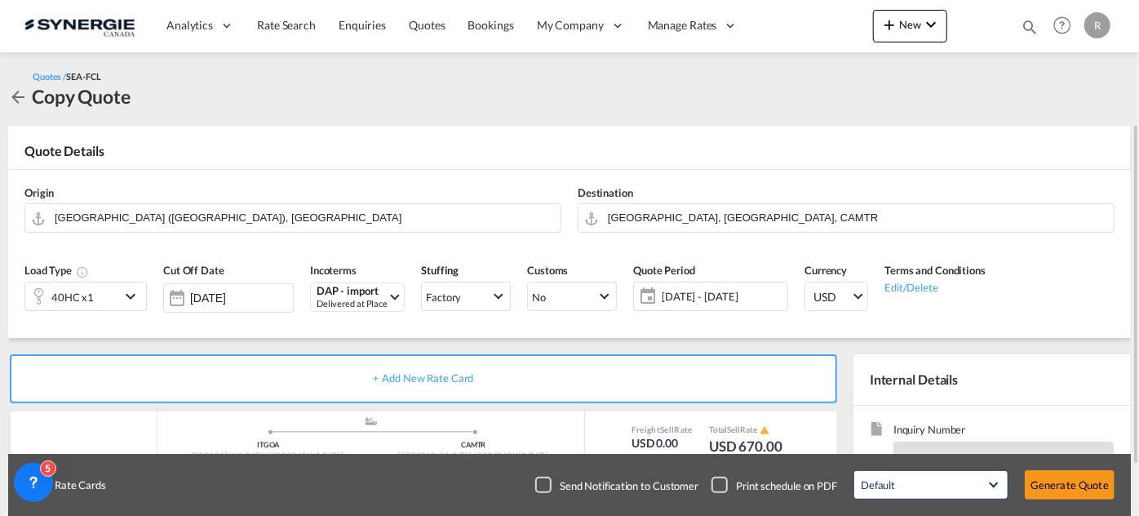
scroll to position [222, 0]
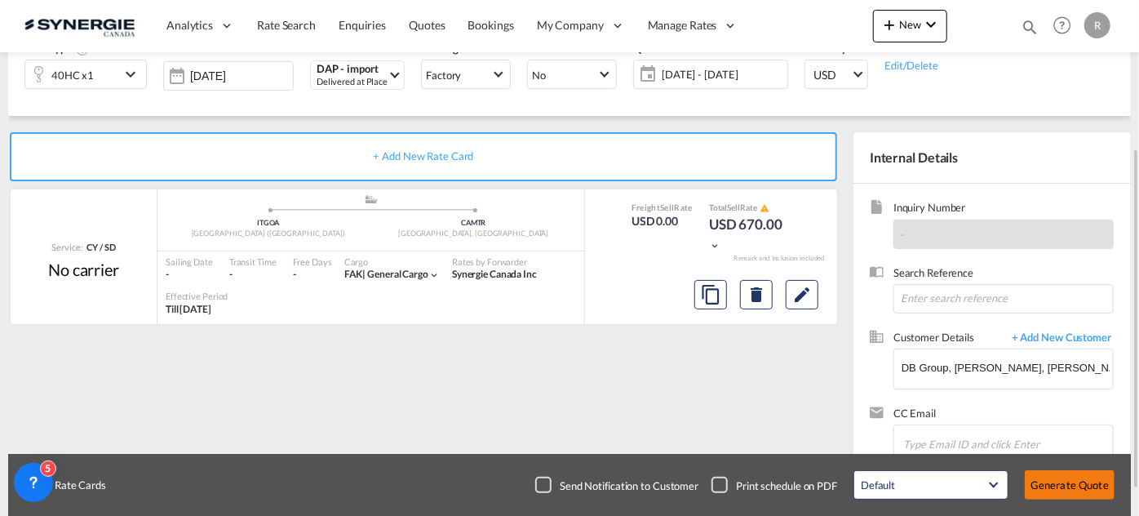
click at [1055, 491] on button "Generate Quote" at bounding box center [1070, 484] width 90 height 29
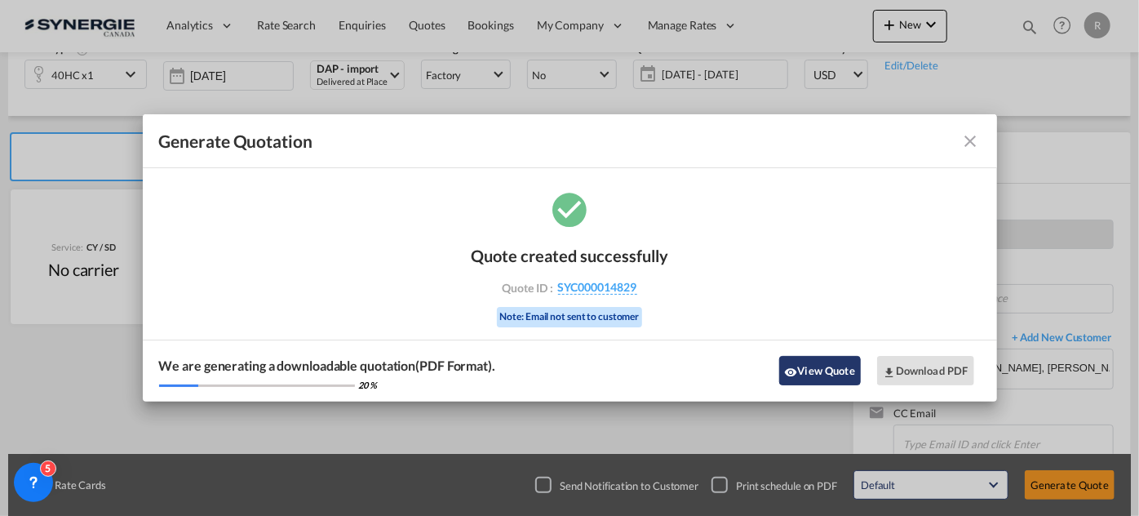
click at [846, 376] on button "View Quote" at bounding box center [820, 370] width 82 height 29
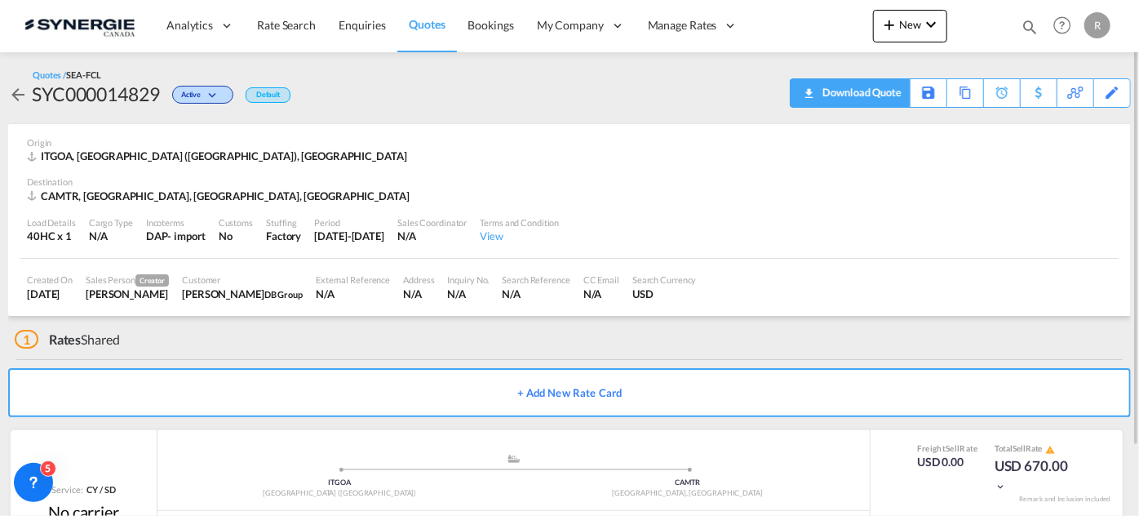
click at [884, 101] on div "Download Quote" at bounding box center [859, 92] width 83 height 26
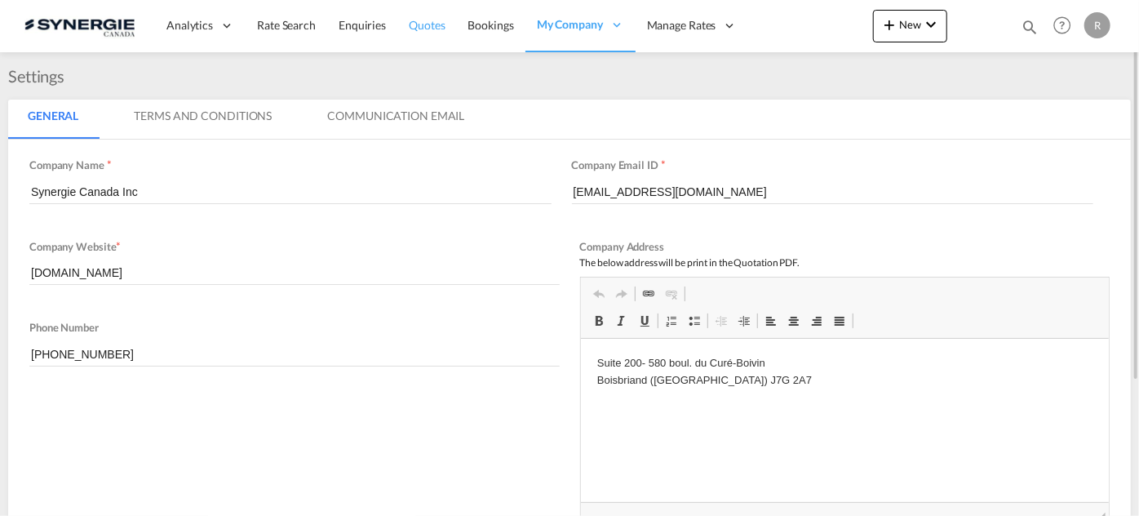
click at [437, 31] on span "Quotes" at bounding box center [427, 25] width 36 height 14
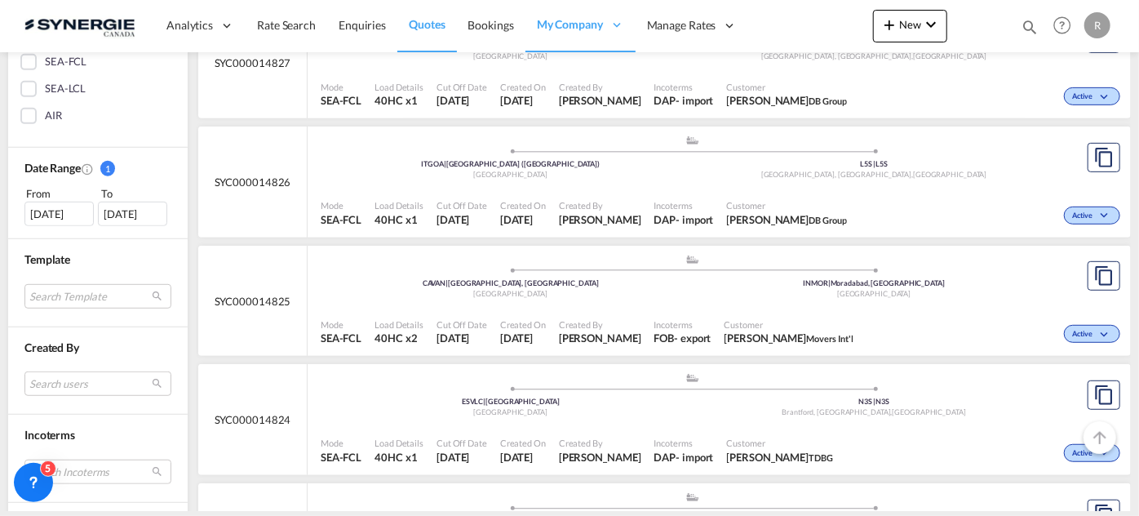
scroll to position [445, 0]
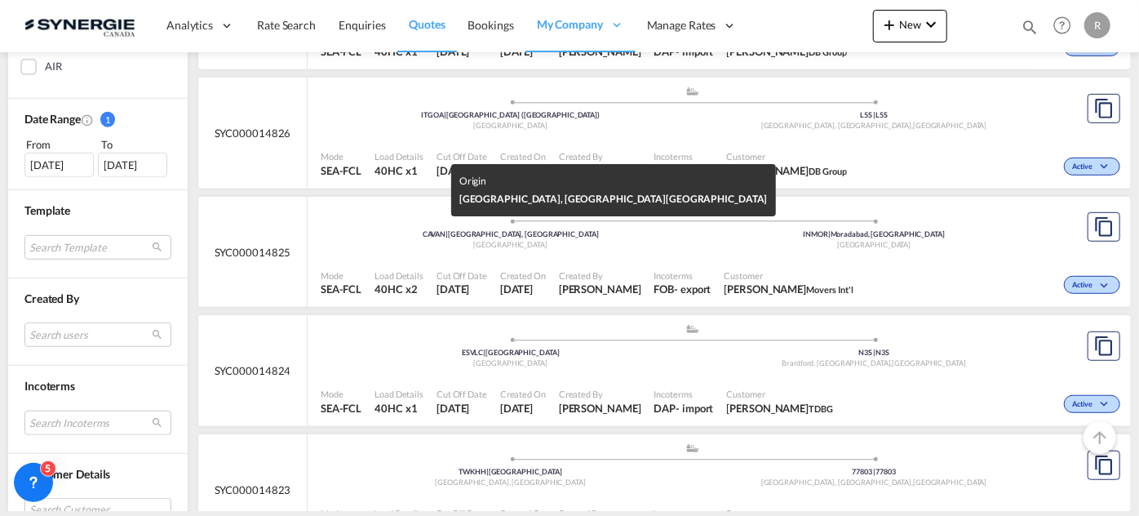
click at [649, 248] on div "[GEOGRAPHIC_DATA]" at bounding box center [511, 245] width 364 height 11
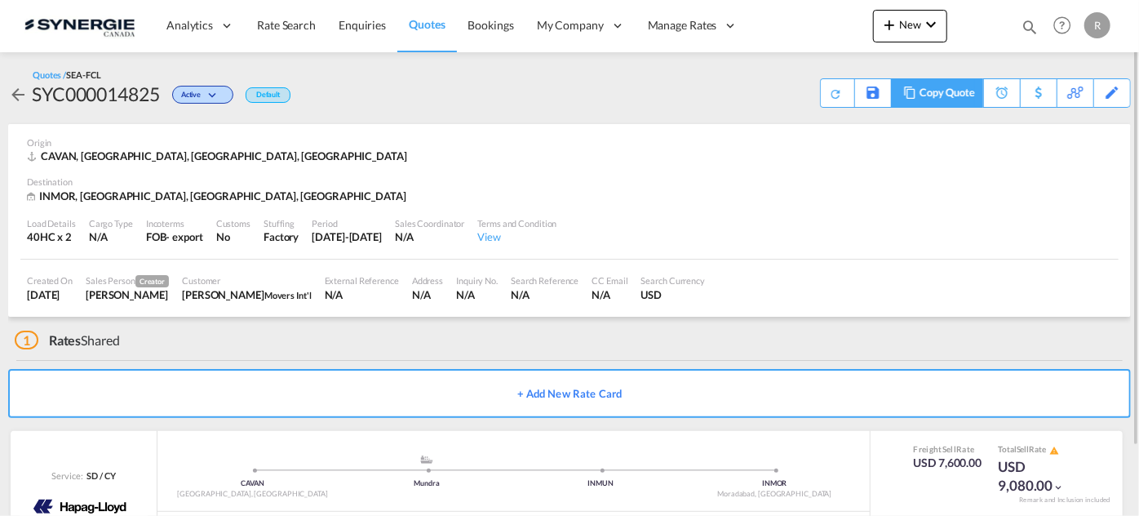
click at [914, 94] on md-icon at bounding box center [910, 92] width 20 height 12
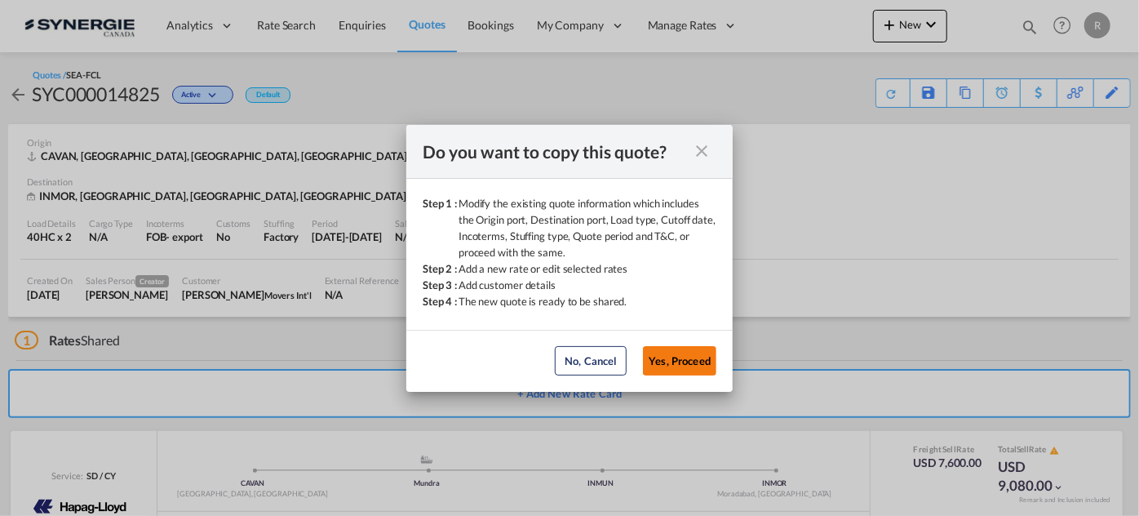
click at [667, 365] on button "Yes, Proceed" at bounding box center [679, 360] width 73 height 29
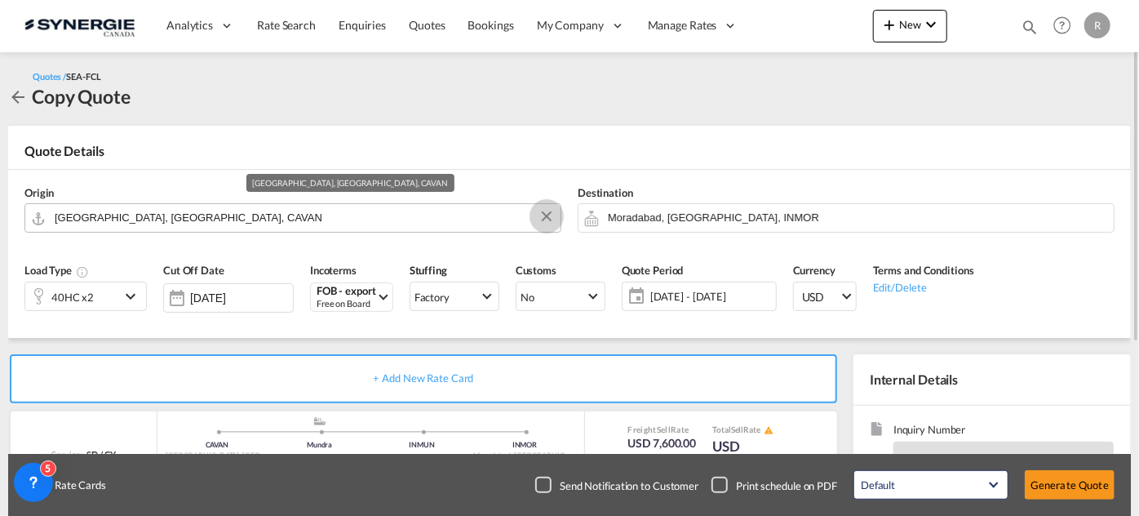
click at [549, 219] on button "Clear Input" at bounding box center [546, 216] width 24 height 24
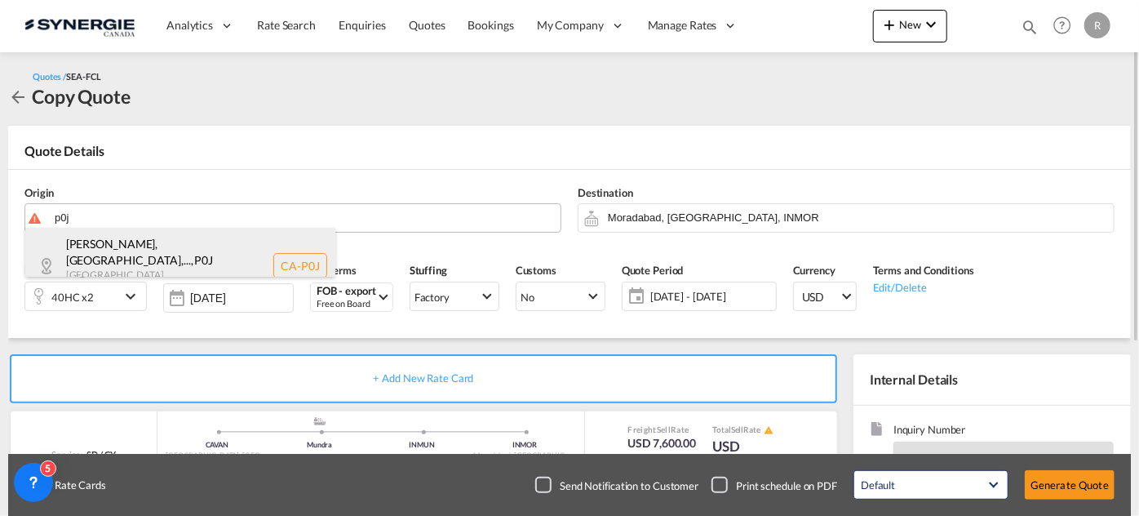
click at [176, 264] on div "Belle Vallée, ON,... , P0J Ontario , Canada CA-P0J" at bounding box center [180, 266] width 310 height 76
type input "CA-P0J, Belle Vallée, ON, Charlton, Cobalt, Earlton, Elk Lake, Englehart, Gowga…"
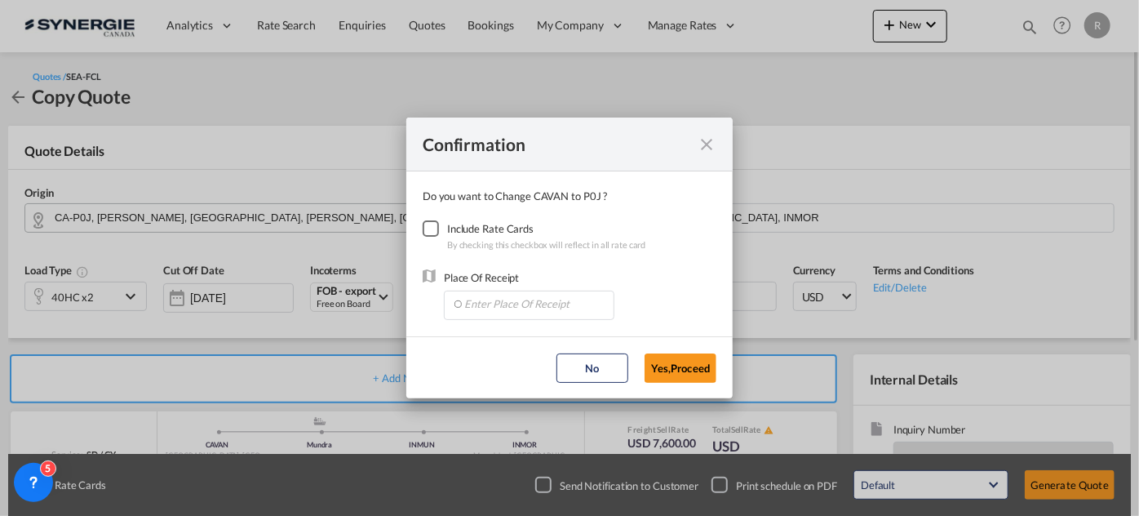
click at [438, 228] on div "Checkbox No Ink" at bounding box center [431, 228] width 16 height 16
click at [500, 303] on input "Enter Place Of Receipt" at bounding box center [533, 303] width 162 height 24
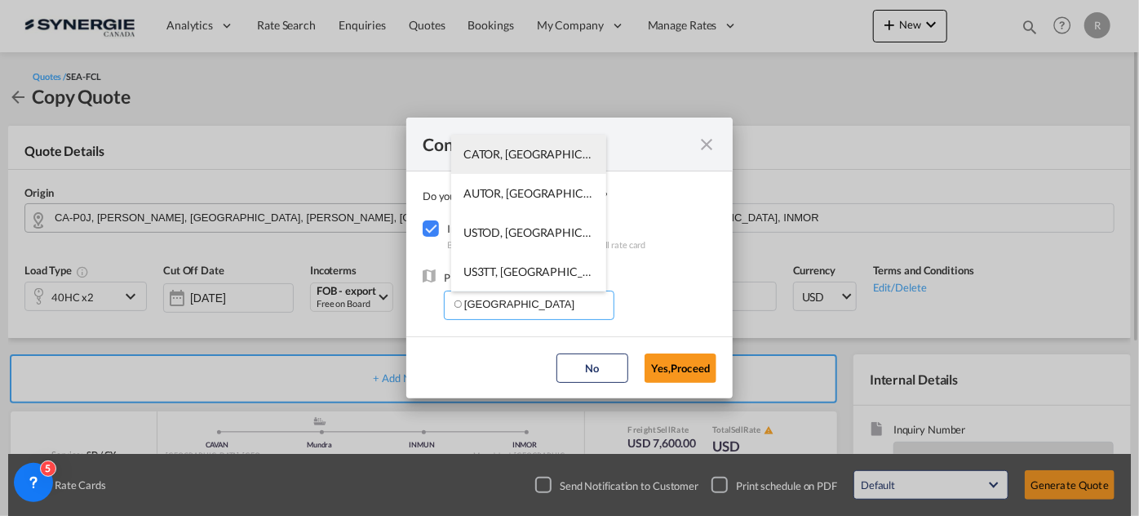
click at [520, 153] on span "CATOR, [GEOGRAPHIC_DATA], [GEOGRAPHIC_DATA], [GEOGRAPHIC_DATA], [GEOGRAPHIC_DAT…" at bounding box center [781, 154] width 637 height 14
type input "CATOR, [GEOGRAPHIC_DATA], [GEOGRAPHIC_DATA], [GEOGRAPHIC_DATA], [GEOGRAPHIC_DAT…"
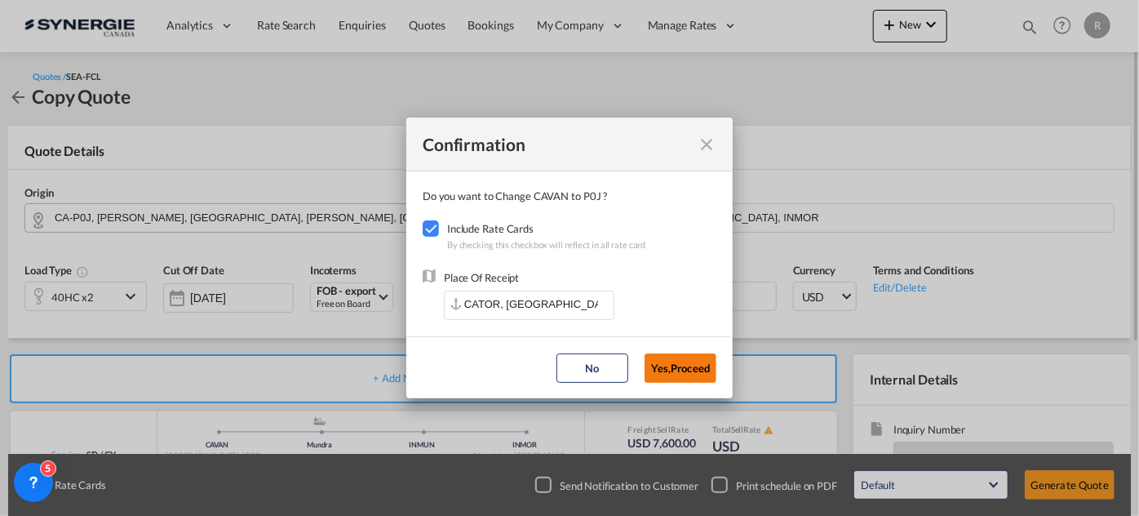
click at [682, 369] on button "Yes,Proceed" at bounding box center [680, 367] width 72 height 29
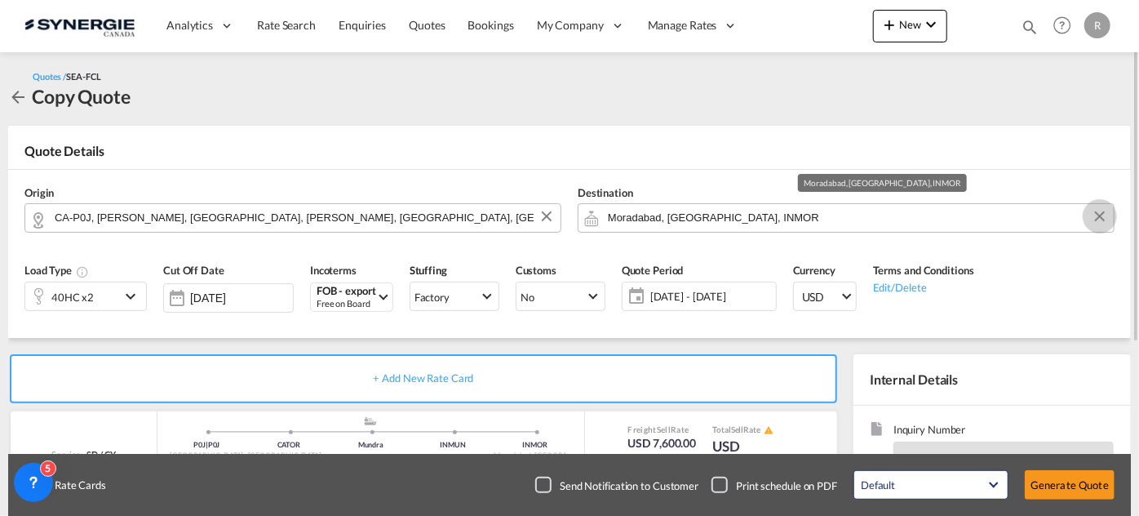
click at [1102, 216] on button "Clear Input" at bounding box center [1099, 216] width 24 height 24
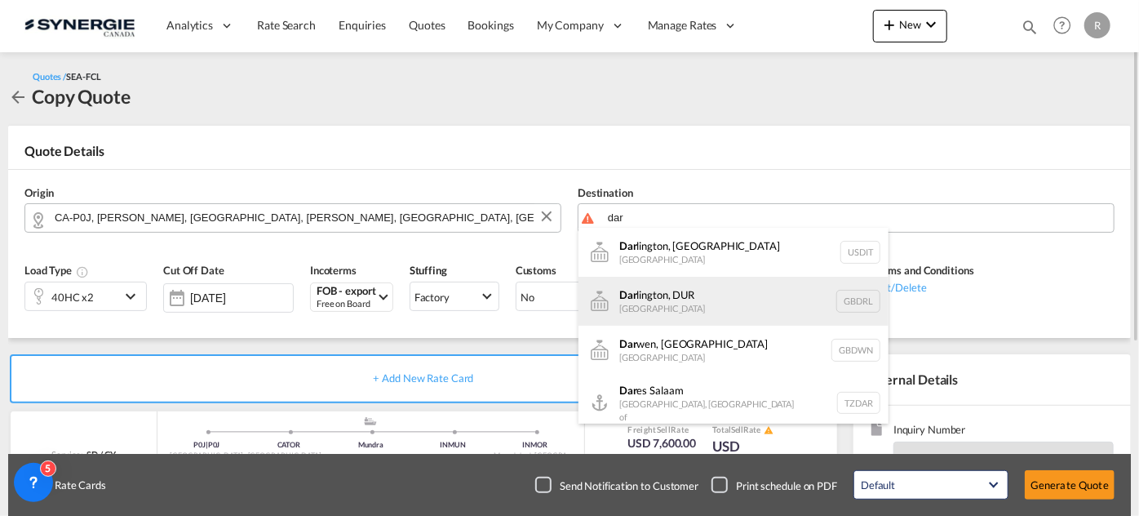
scroll to position [73, 0]
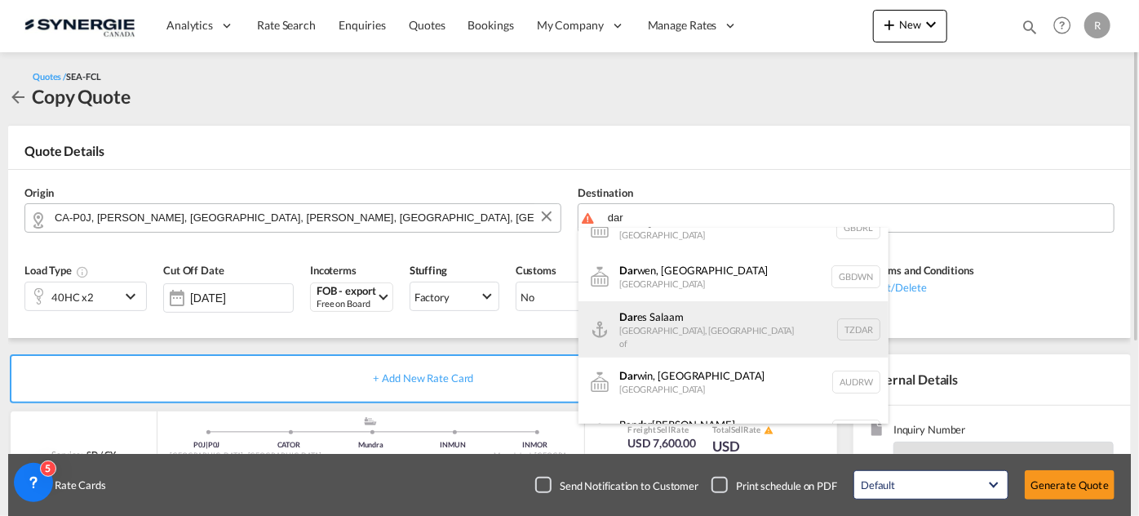
click at [689, 330] on div "Dar es Salaam Tanzania, United Republic of TZDAR" at bounding box center [733, 329] width 310 height 56
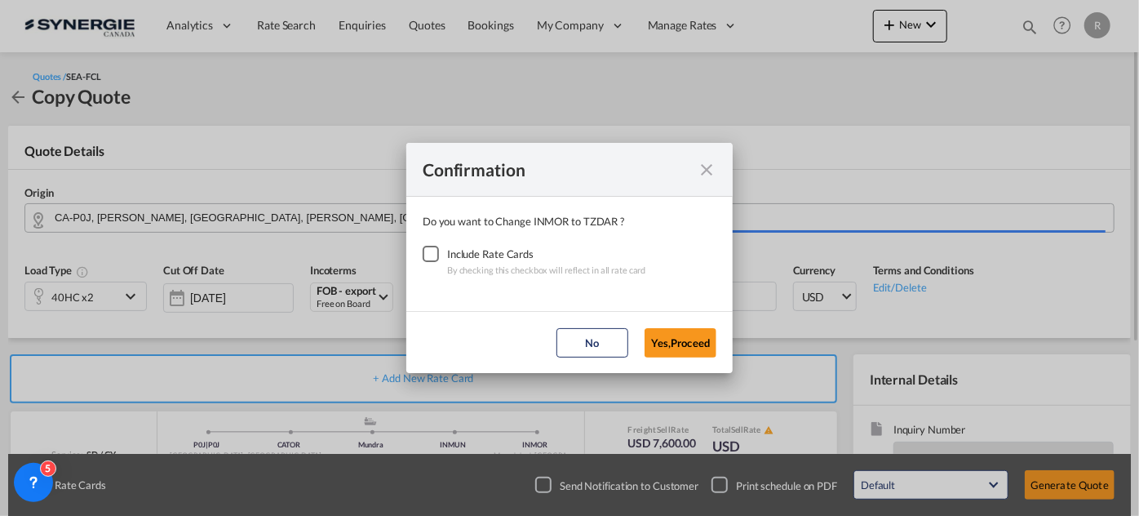
type input "Dar es Salaam, TZDAR"
click at [434, 254] on div "Checkbox No Ink" at bounding box center [431, 254] width 16 height 16
click at [700, 342] on button "Yes,Proceed" at bounding box center [680, 342] width 72 height 29
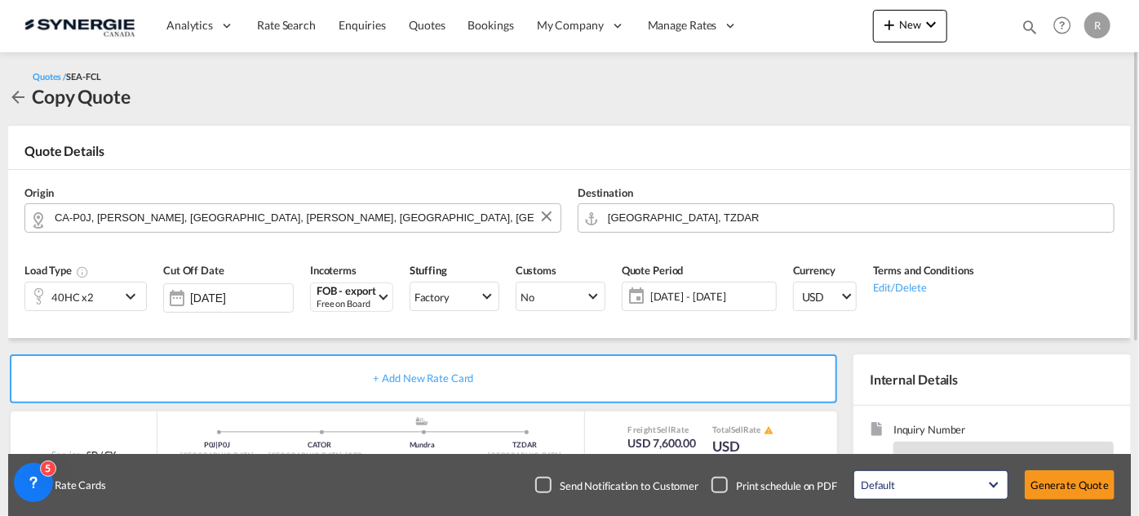
click at [119, 296] on div "40HC x2" at bounding box center [72, 296] width 95 height 28
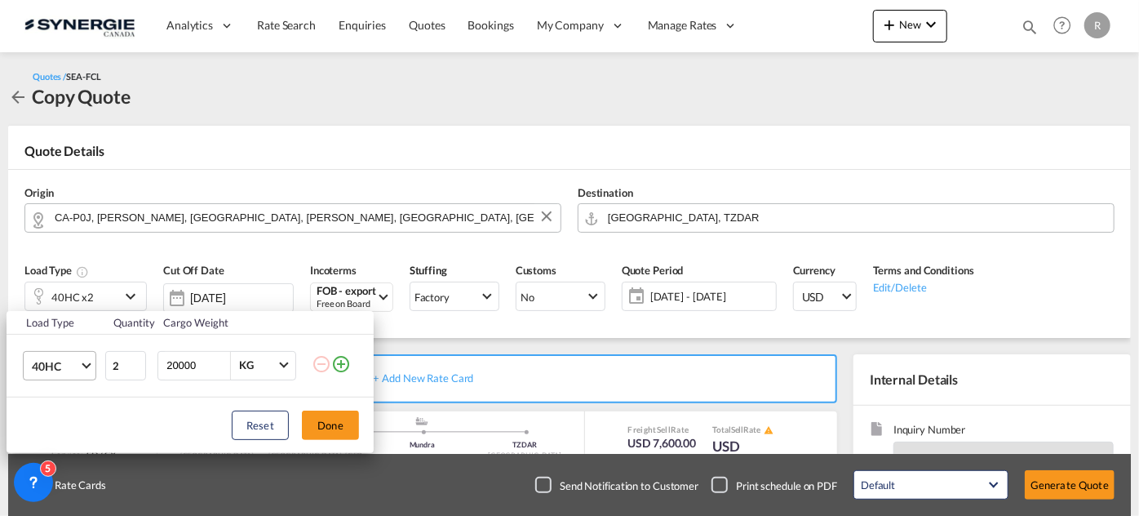
click at [78, 359] on span "40HC" at bounding box center [55, 366] width 47 height 16
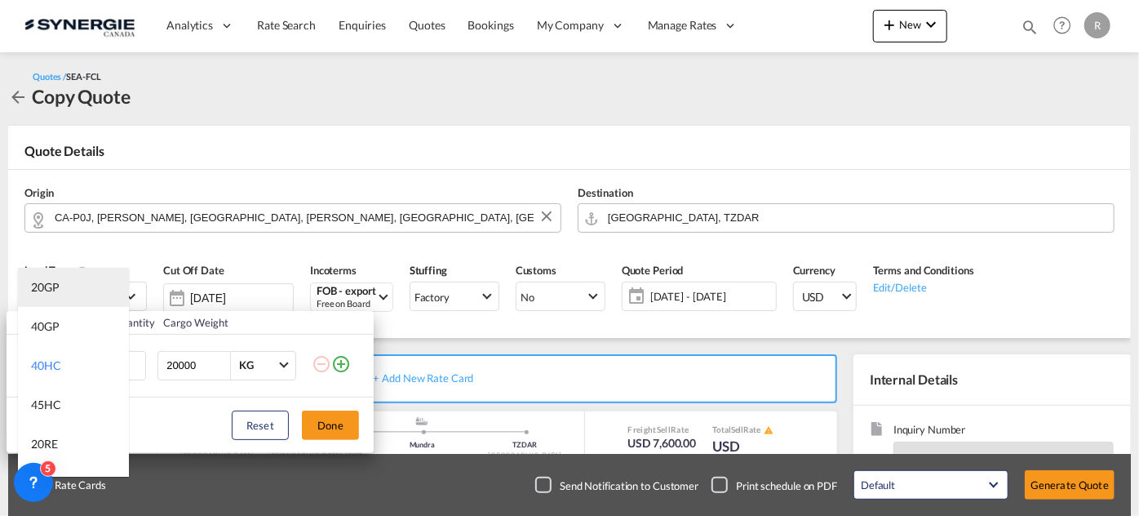
click at [91, 284] on md-option "20GP" at bounding box center [73, 287] width 111 height 39
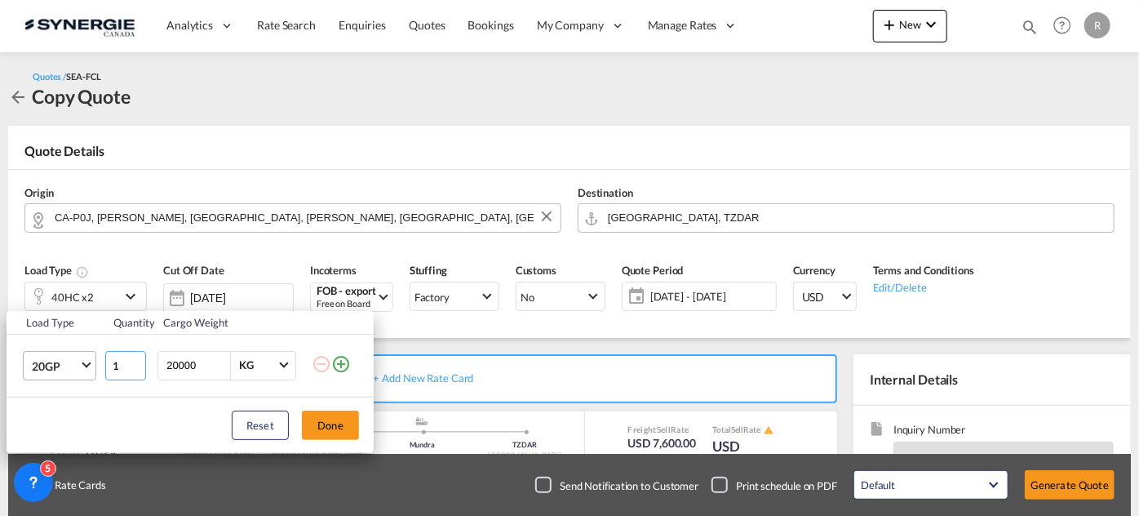
type input "1"
click at [135, 369] on input "1" at bounding box center [125, 365] width 41 height 29
drag, startPoint x: 210, startPoint y: 361, endPoint x: 58, endPoint y: 326, distance: 155.9
click at [64, 330] on tbody "Load Type Quantity Cargo Weight 20GP 1 20000 KG KG" at bounding box center [190, 354] width 367 height 86
type input "13000"
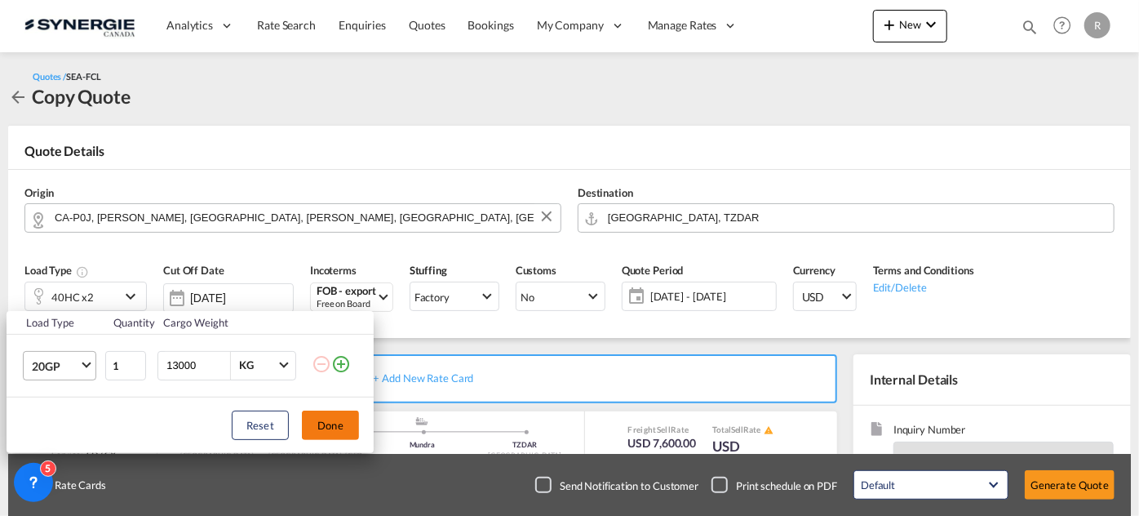
click at [330, 420] on button "Done" at bounding box center [330, 424] width 57 height 29
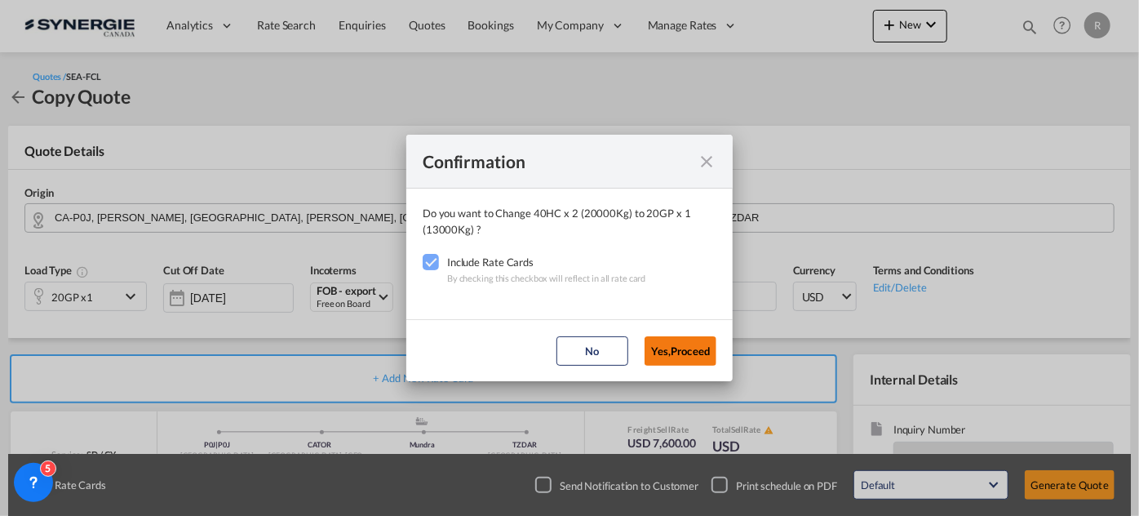
click at [692, 358] on button "Yes,Proceed" at bounding box center [680, 350] width 72 height 29
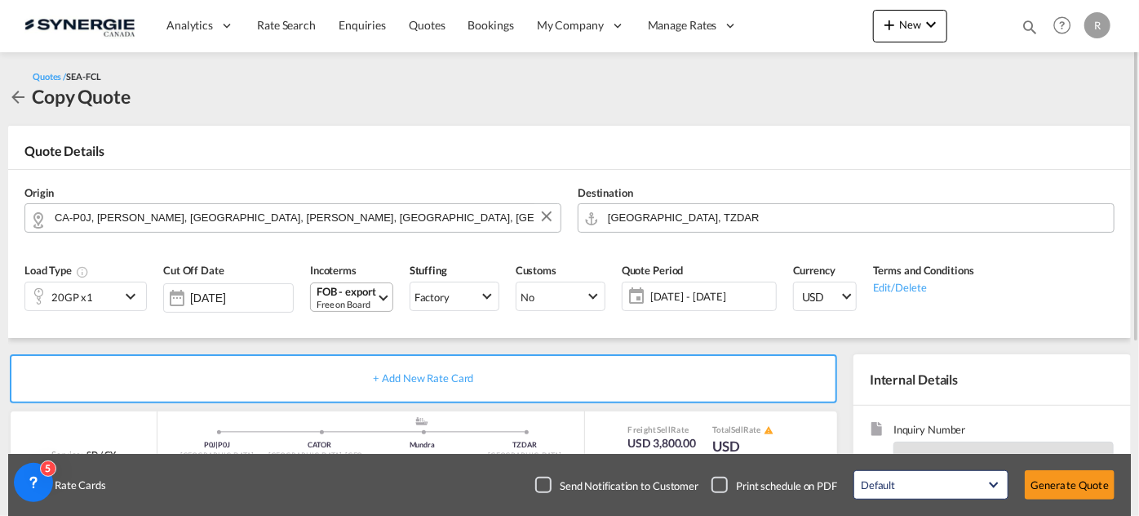
click at [346, 299] on div "Free on Board" at bounding box center [347, 304] width 60 height 12
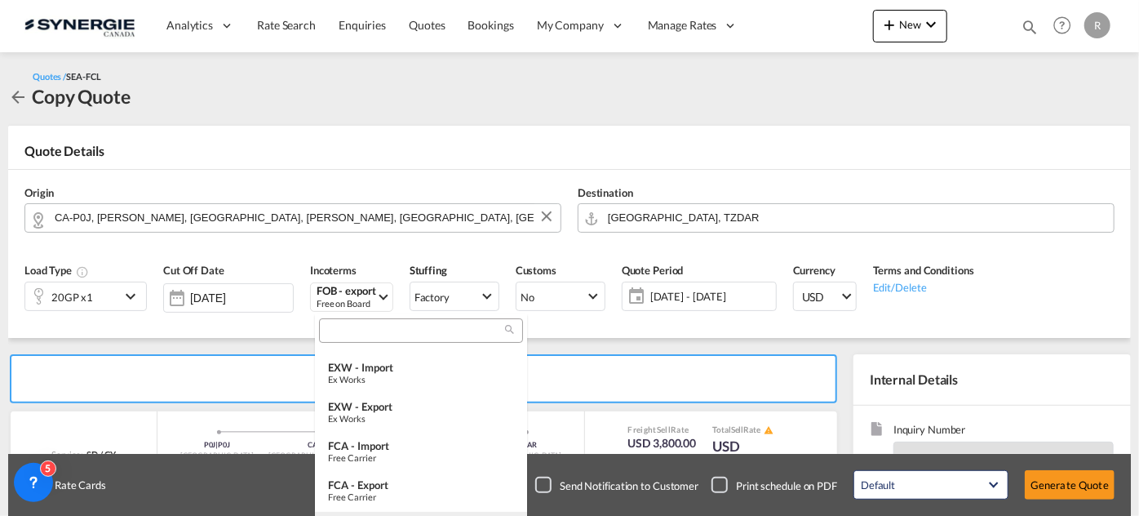
scroll to position [165, 0]
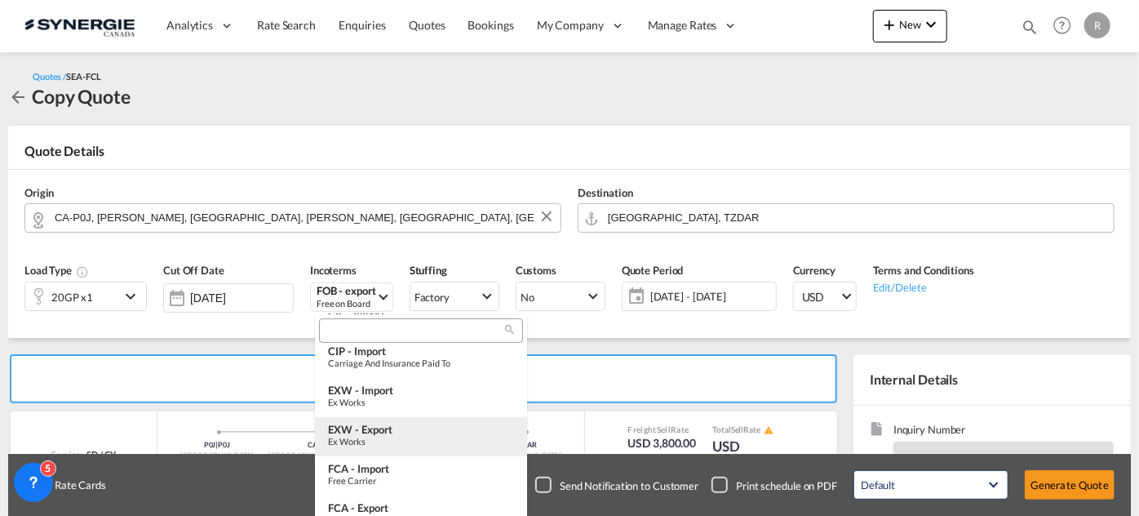
click at [363, 427] on div "EXW - export" at bounding box center [421, 429] width 186 height 13
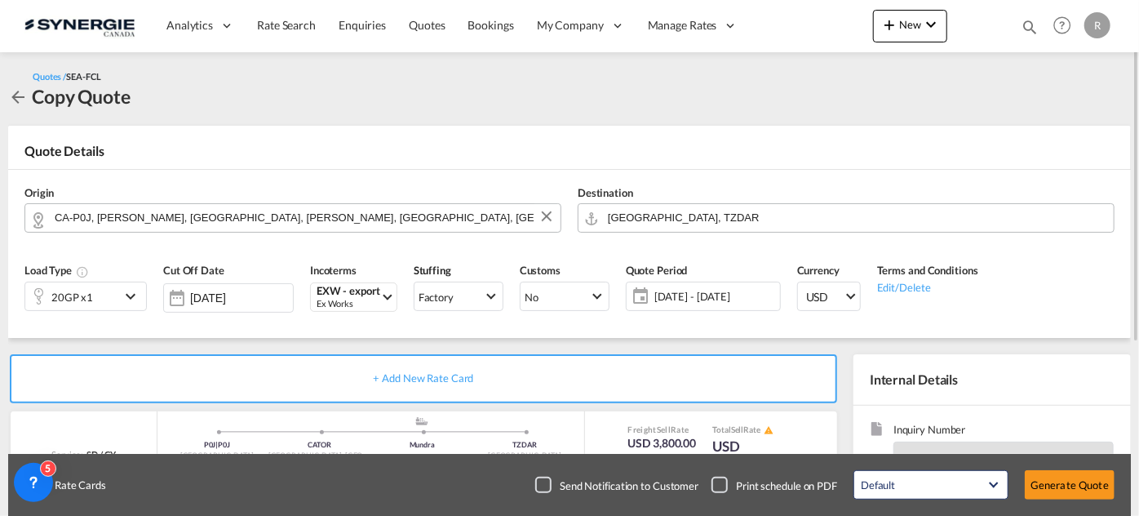
click at [725, 297] on span "17 - 30 Sep 2025" at bounding box center [715, 296] width 122 height 15
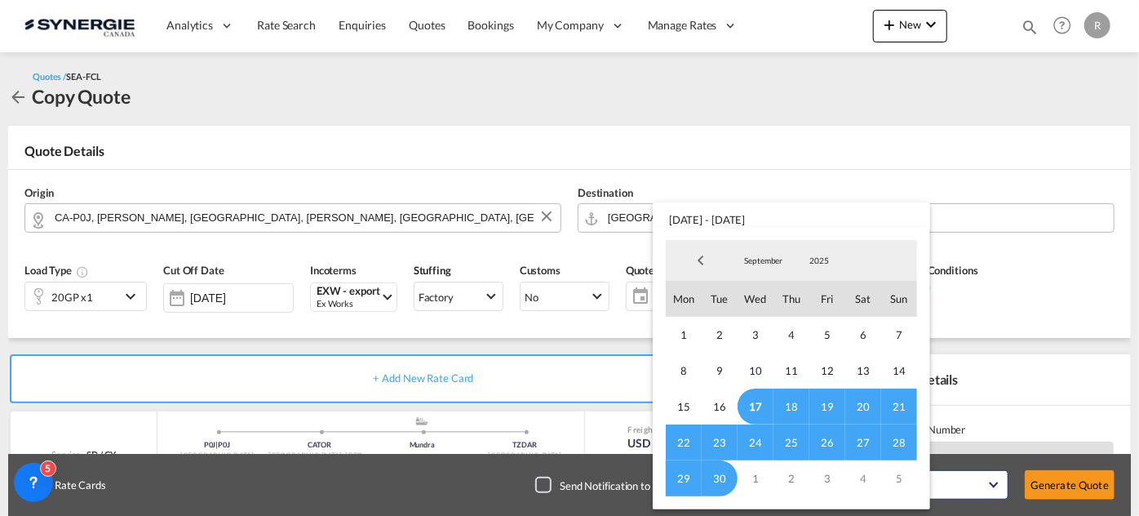
click at [720, 480] on span "30" at bounding box center [720, 478] width 36 height 36
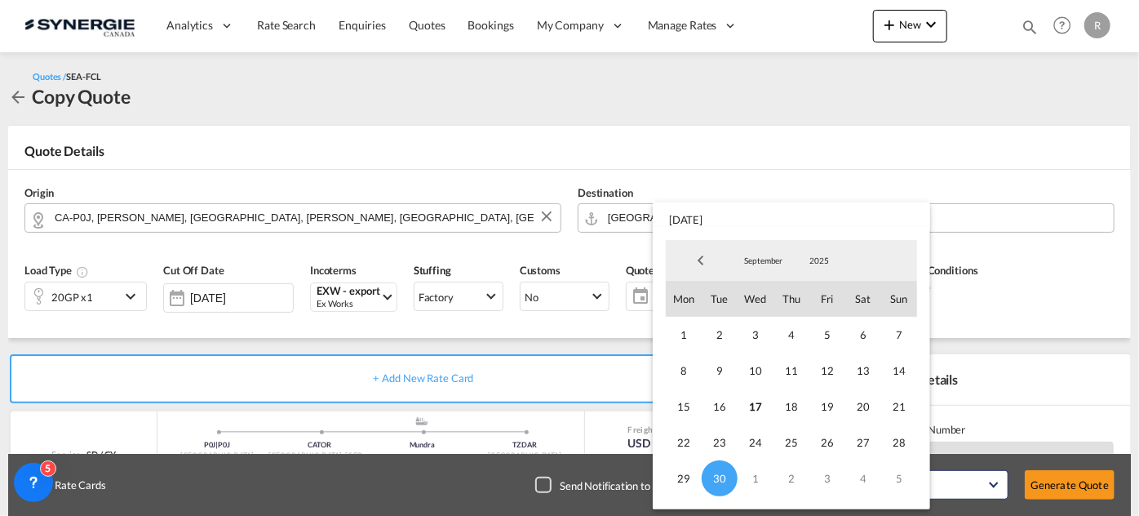
click at [1038, 388] on md-backdrop at bounding box center [569, 258] width 1139 height 516
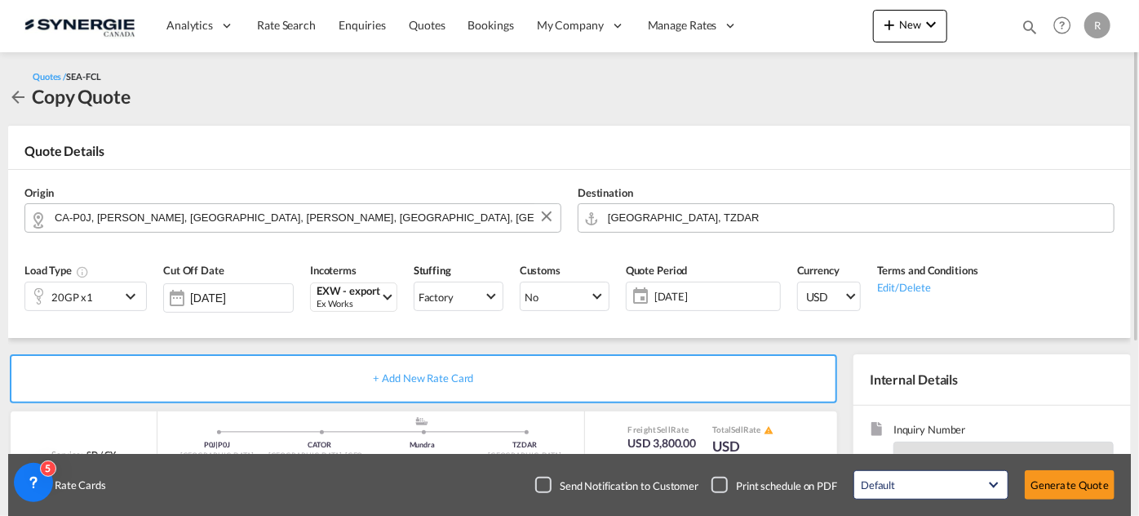
click at [698, 297] on span "30 Sep 2025" at bounding box center [715, 296] width 122 height 15
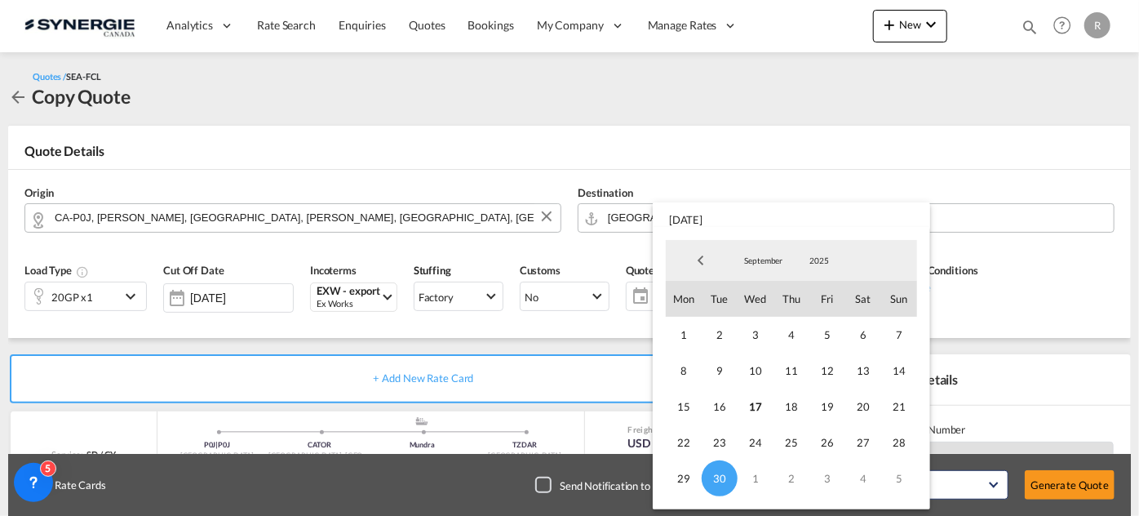
click at [1065, 323] on md-backdrop at bounding box center [569, 258] width 1139 height 516
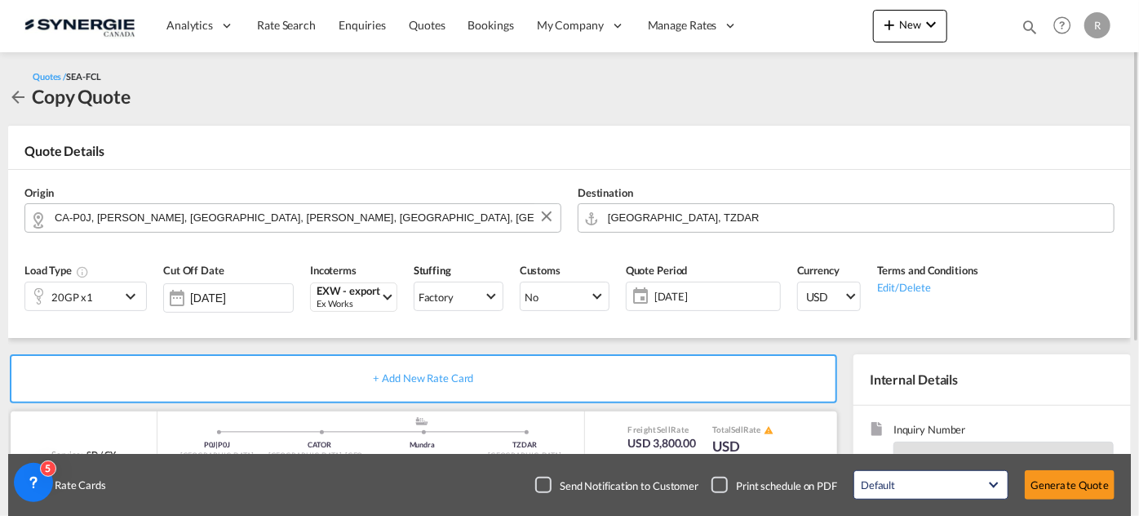
scroll to position [148, 0]
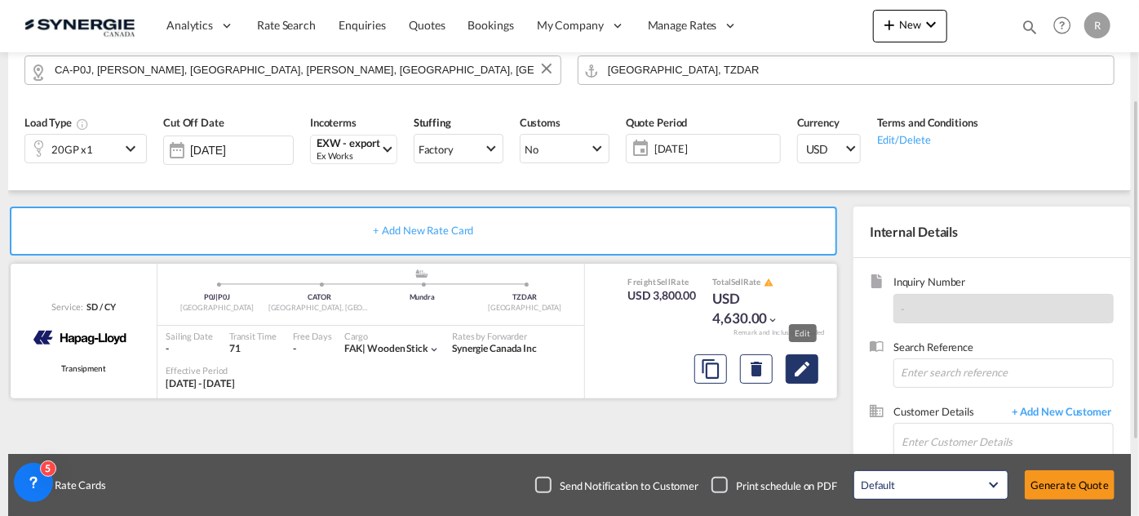
click at [813, 369] on button "Edit" at bounding box center [802, 368] width 33 height 29
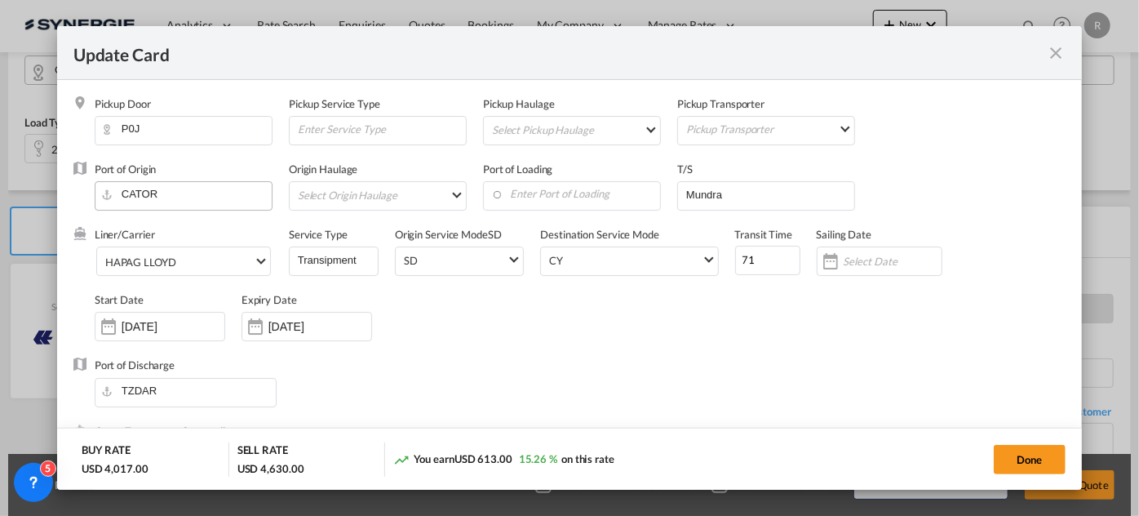
select select "per container"
select select "per B/L"
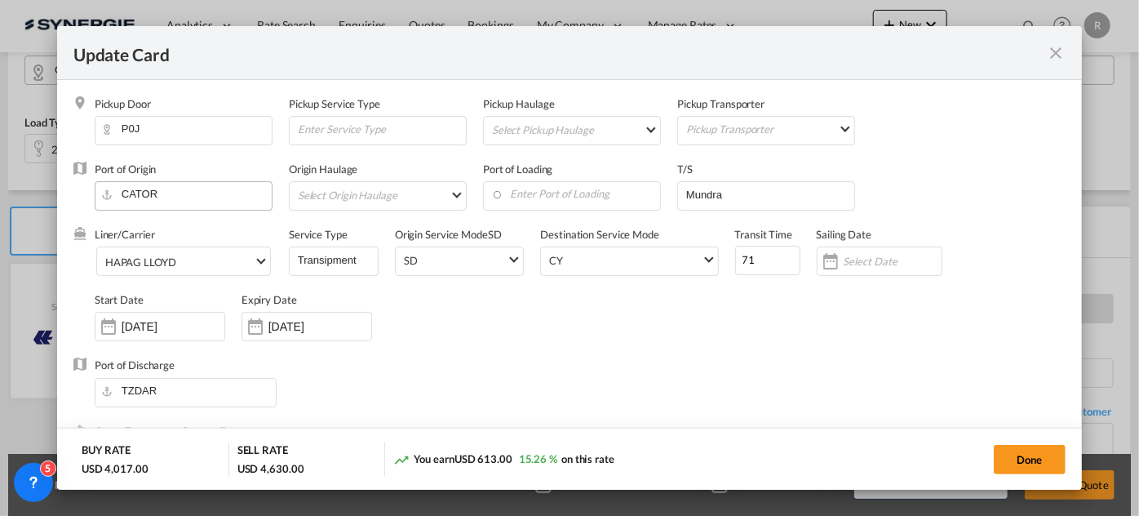
select select "per B/L"
select select "per shipment"
click at [196, 262] on span "HAPAG LLOYD" at bounding box center [179, 262] width 148 height 15
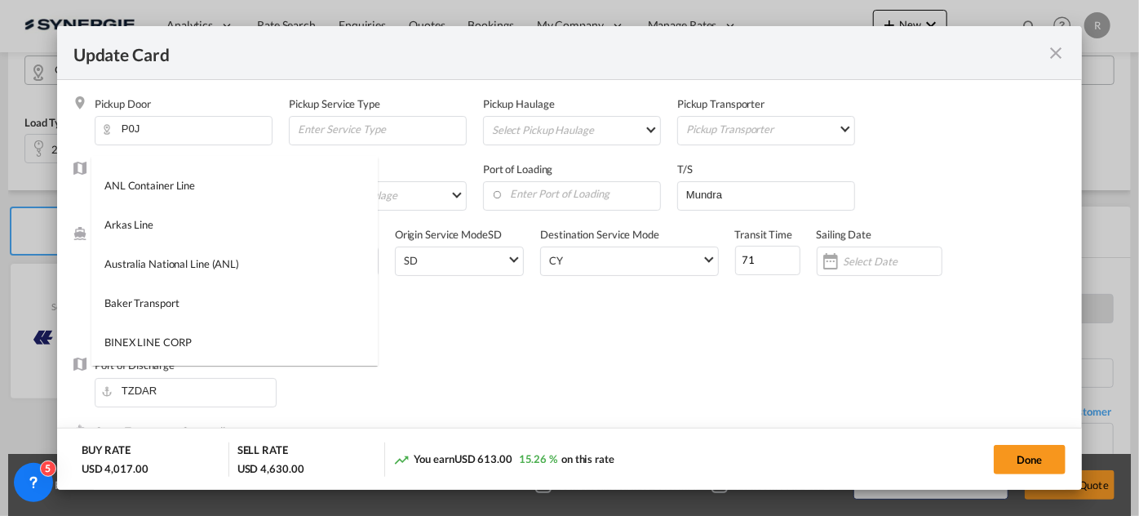
scroll to position [0, 0]
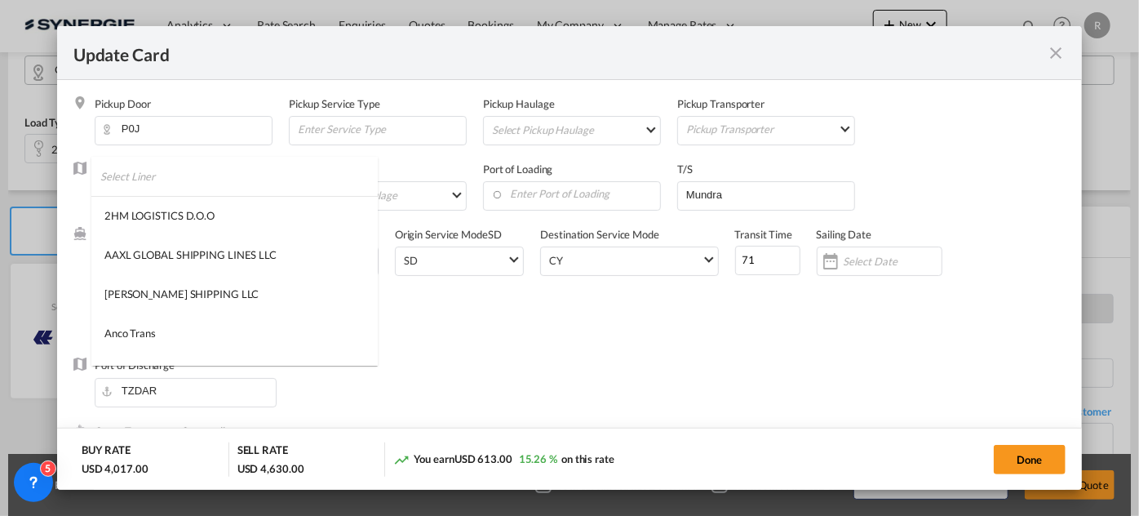
click at [275, 168] on input "search" at bounding box center [238, 176] width 277 height 39
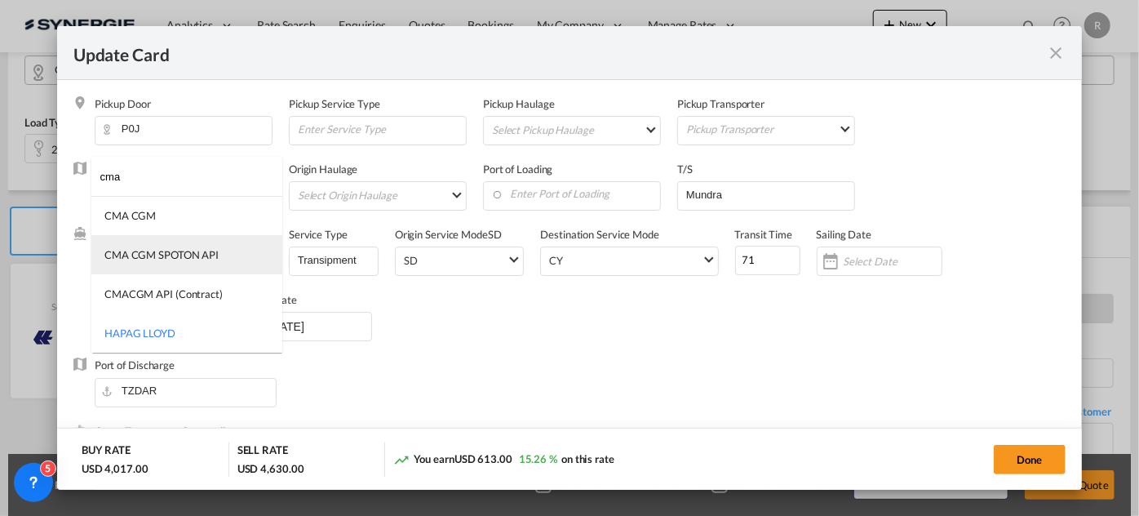
type input "cma"
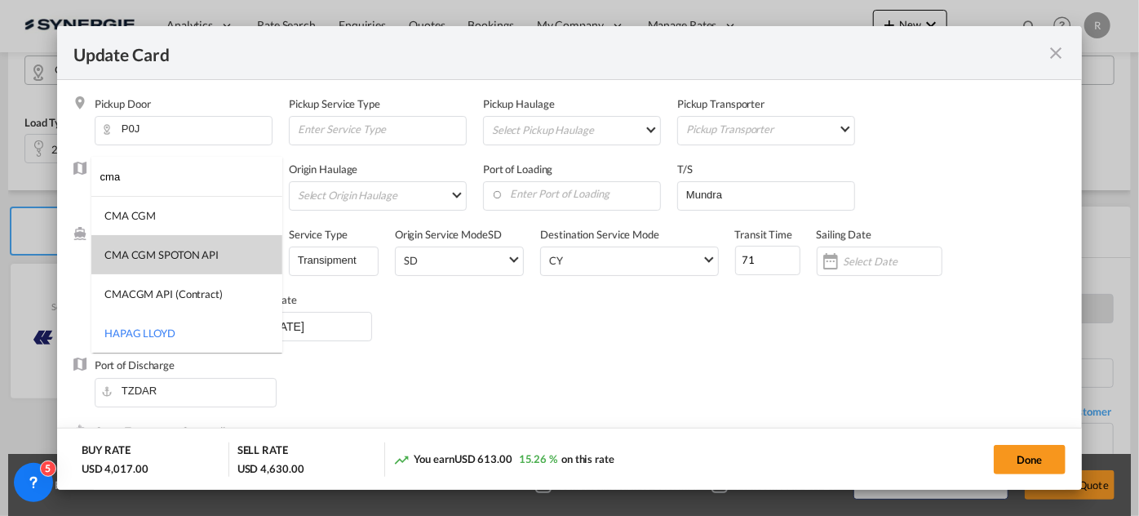
click at [180, 254] on div "CMA CGM SPOTON API" at bounding box center [161, 254] width 114 height 15
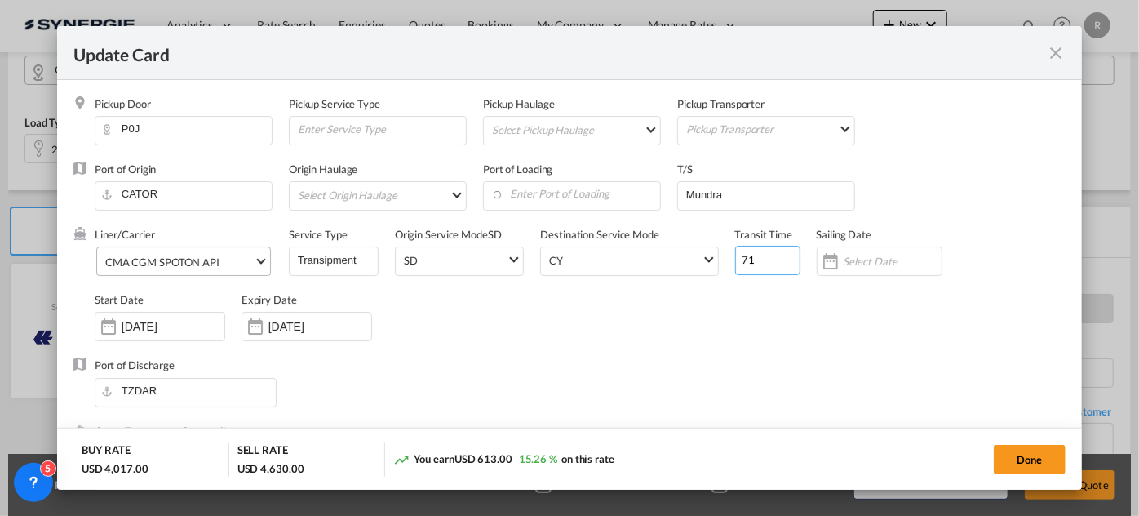
click at [760, 264] on input "71" at bounding box center [767, 260] width 65 height 29
type input "74"
click at [577, 197] on input "Enter Port of Loading" at bounding box center [575, 194] width 169 height 24
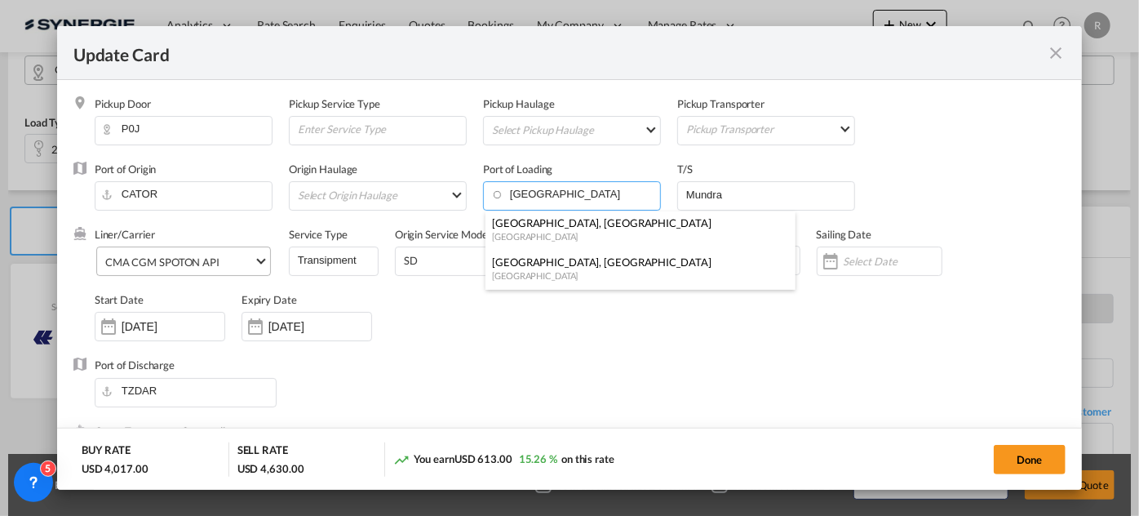
click at [526, 270] on div "[GEOGRAPHIC_DATA]" at bounding box center [635, 275] width 287 height 12
type input "[GEOGRAPHIC_DATA], [GEOGRAPHIC_DATA], CAMTR"
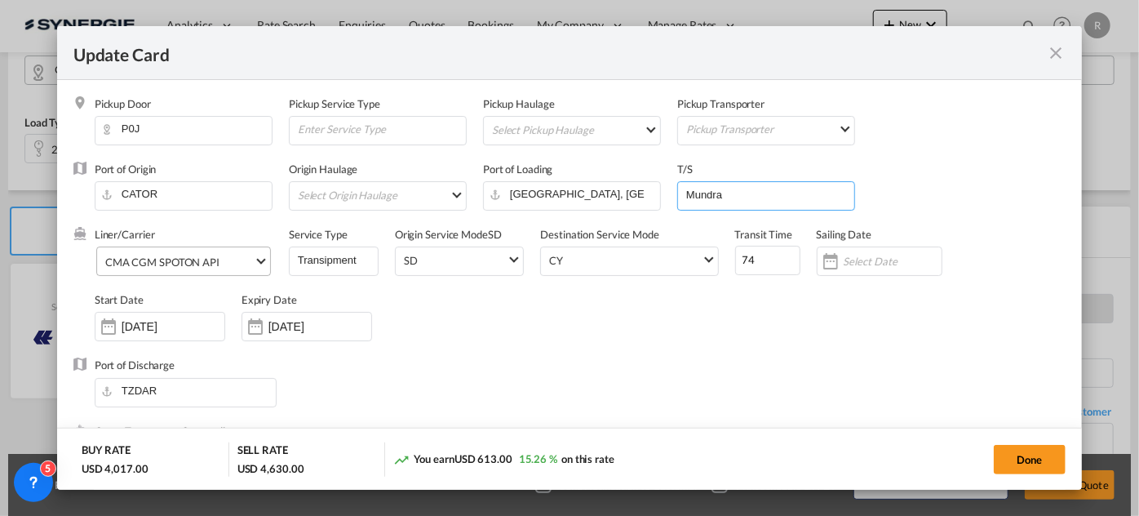
drag, startPoint x: 731, startPoint y: 199, endPoint x: 630, endPoint y: 179, distance: 103.0
click at [630, 179] on div "Port of Origin CATOR Origin Haulage Select Origin Haulage rail road barge truck…" at bounding box center [580, 194] width 971 height 65
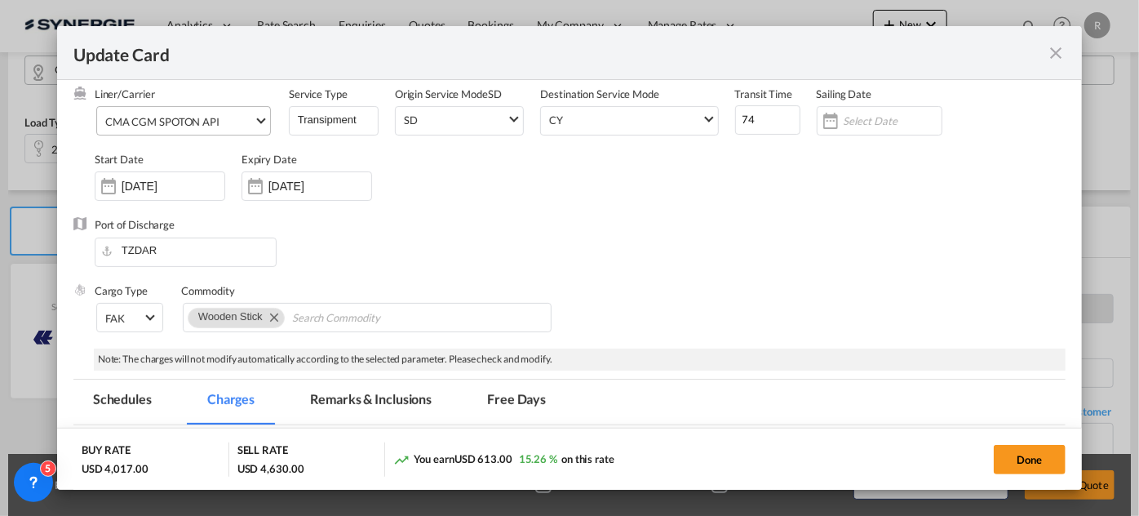
scroll to position [148, 0]
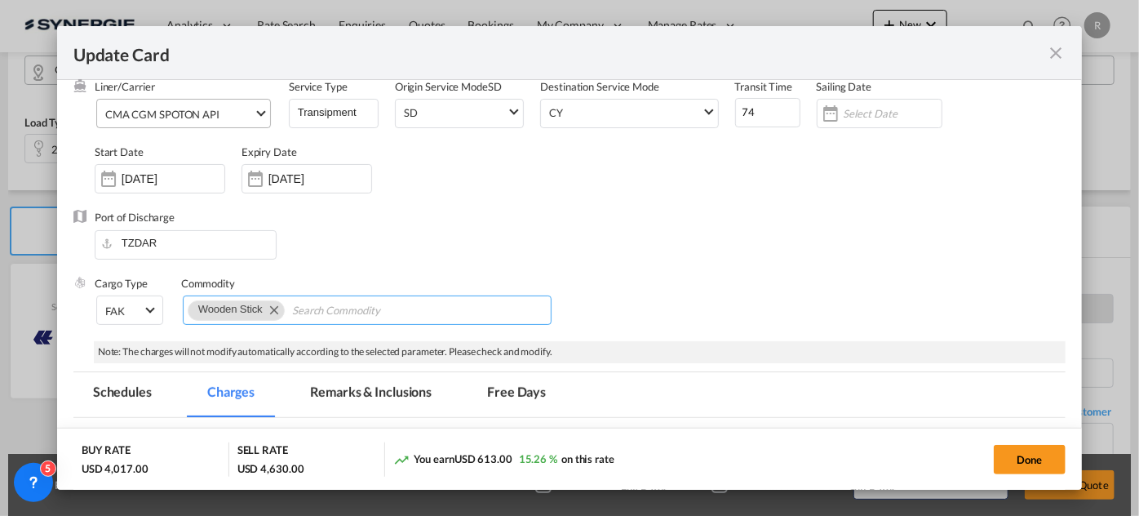
click at [275, 308] on md-icon "Remove Wooden Stick" at bounding box center [274, 309] width 20 height 20
type input "20SOC"
click at [357, 388] on md-tab-item "Remarks & Inclusions" at bounding box center [370, 394] width 161 height 45
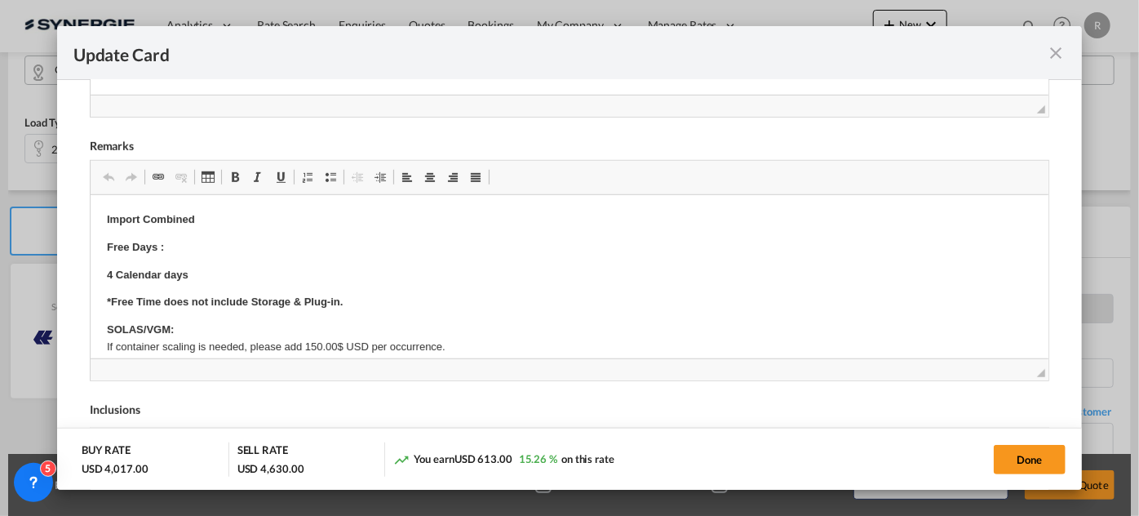
scroll to position [742, 0]
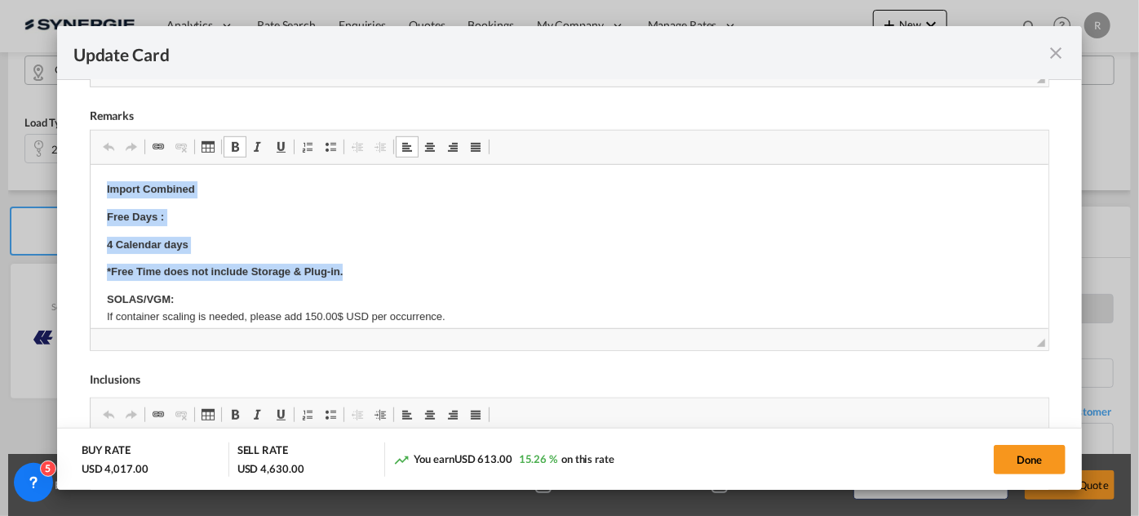
drag, startPoint x: 104, startPoint y: 186, endPoint x: 388, endPoint y: 263, distance: 293.3
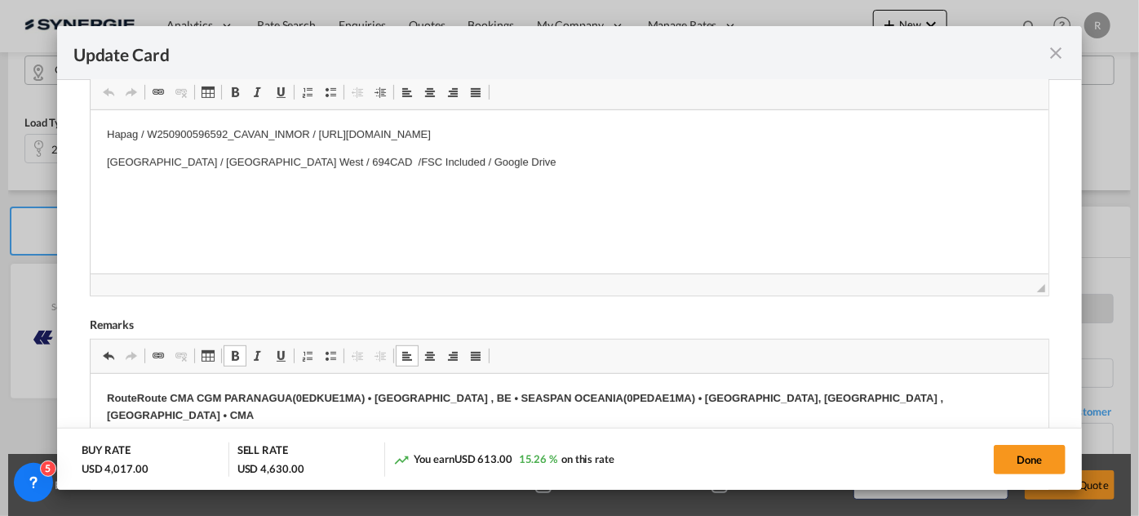
scroll to position [445, 0]
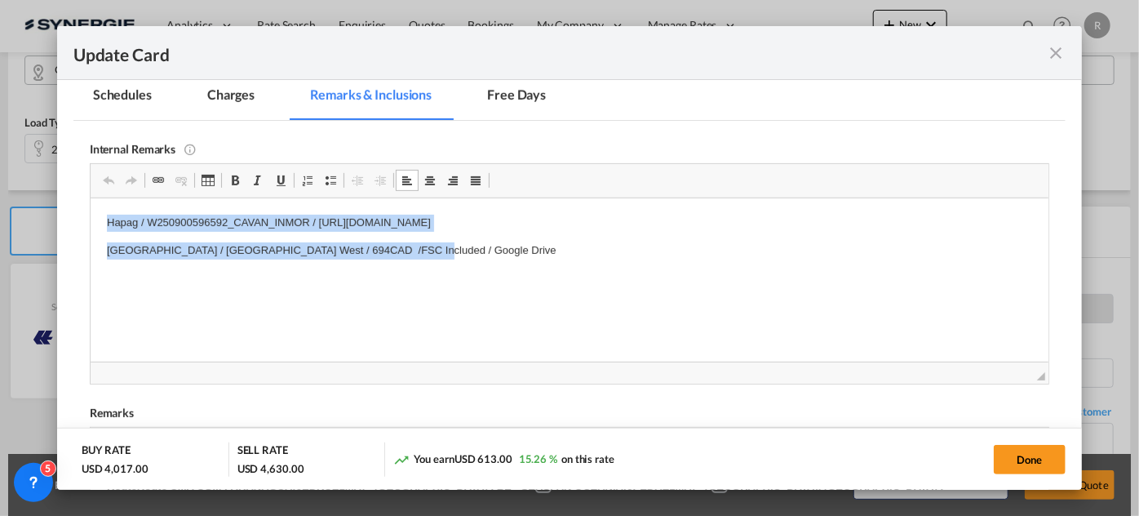
drag, startPoint x: 98, startPoint y: 219, endPoint x: 481, endPoint y: 263, distance: 386.0
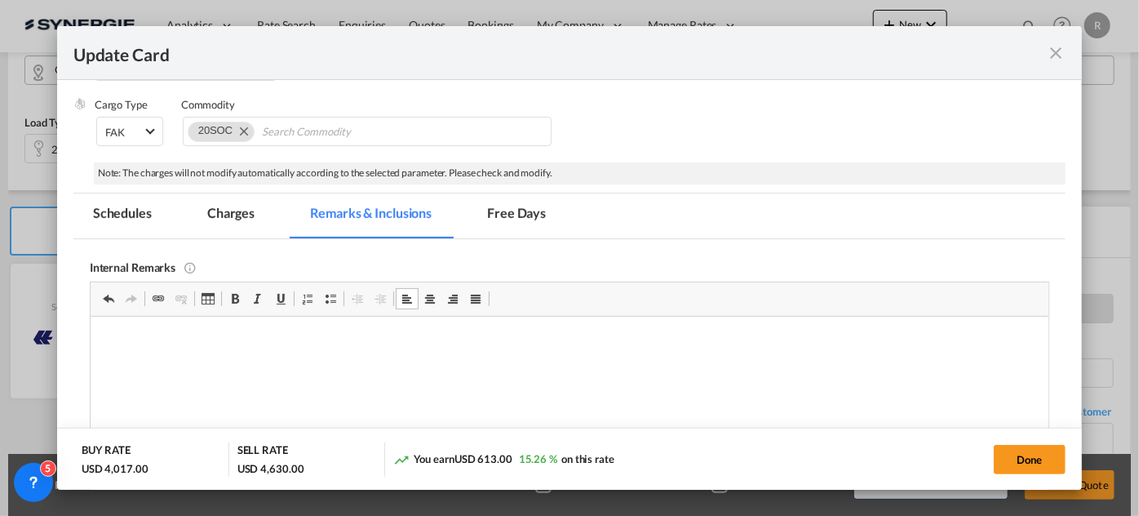
scroll to position [296, 0]
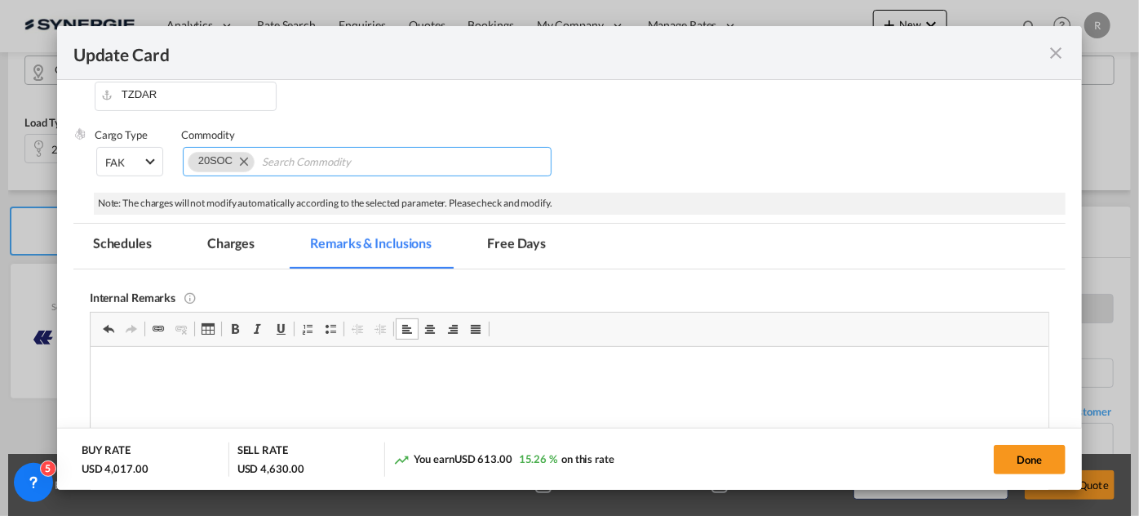
click at [300, 160] on input "Chips input." at bounding box center [336, 162] width 149 height 26
paste input "Commodity: Drilling Consumables - Non Haz 1 x 20ft EXW, SOC Total GW: 12857 KG"
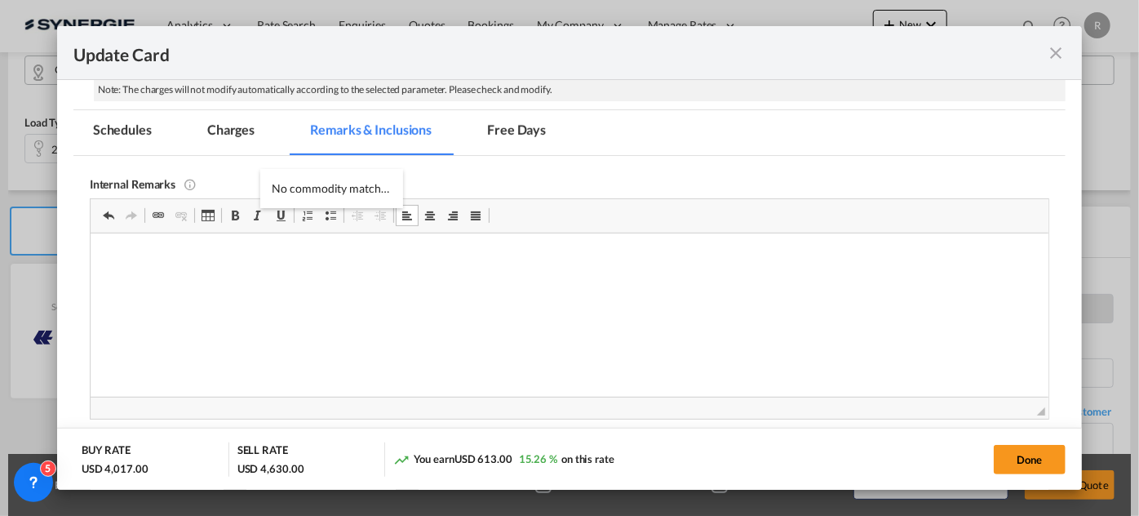
scroll to position [445, 0]
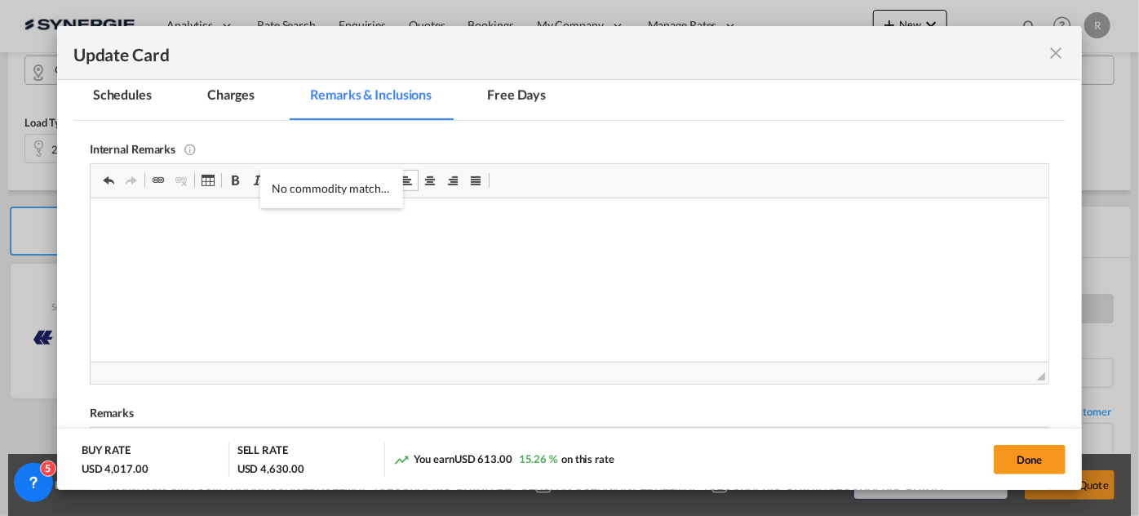
type input "Commodity: Drilling Consumables - Non Haz 1 x 20ft EXW, SOC Total GW: 12857 KG"
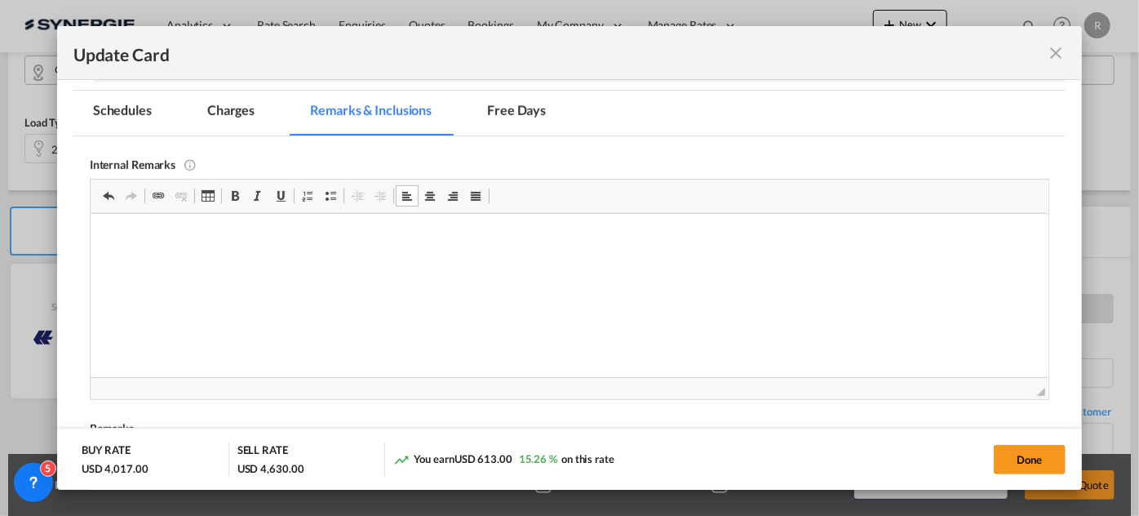
scroll to position [460, 0]
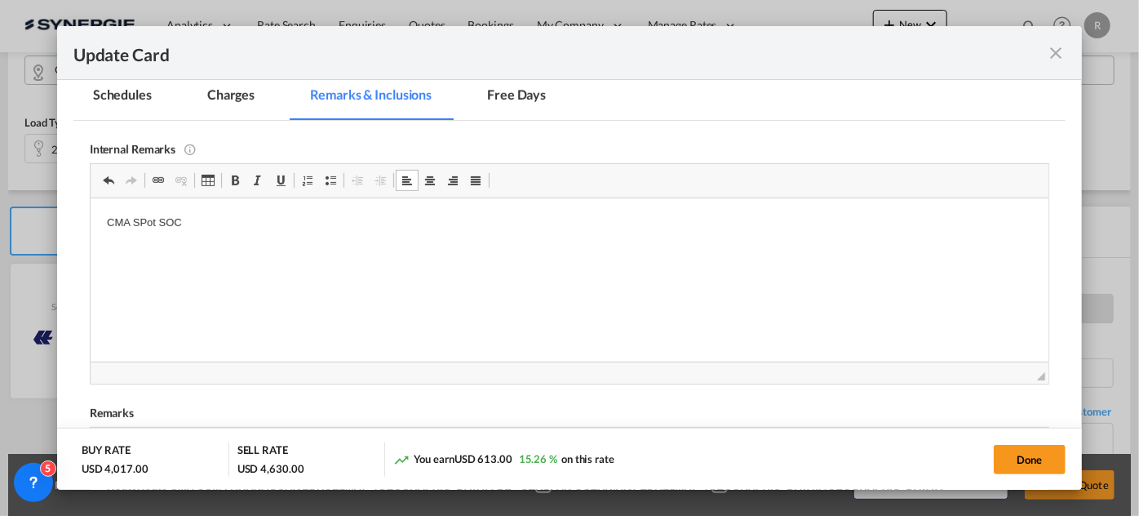
click at [281, 219] on p "CMA SPot SOC" at bounding box center [568, 222] width 925 height 17
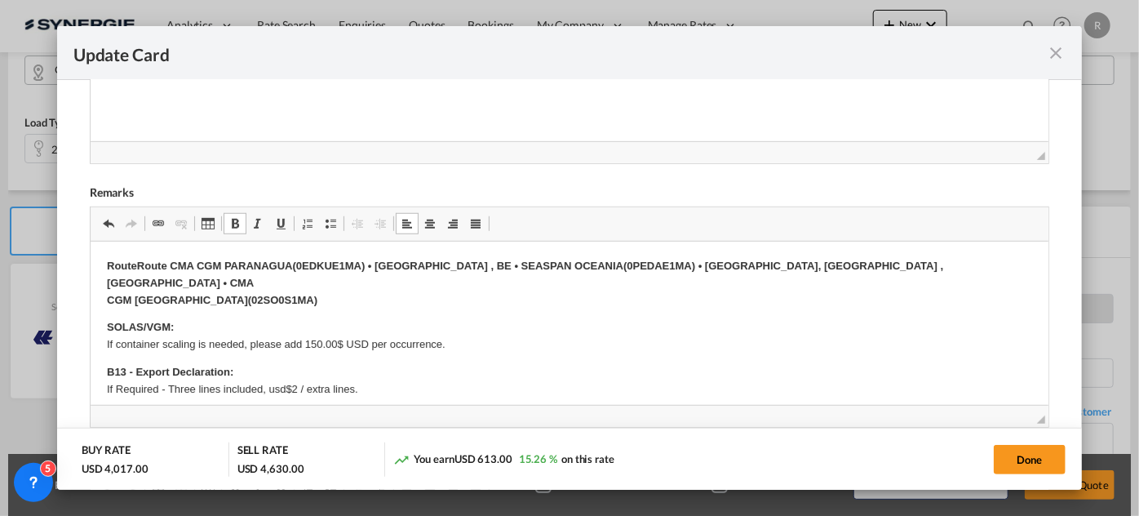
scroll to position [683, 0]
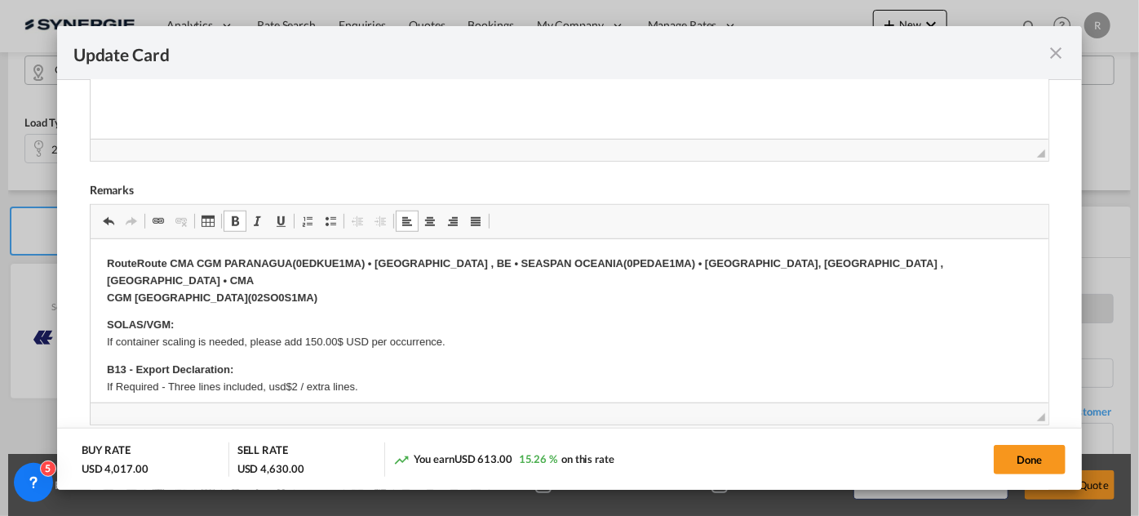
click at [329, 276] on p "Route Route CMA CGM PARANAGUA(0EDKUE1MA) • ANTWERP , BE • SEASPAN OCEANIA(0PEDA…" at bounding box center [568, 280] width 925 height 51
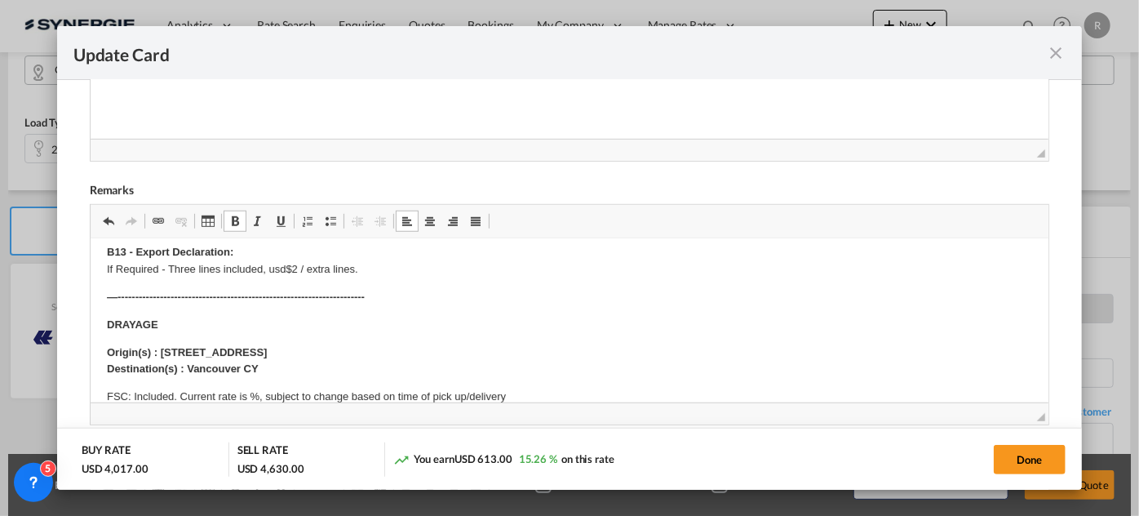
scroll to position [222, 0]
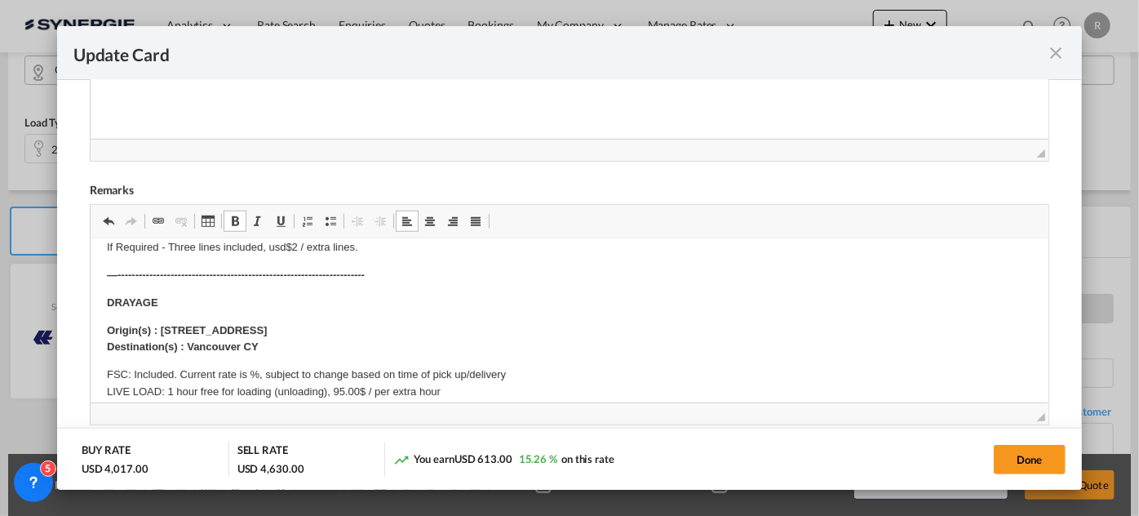
click at [171, 323] on strong "3688- Windermere Street, Vancouver, BC V53 4W4" at bounding box center [213, 329] width 107 height 12
drag, startPoint x: 160, startPoint y: 310, endPoint x: 426, endPoint y: 312, distance: 266.0
click at [426, 321] on p "Origin(s) : 3688- Windermere Street, Vancouver, BC V53 4W4 Destination(s) : Van…" at bounding box center [568, 338] width 925 height 34
drag, startPoint x: 209, startPoint y: 326, endPoint x: 299, endPoint y: 327, distance: 89.8
click at [295, 327] on p "Origin(s) : Haileybury, ON, P0J 1K0 ​​​​​​​ Destination(s) : Vancouver CY" at bounding box center [568, 338] width 925 height 34
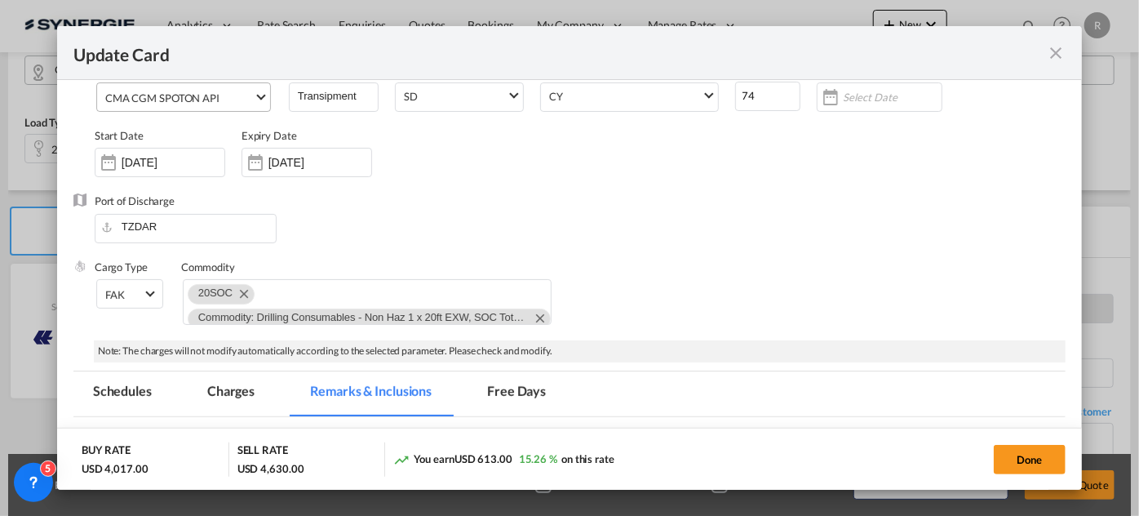
scroll to position [163, 0]
click at [239, 383] on md-tab-item "Charges" at bounding box center [231, 394] width 86 height 45
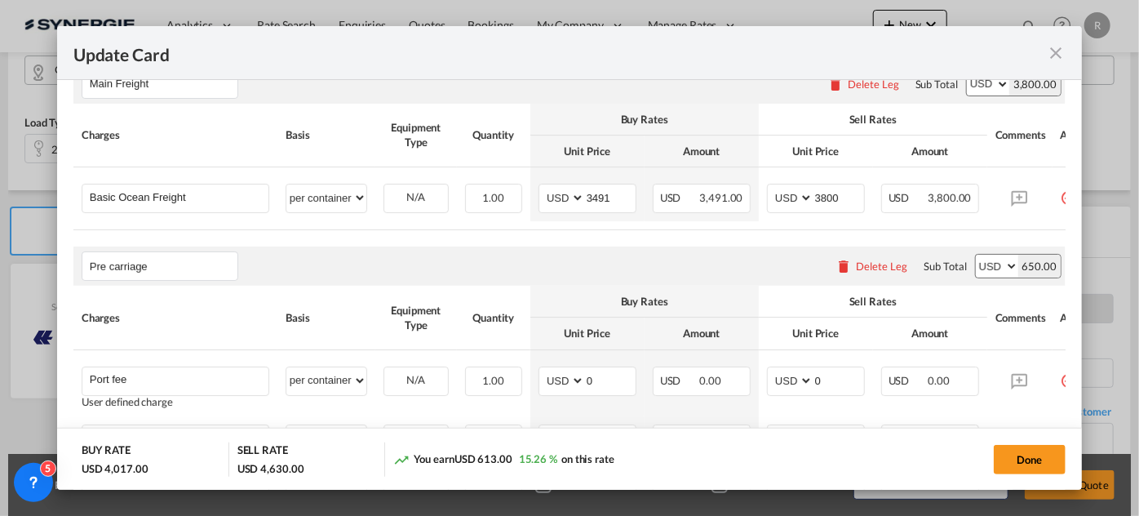
scroll to position [534, 0]
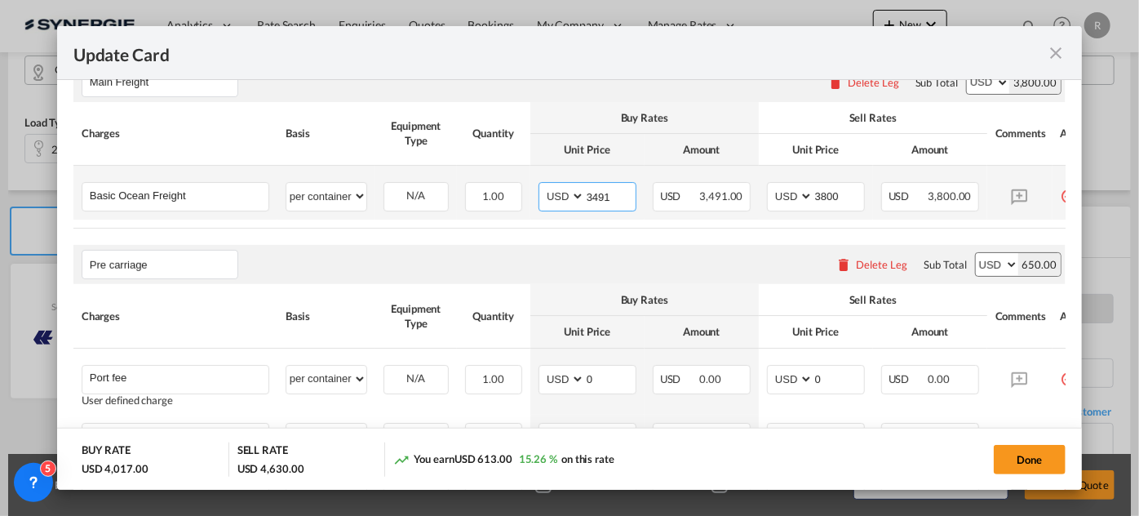
drag, startPoint x: 618, startPoint y: 191, endPoint x: 607, endPoint y: 191, distance: 10.6
click at [607, 191] on input "3491" at bounding box center [610, 195] width 51 height 24
drag, startPoint x: 618, startPoint y: 191, endPoint x: 526, endPoint y: 182, distance: 92.6
click at [526, 182] on tr "Basic Ocean Freight Please Enter User Defined Charges Cannot Be Published per e…" at bounding box center [590, 193] width 1034 height 54
type input "2430"
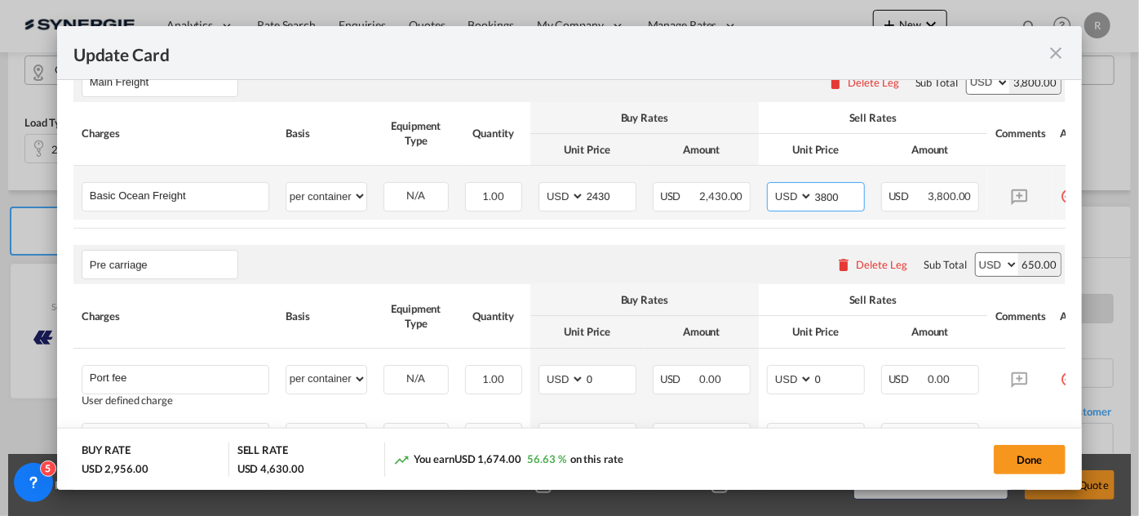
drag, startPoint x: 848, startPoint y: 196, endPoint x: 770, endPoint y: 192, distance: 77.6
click at [770, 192] on md-input-container "AED AFN ALL AMD ANG AOA ARS AUD AWG AZN BAM BBD BDT BGN BHD BIF BMD BND BOB BRL…" at bounding box center [816, 196] width 98 height 29
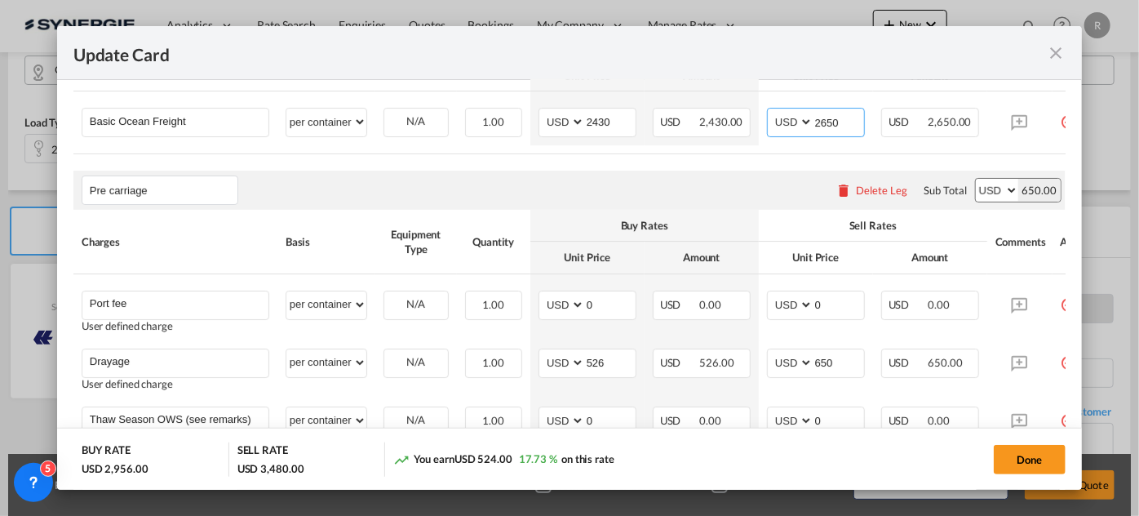
scroll to position [683, 0]
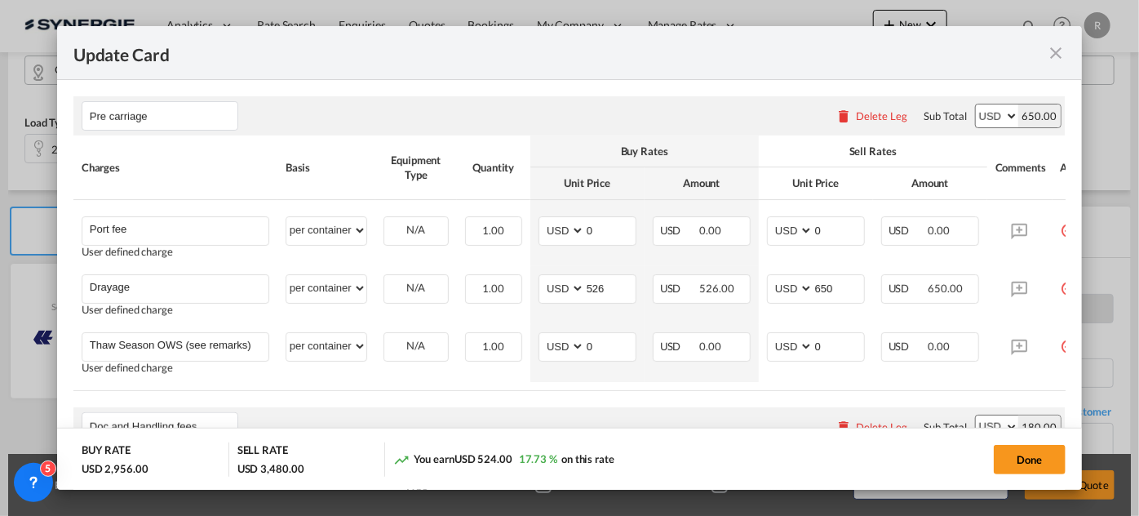
type input "2650"
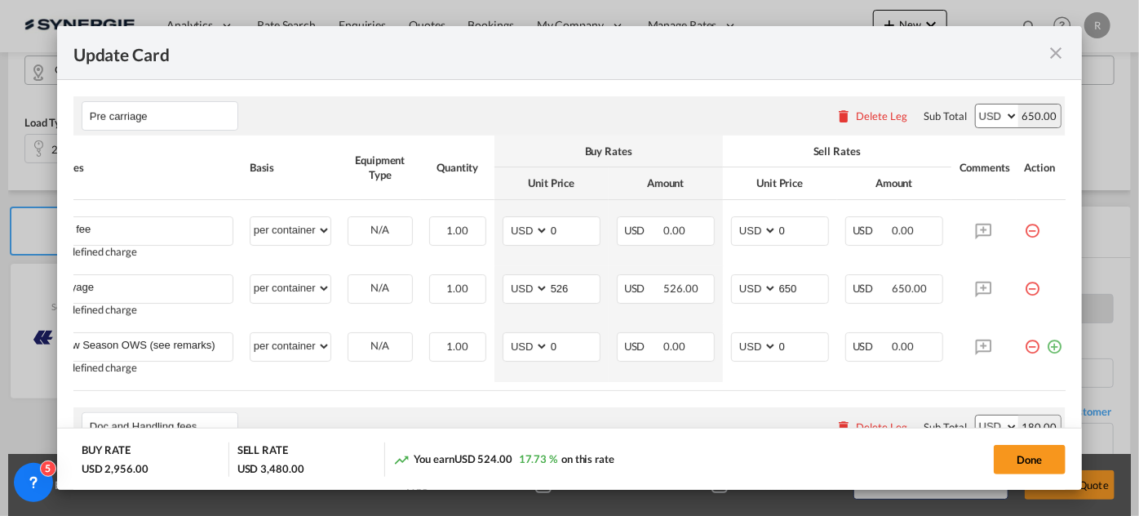
drag, startPoint x: 963, startPoint y: 392, endPoint x: 1048, endPoint y: 387, distance: 85.0
click at [1048, 387] on table "Charges Basis Equipment Type Quantity Buy Rates Sell Rates Comments Action Unit…" at bounding box center [555, 262] width 1034 height 255
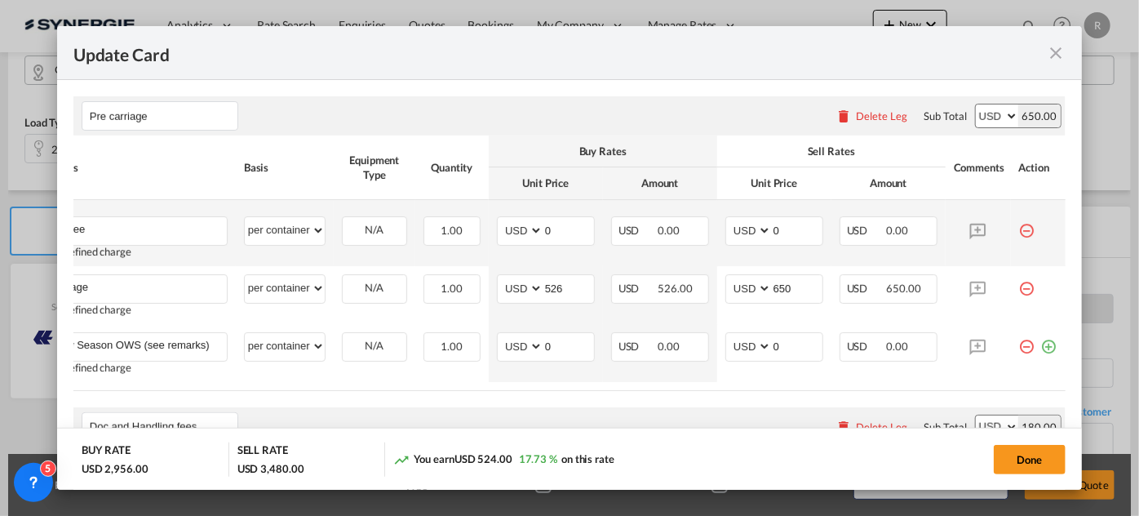
click at [1019, 228] on md-icon "icon-minus-circle-outline red-400-fg" at bounding box center [1027, 224] width 16 height 16
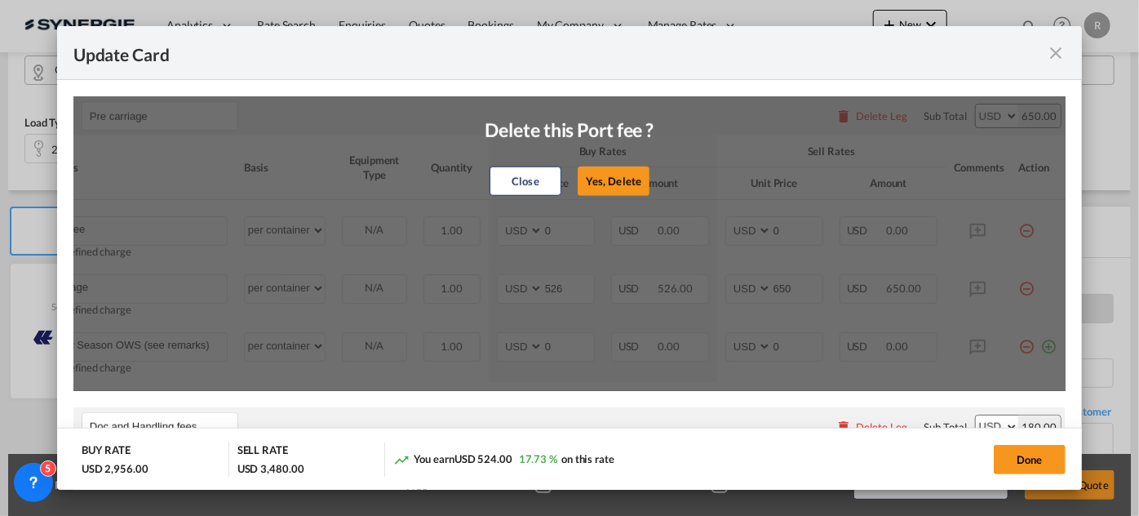
drag, startPoint x: 618, startPoint y: 188, endPoint x: 627, endPoint y: 196, distance: 11.6
click at [622, 191] on button "Yes, Delete" at bounding box center [614, 180] width 72 height 29
type input "Drayage"
type input "526"
type input "650"
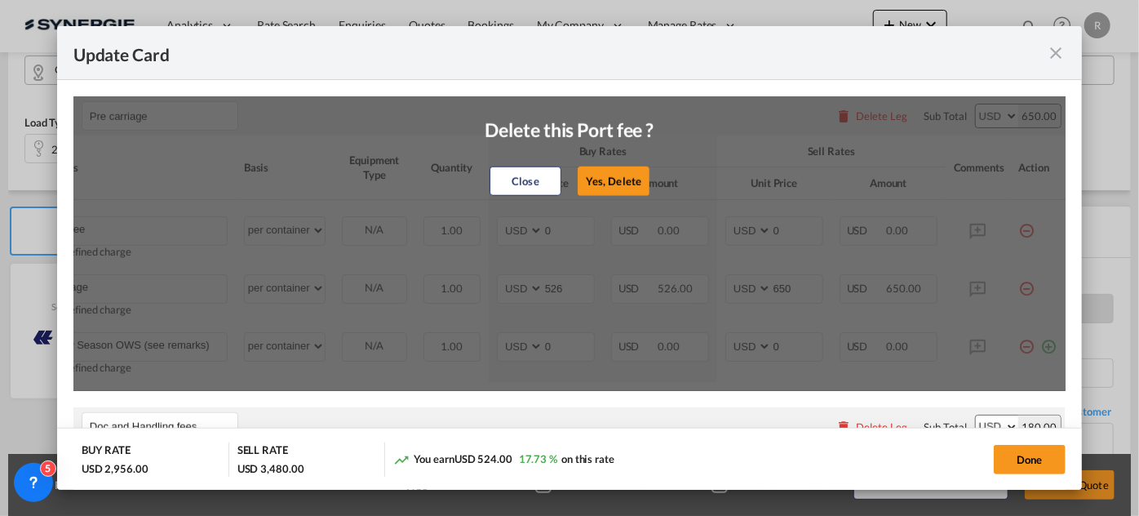
type input "Thaw Season OWS (see remarks) - 290 USD if applicable"
type input "0"
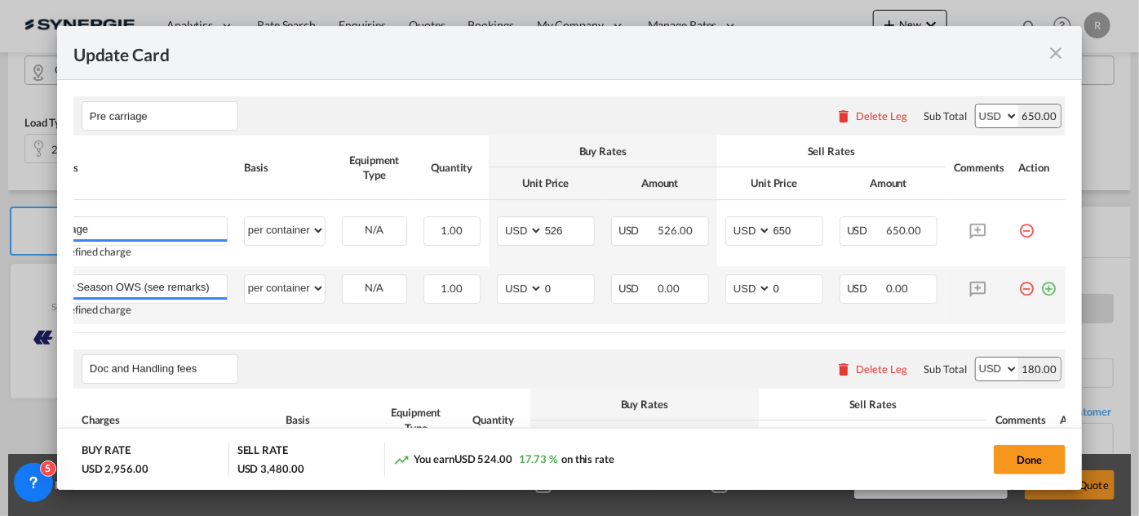
click at [1019, 287] on md-icon "icon-minus-circle-outline red-400-fg" at bounding box center [1027, 282] width 16 height 16
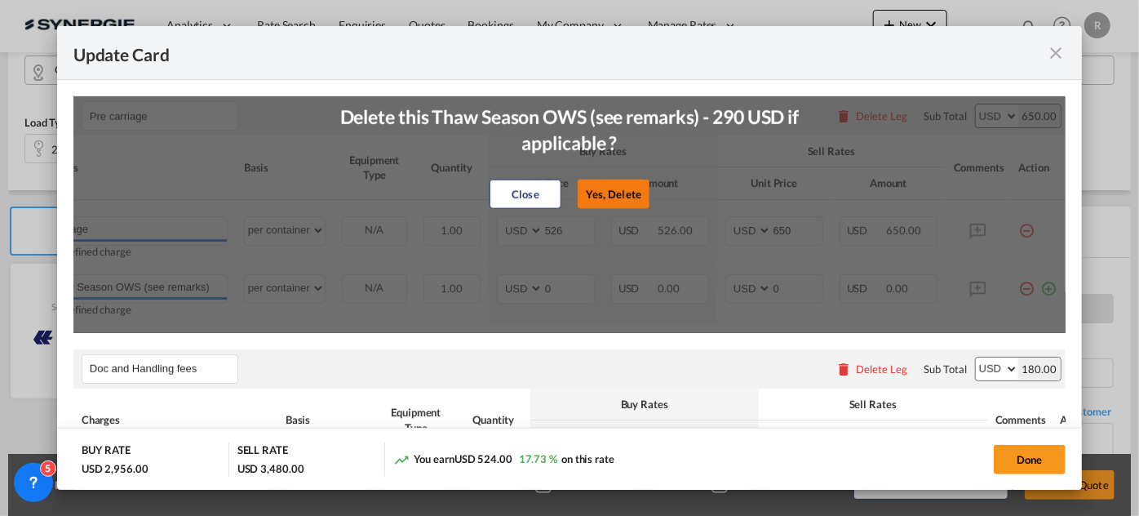
click at [617, 193] on button "Yes, Delete" at bounding box center [614, 193] width 72 height 29
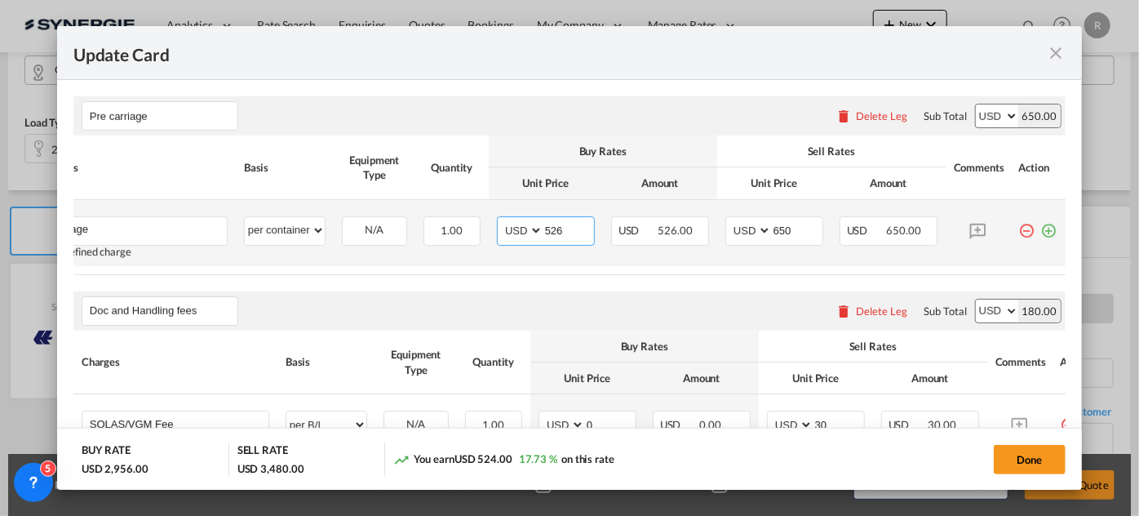
drag, startPoint x: 561, startPoint y: 233, endPoint x: 422, endPoint y: 212, distance: 141.1
click at [422, 212] on tr "Drayage Please Enter User Defined Charges Cannot Be Published User defined char…" at bounding box center [549, 233] width 1034 height 66
type input "1480"
drag, startPoint x: 790, startPoint y: 230, endPoint x: 730, endPoint y: 221, distance: 60.2
click at [730, 221] on md-input-container "AED AFN ALL AMD ANG AOA ARS AUD AWG AZN BAM BBD BDT BGN BHD BIF BMD BND BOB BRL…" at bounding box center [774, 230] width 98 height 29
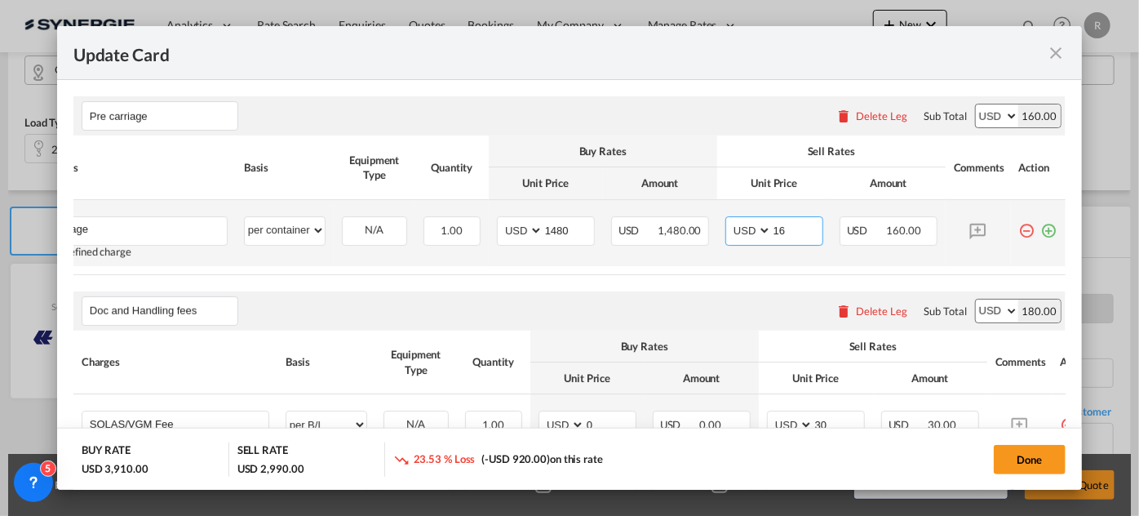
type input "1"
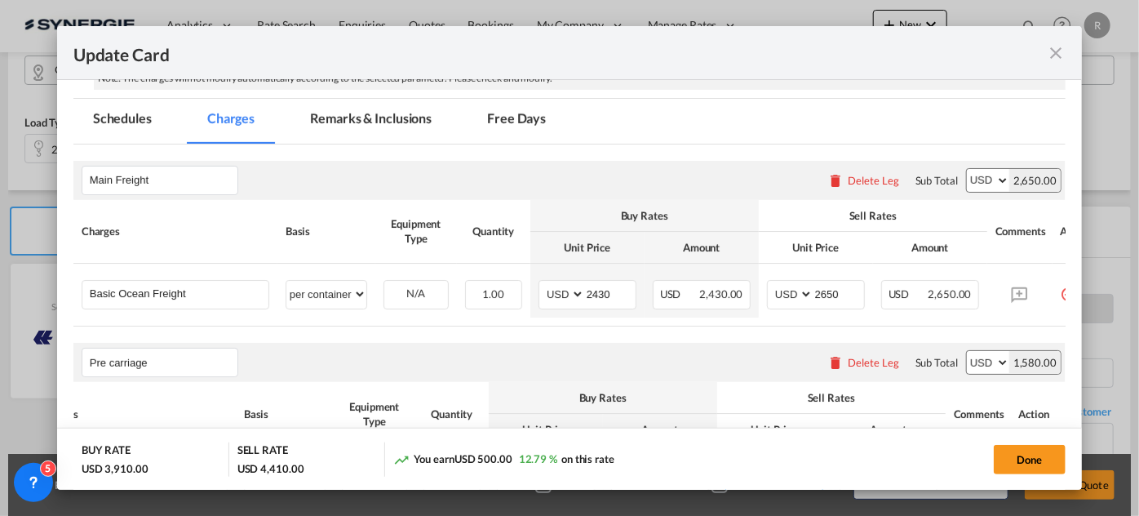
scroll to position [385, 0]
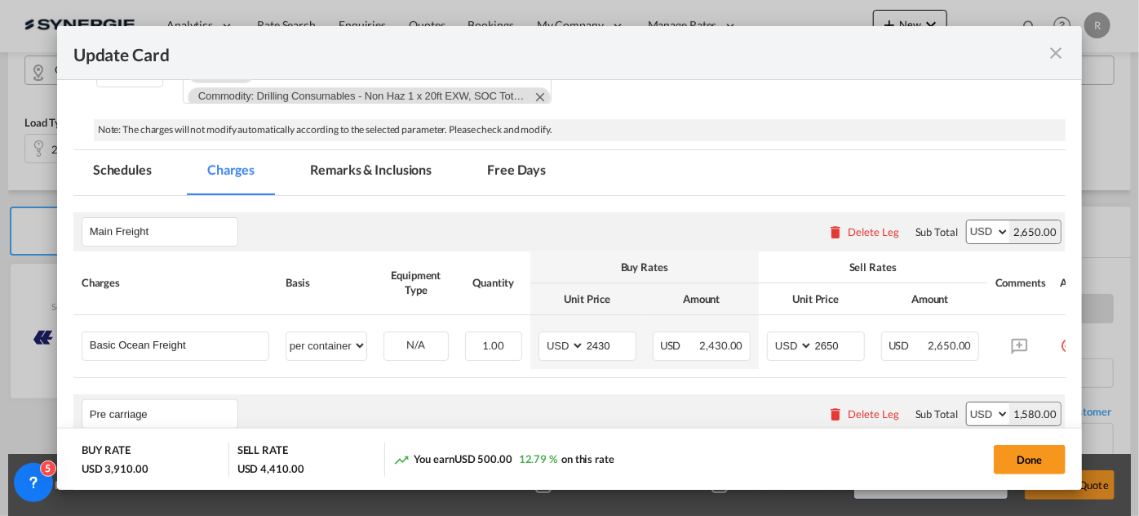
type input "1580"
click at [366, 169] on md-tab-item "Remarks & Inclusions" at bounding box center [370, 172] width 161 height 45
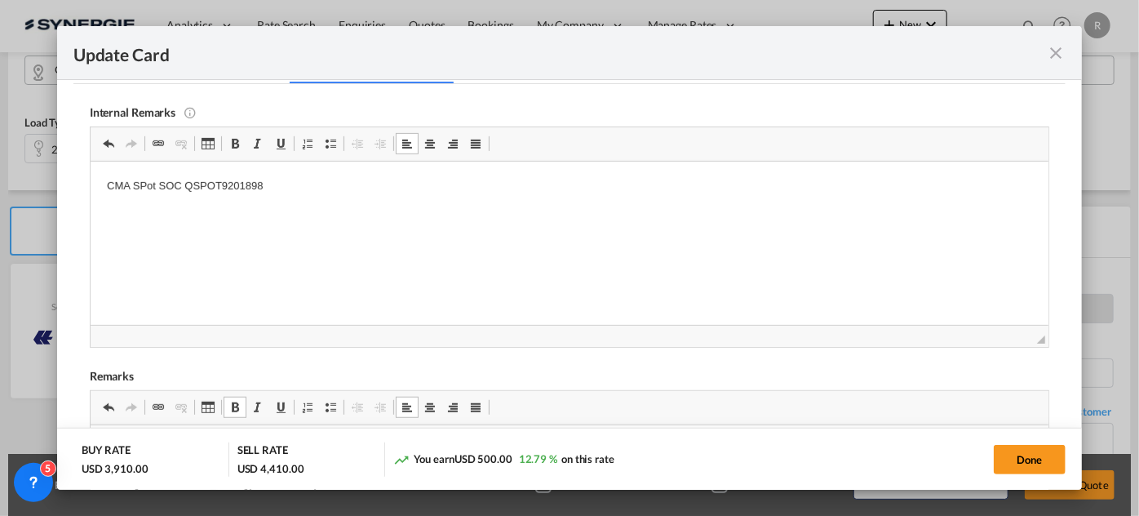
scroll to position [459, 0]
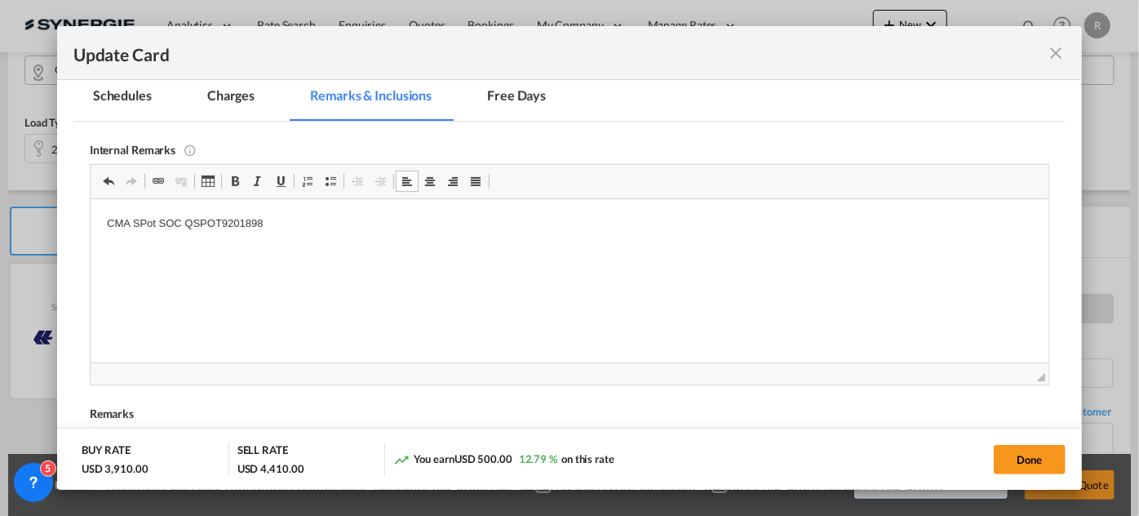
drag, startPoint x: 319, startPoint y: 229, endPoint x: 325, endPoint y: 223, distance: 8.7
click at [323, 224] on p "CMA SPot SOC QSPOT9201898" at bounding box center [568, 223] width 925 height 17
click at [249, 255] on p "tripoint" at bounding box center [568, 250] width 925 height 17
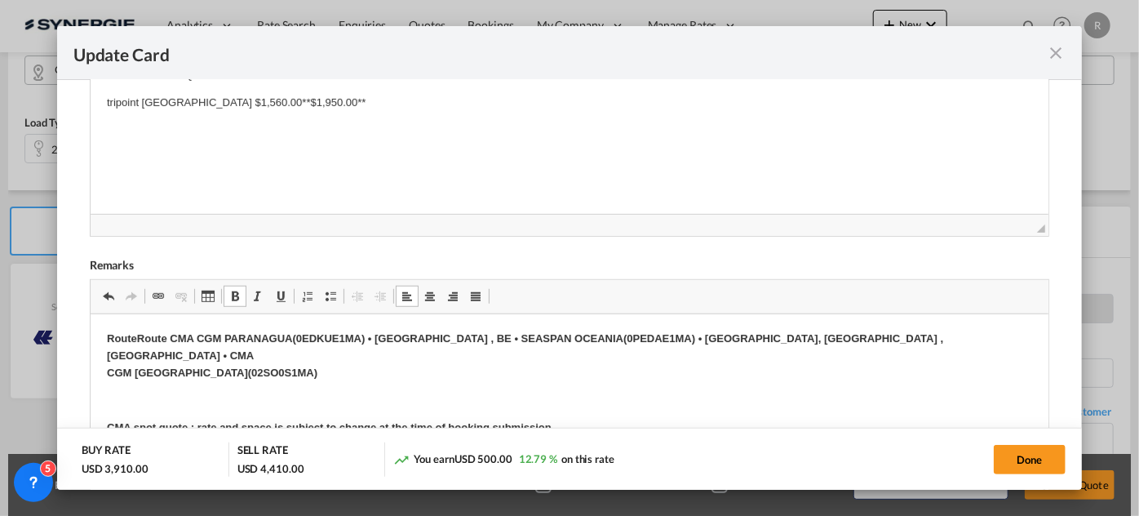
scroll to position [73, 0]
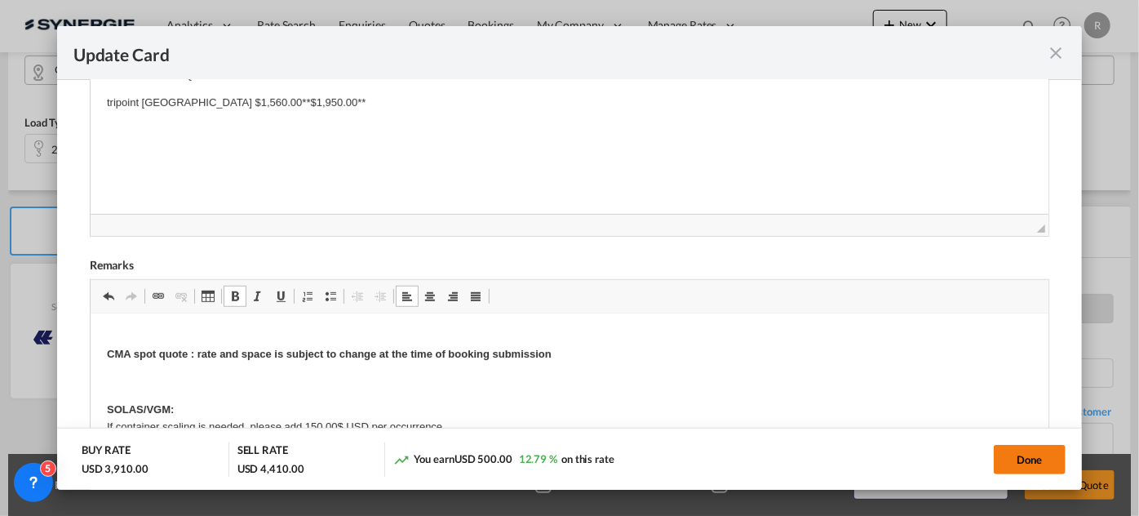
click at [1041, 459] on button "Done" at bounding box center [1030, 459] width 72 height 29
type input "16 Sep 2025"
type input "29 Sep 2025"
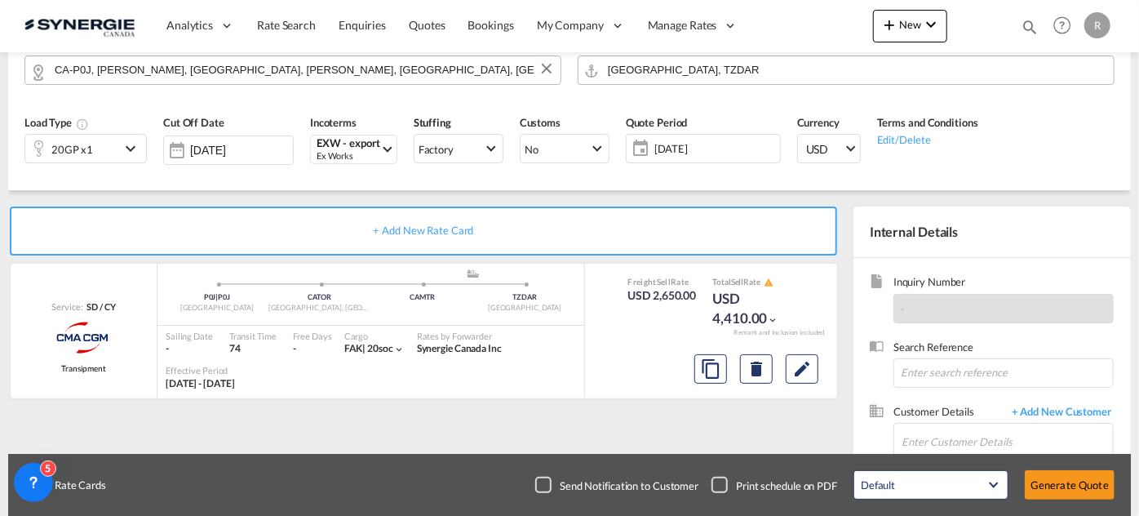
scroll to position [470, 0]
click at [933, 427] on input "Enter Customer Details" at bounding box center [1006, 441] width 211 height 37
paste input "chantal@awardzlogistix.com"
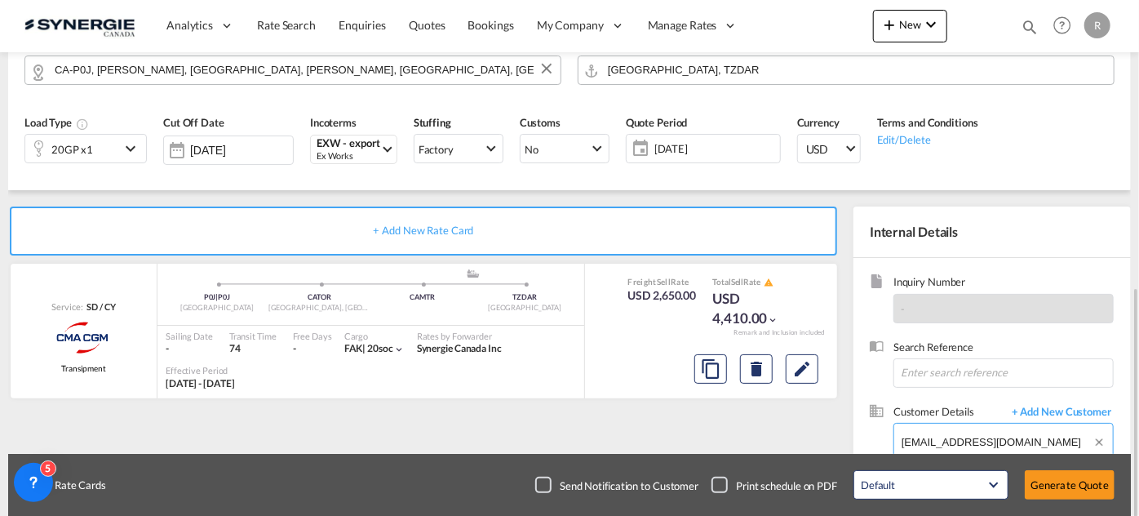
scroll to position [261, 0]
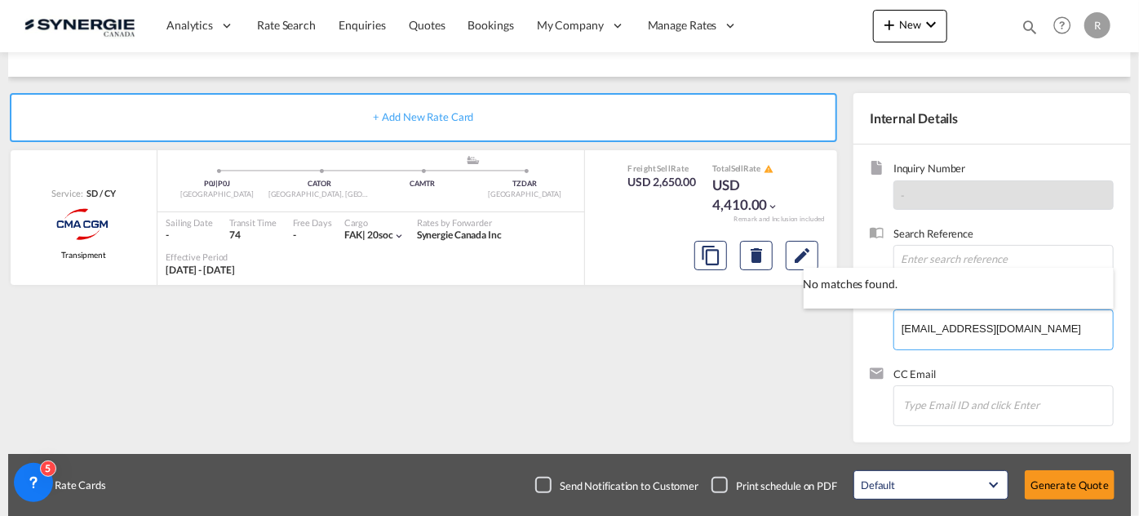
type input "chantal@awardzlogistix.com"
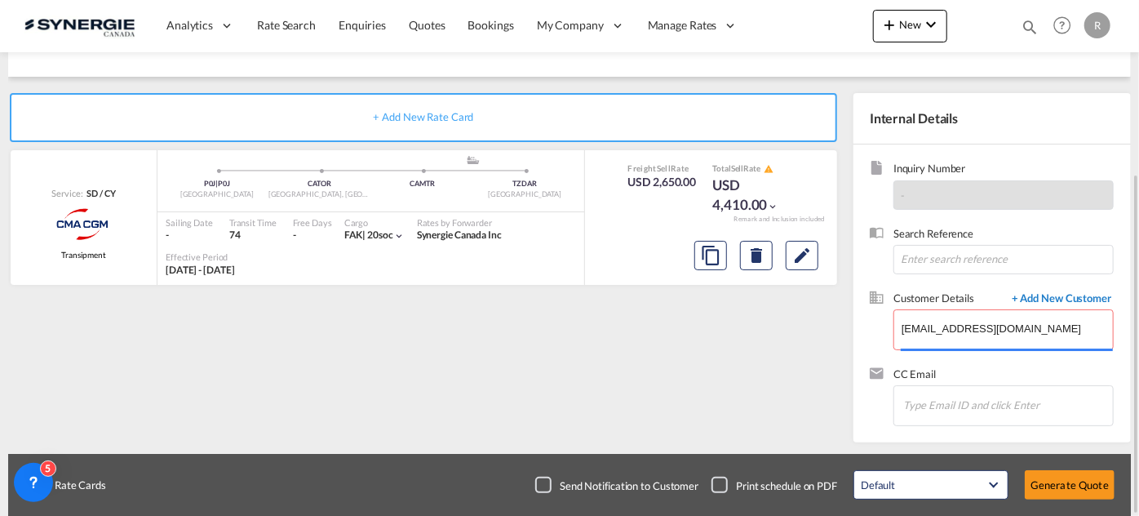
click at [1068, 297] on span "+ Add New Customer" at bounding box center [1058, 299] width 110 height 19
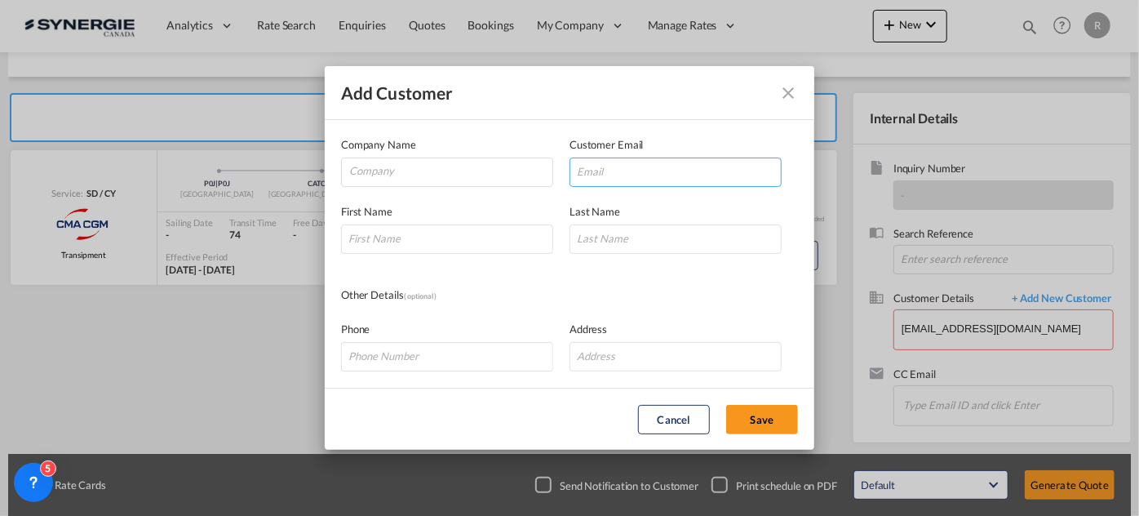
click at [635, 166] on input "Add Customer Company ..." at bounding box center [675, 171] width 212 height 29
paste input "chantal@awardzlogistix.com"
type input "chantal@awardzlogistix.com"
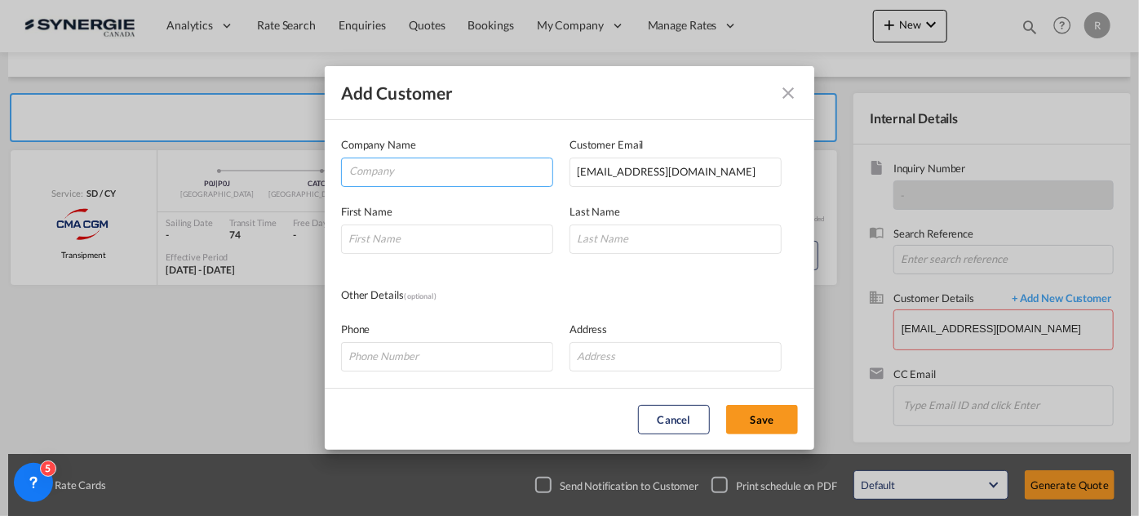
click at [426, 166] on input "Company" at bounding box center [450, 170] width 203 height 24
type input "Award Logistics"
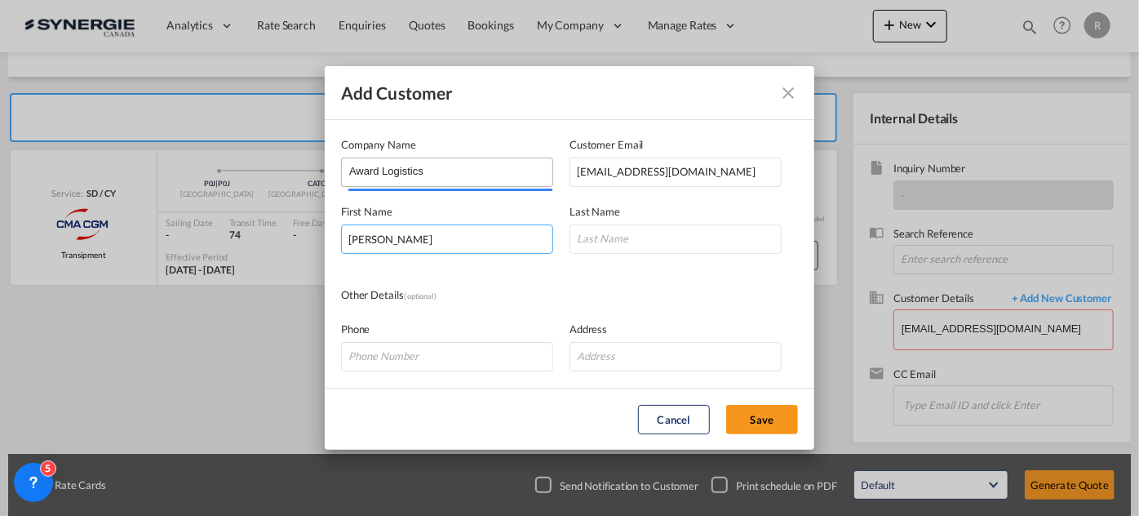
type input "Chantal"
type input "."
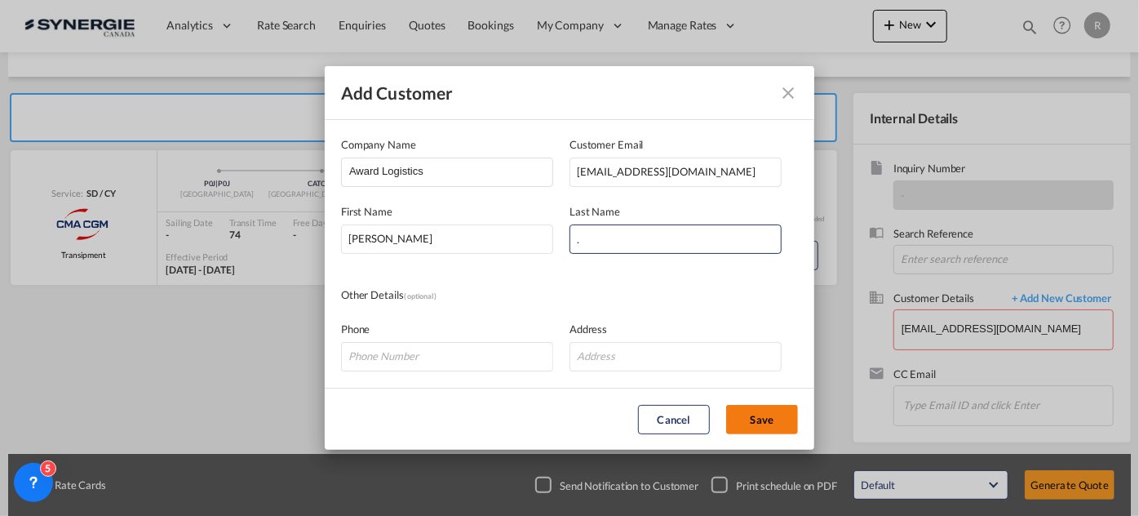
click at [755, 430] on button "Save" at bounding box center [762, 419] width 72 height 29
type input "Award Logistics, Chantal ., chantal@awardzlogistix.com"
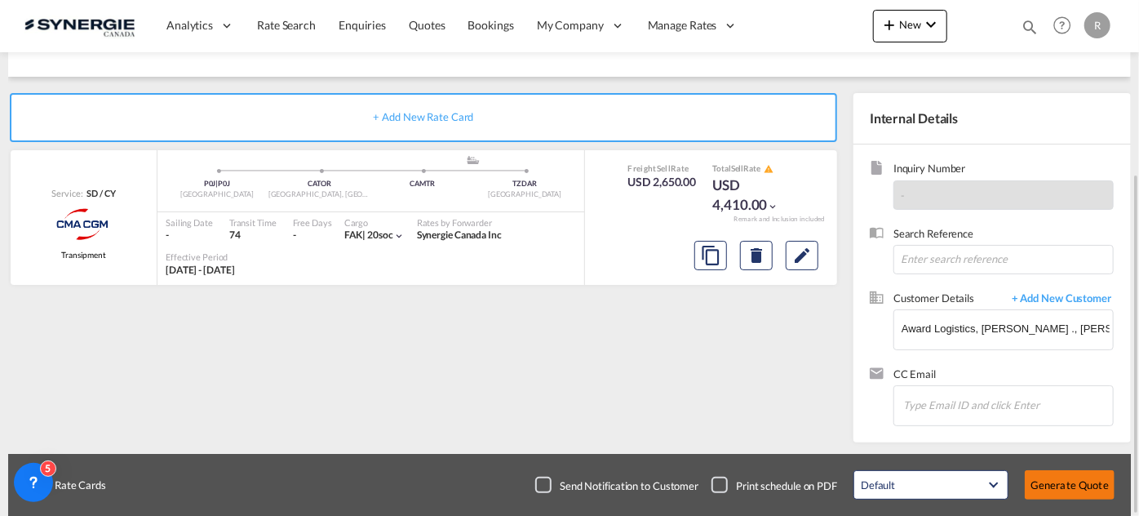
click at [1067, 493] on button "Generate Quote" at bounding box center [1070, 484] width 90 height 29
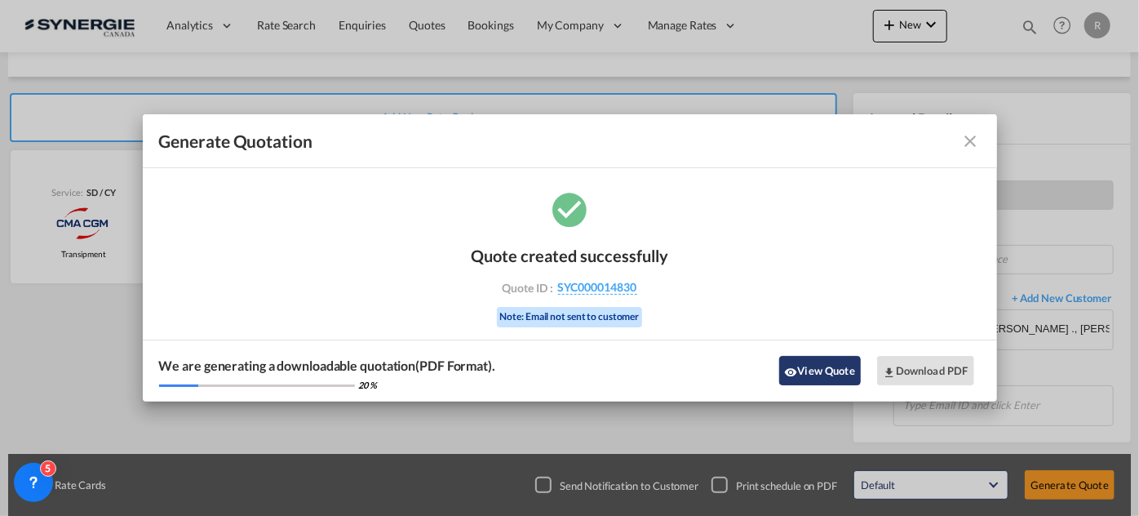
click at [830, 370] on button "View Quote" at bounding box center [820, 370] width 82 height 29
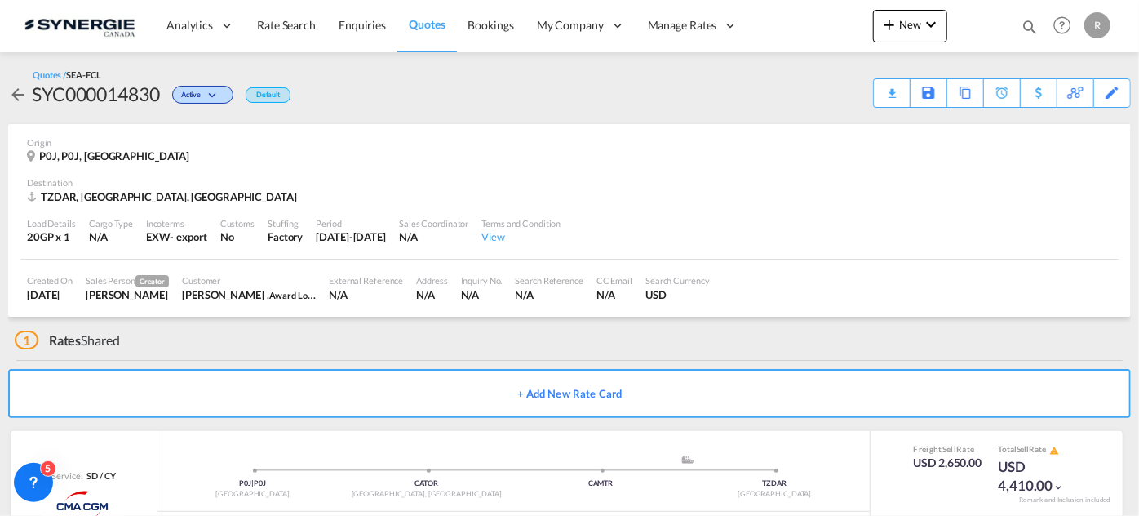
click at [0, 0] on div "Download Quote" at bounding box center [0, 0] width 0 height 0
